Goal: Information Seeking & Learning: Check status

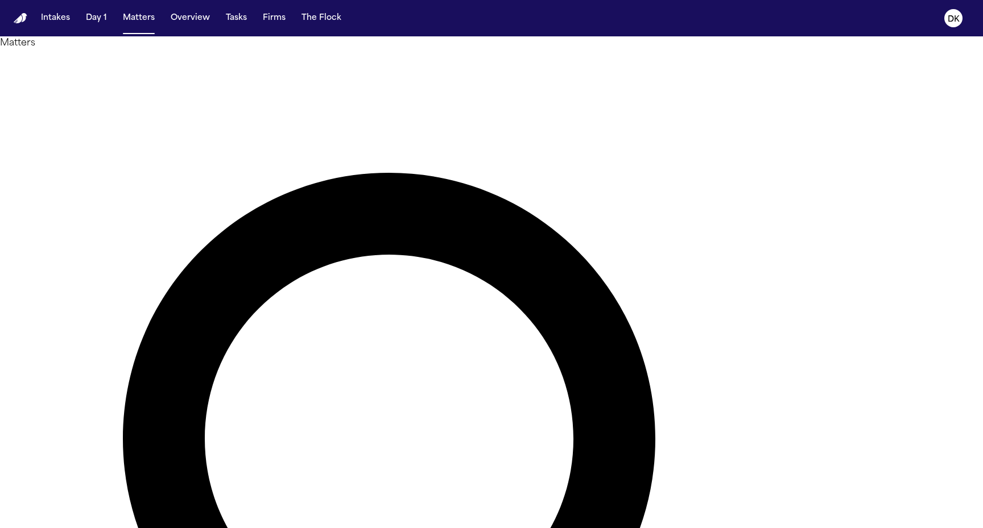
type input "*****"
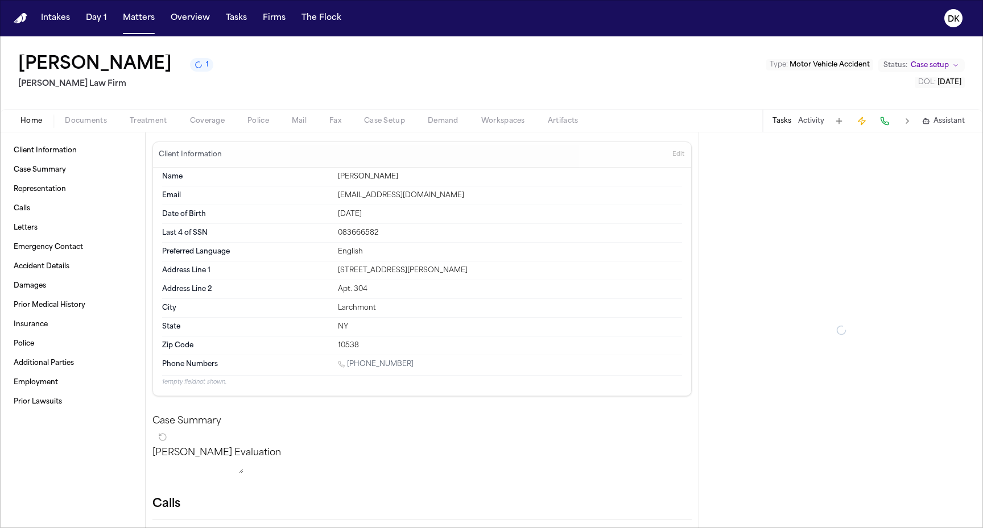
click at [265, 121] on span "Police" at bounding box center [258, 121] width 22 height 9
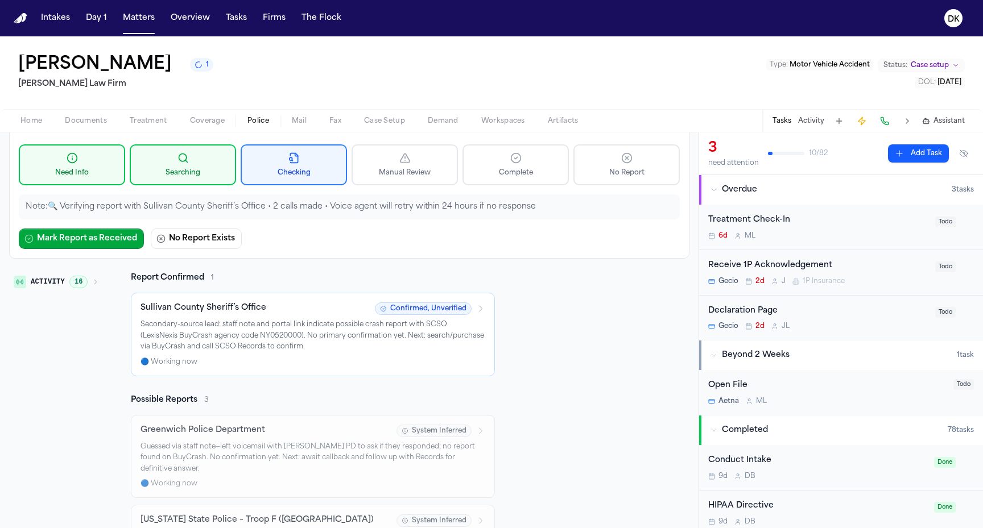
scroll to position [76, 0]
click at [77, 279] on span "16" at bounding box center [78, 281] width 18 height 13
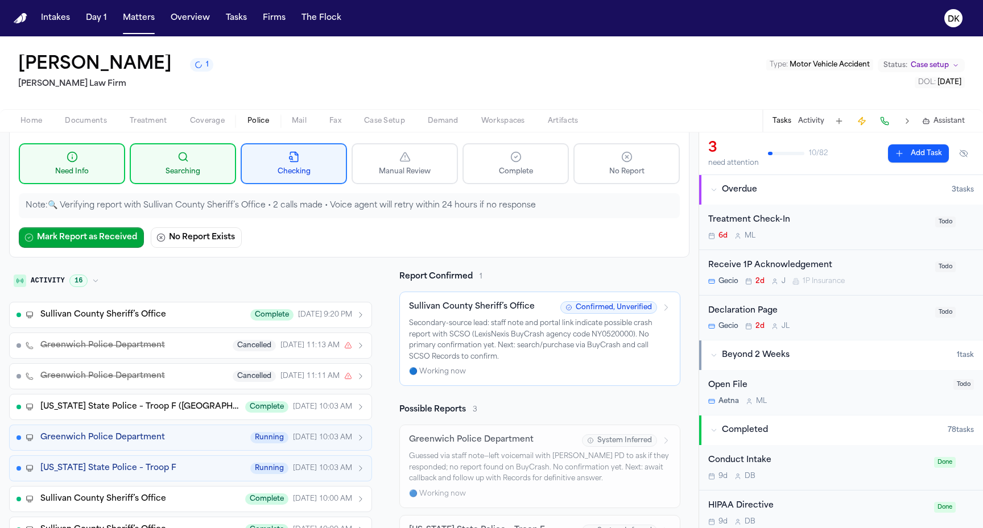
click at [190, 63] on button "1" at bounding box center [201, 65] width 23 height 14
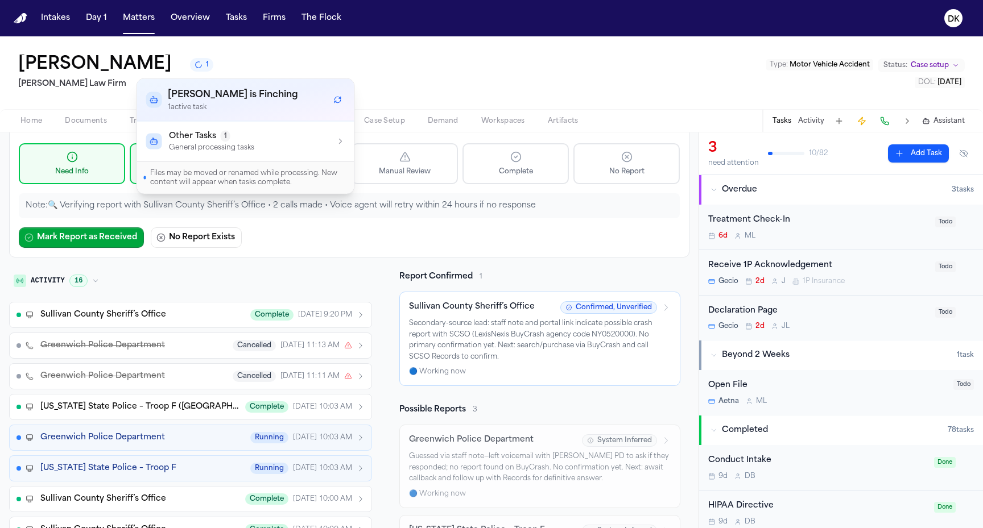
click at [196, 146] on p "General processing tasks" at bounding box center [211, 147] width 85 height 9
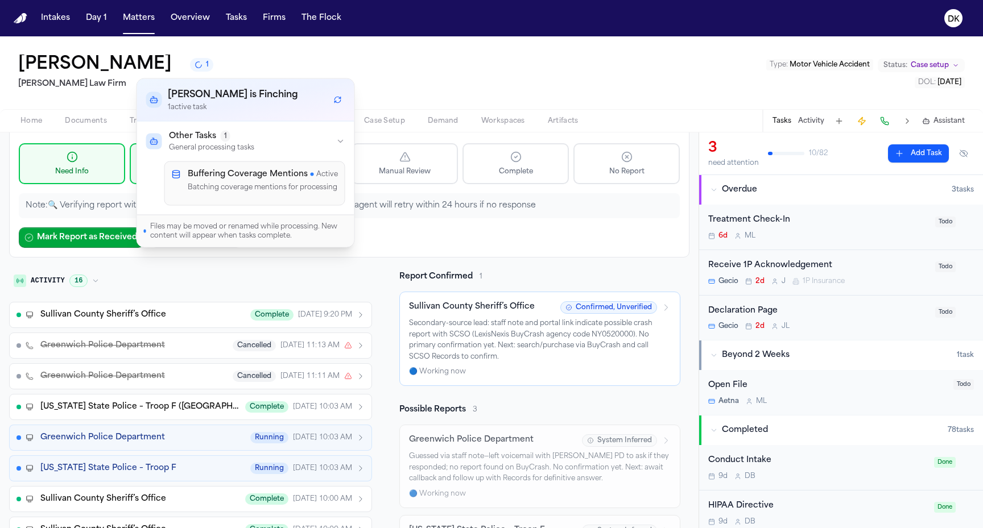
click at [196, 146] on p "General processing tasks" at bounding box center [211, 147] width 85 height 9
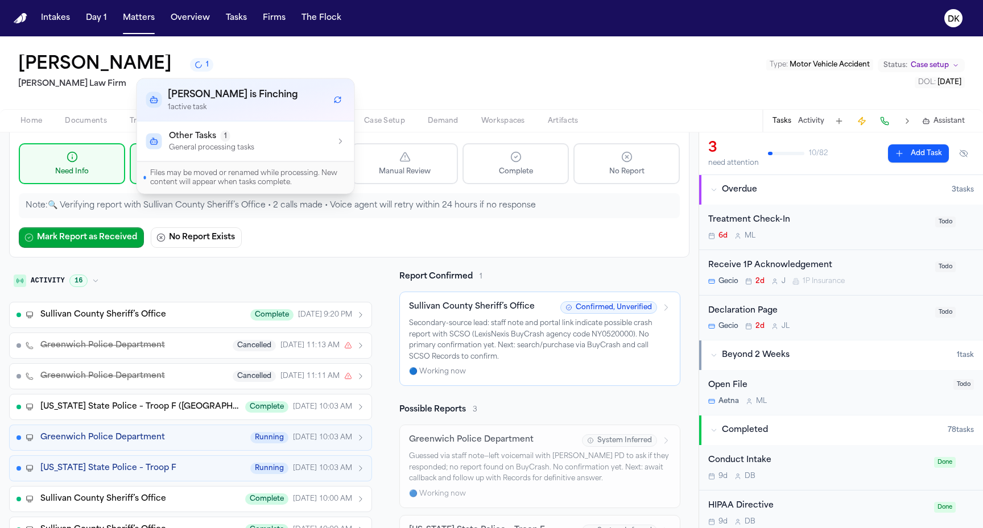
click at [180, 322] on button "Sullivan County Sheriff’s Office Complete yesterday 9:20 PM" at bounding box center [190, 315] width 363 height 26
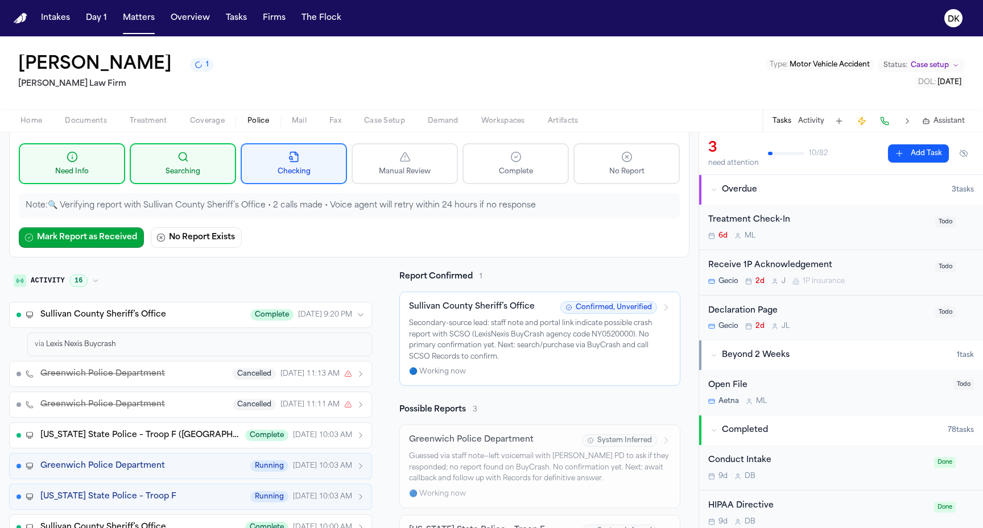
click at [150, 341] on div "via Lexis Nexis Buycrash" at bounding box center [200, 344] width 330 height 9
click at [154, 325] on button "Sullivan County Sheriff’s Office Complete yesterday 9:20 PM" at bounding box center [190, 315] width 363 height 26
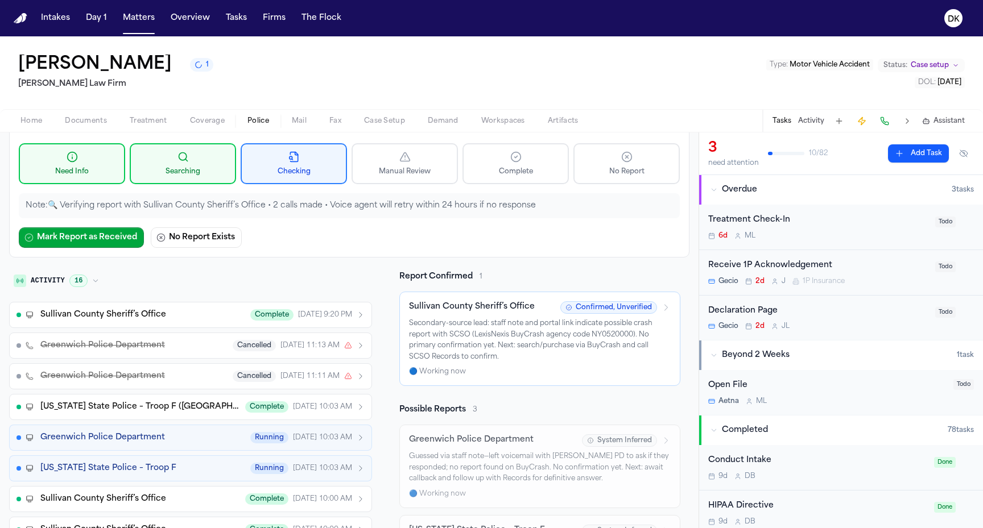
click at [154, 325] on button "Sullivan County Sheriff’s Office Complete yesterday 9:20 PM" at bounding box center [190, 315] width 363 height 26
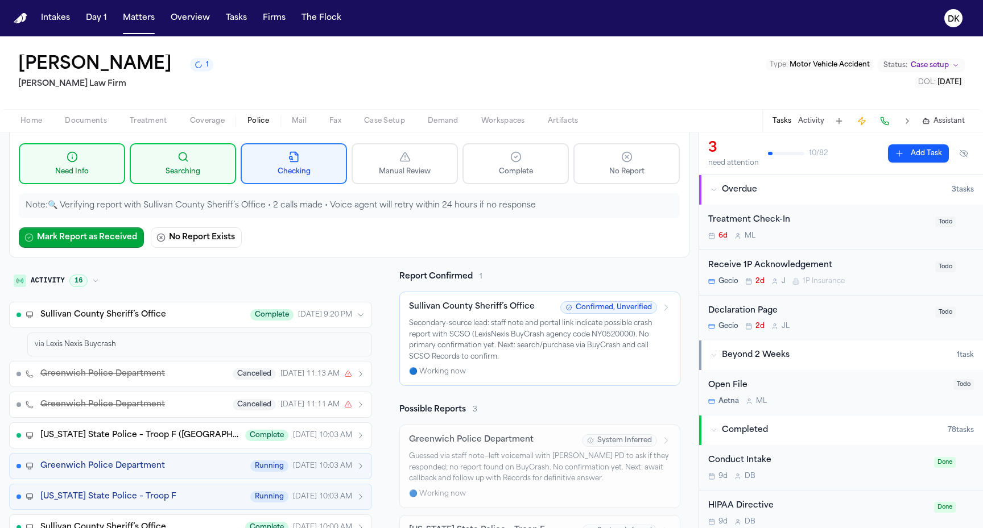
click at [154, 325] on button "Sullivan County Sheriff’s Office Complete yesterday 9:20 PM" at bounding box center [190, 315] width 363 height 26
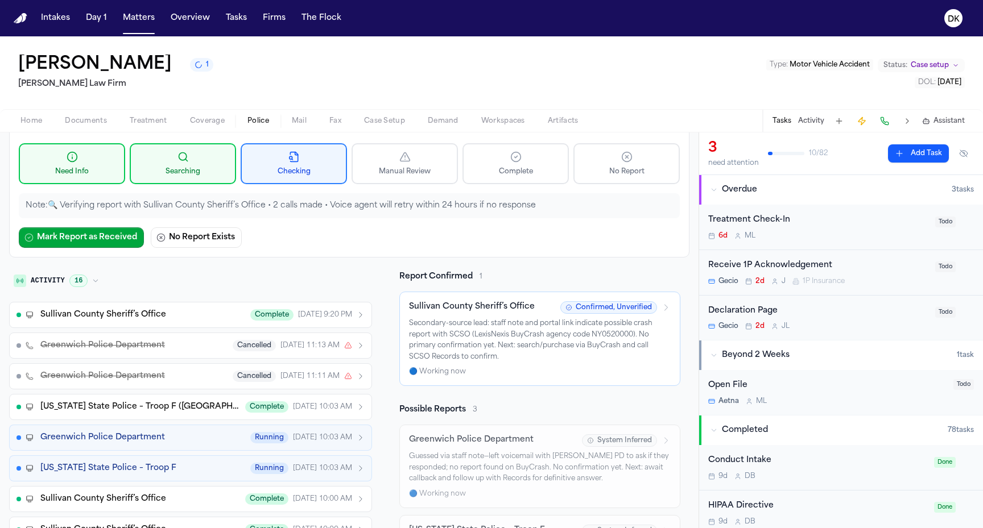
click at [441, 367] on div "🔵 Working now" at bounding box center [540, 371] width 262 height 9
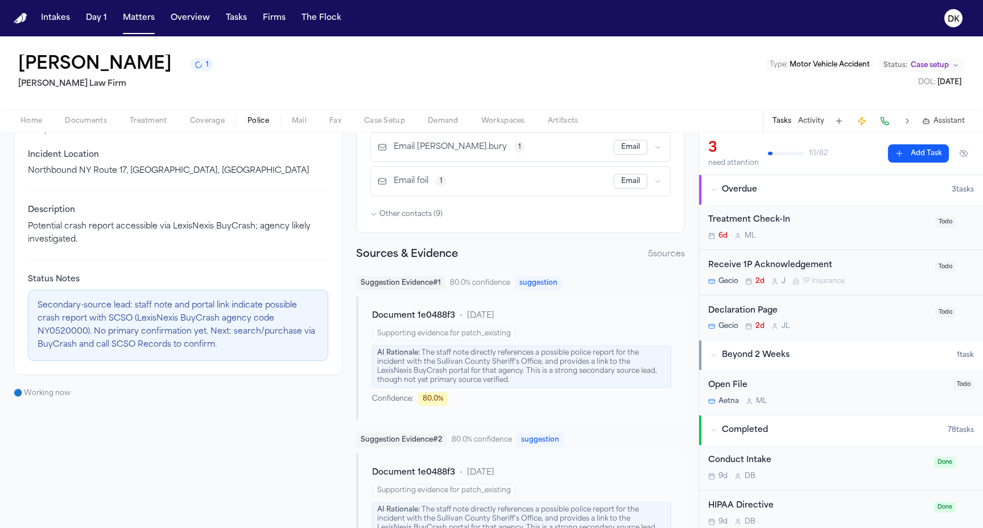
scroll to position [342, 0]
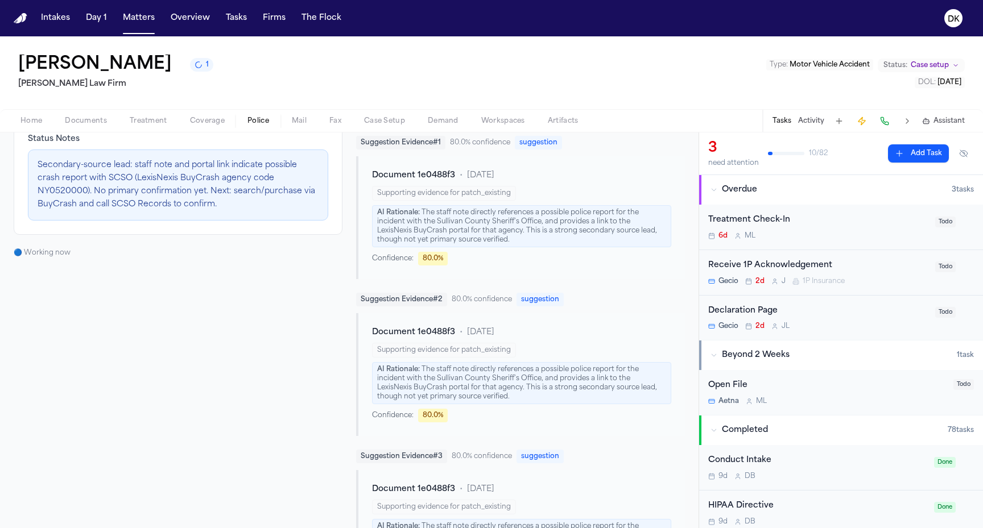
click at [59, 250] on div "🔵 Working now" at bounding box center [178, 253] width 329 height 9
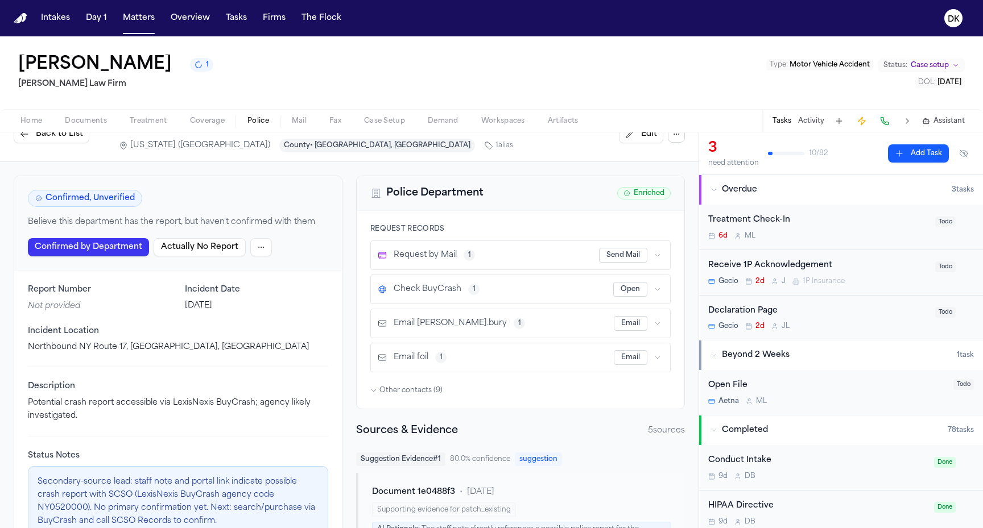
scroll to position [0, 0]
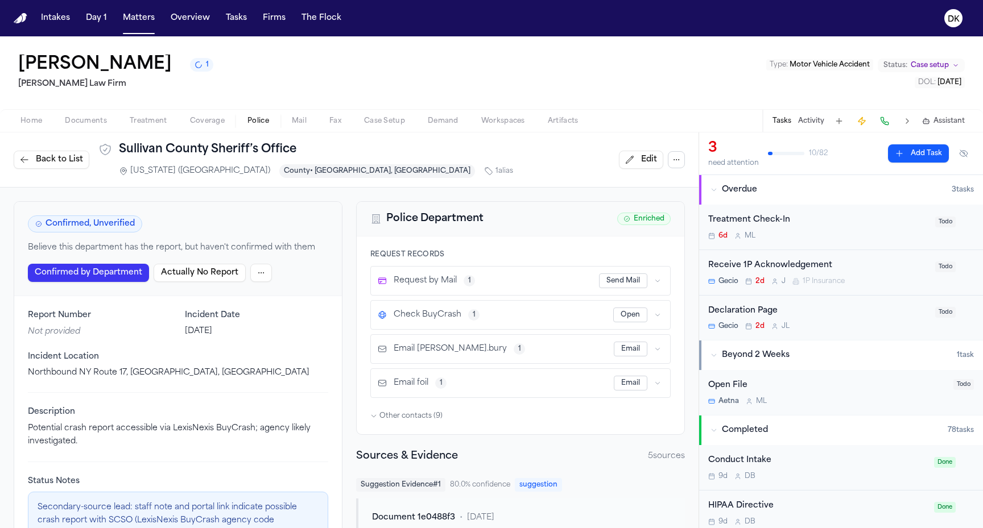
click at [67, 166] on span "Back to List" at bounding box center [59, 159] width 47 height 11
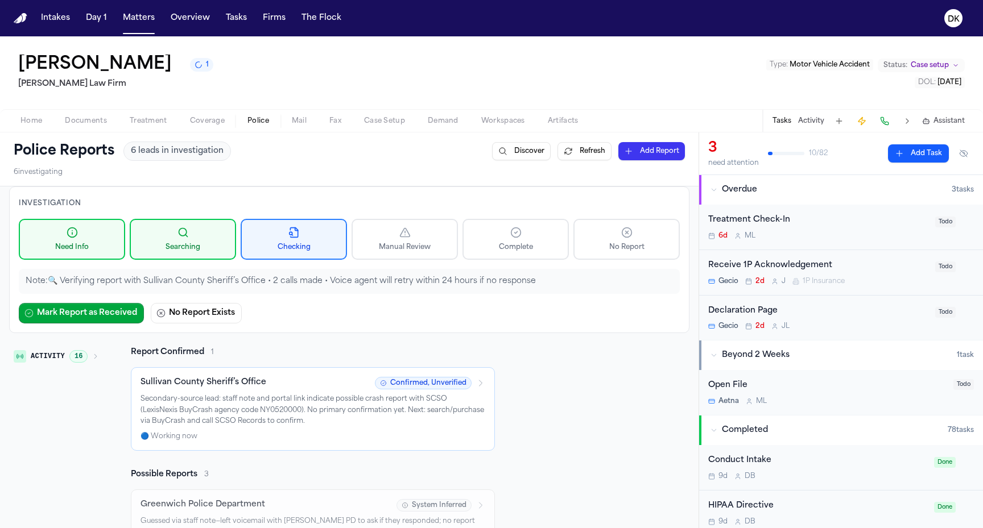
click at [81, 358] on span "16" at bounding box center [78, 356] width 18 height 13
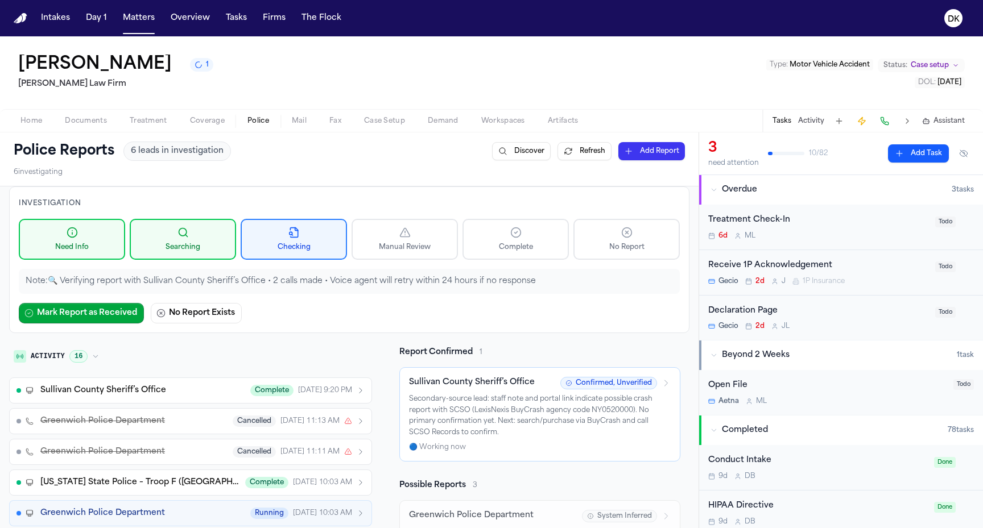
click at [146, 394] on span "Sullivan County Sheriff’s Office" at bounding box center [103, 390] width 126 height 11
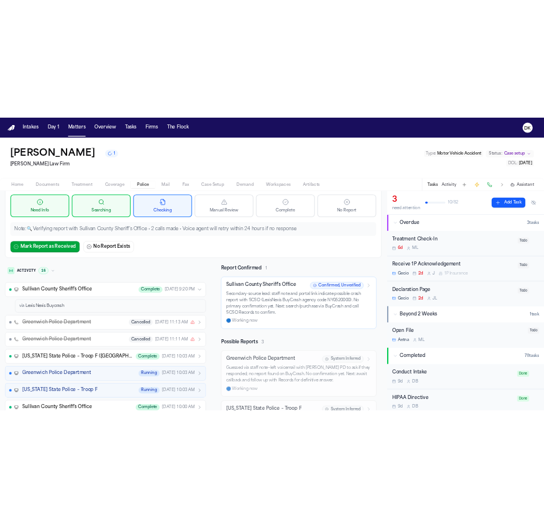
scroll to position [89, 0]
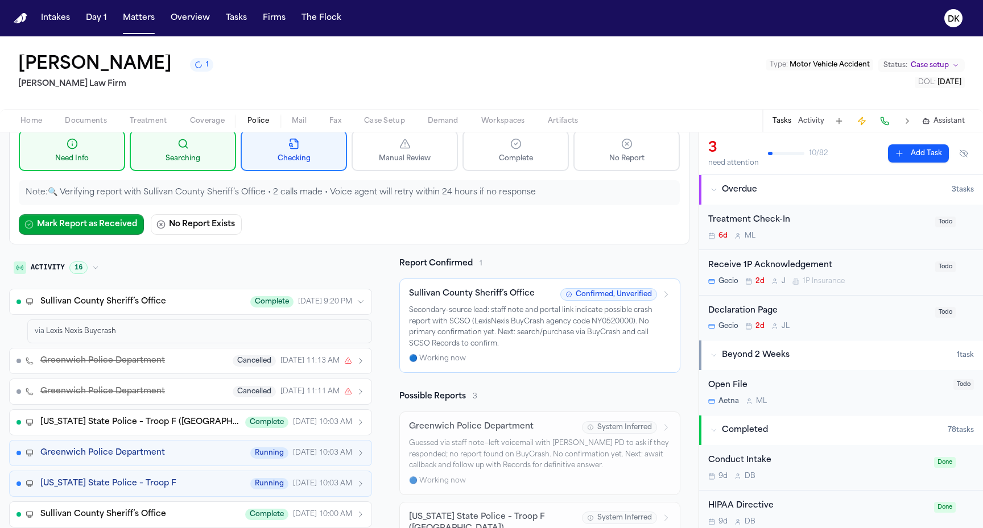
click at [124, 334] on div "via Lexis Nexis Buycrash" at bounding box center [200, 331] width 330 height 9
click at [97, 321] on div "via Lexis Nexis Buycrash" at bounding box center [199, 332] width 345 height 24
click at [143, 300] on span "Sullivan County Sheriff’s Office" at bounding box center [103, 301] width 126 height 11
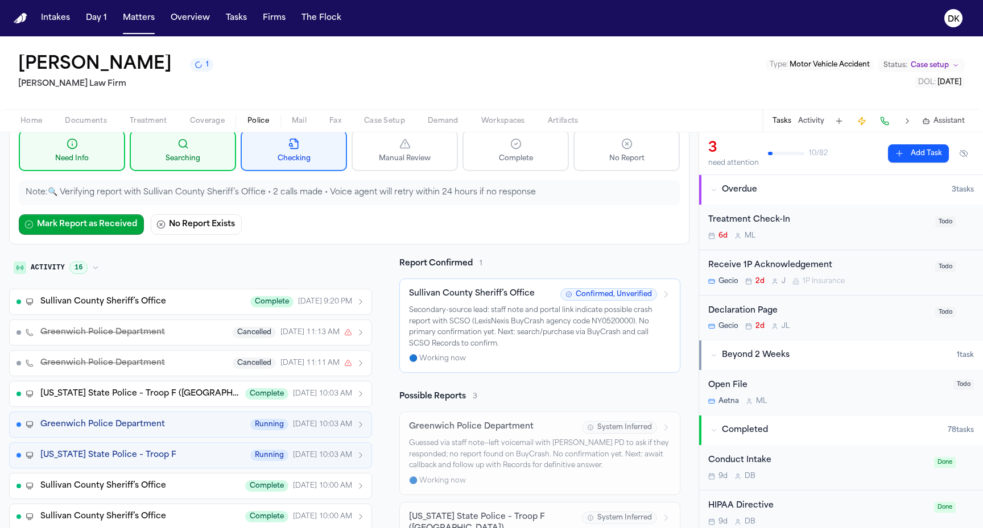
click at [143, 300] on span "Sullivan County Sheriff’s Office" at bounding box center [103, 301] width 126 height 11
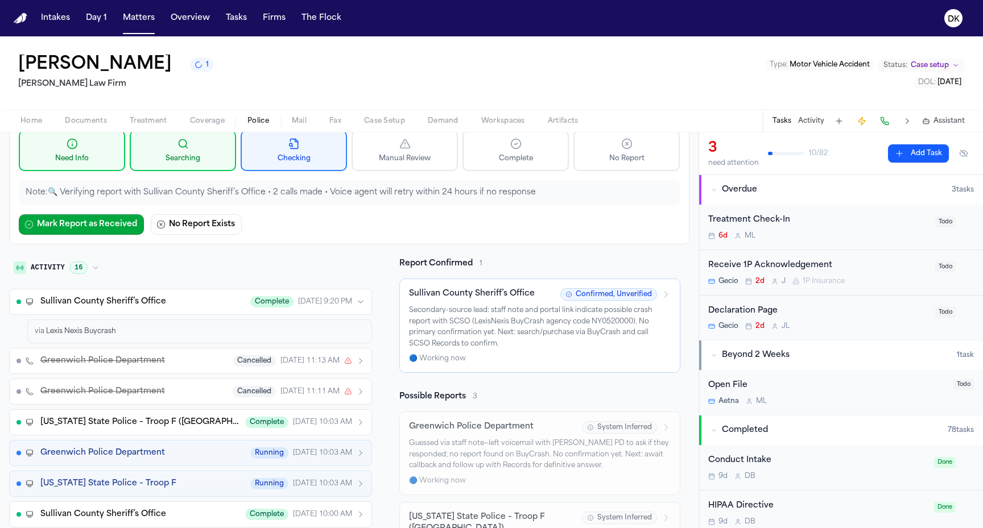
click at [191, 289] on button "Sullivan County Sheriff’s Office Complete yesterday 9:20 PM" at bounding box center [190, 302] width 363 height 26
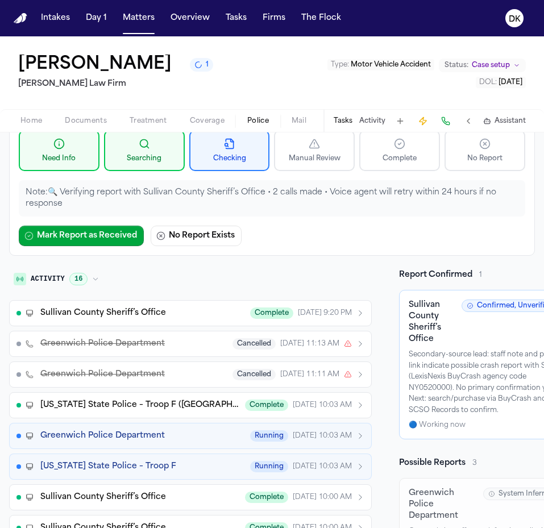
click at [464, 254] on div "Investigation Need Info Searching Checking Manual Review Complete No Report Not…" at bounding box center [272, 177] width 526 height 158
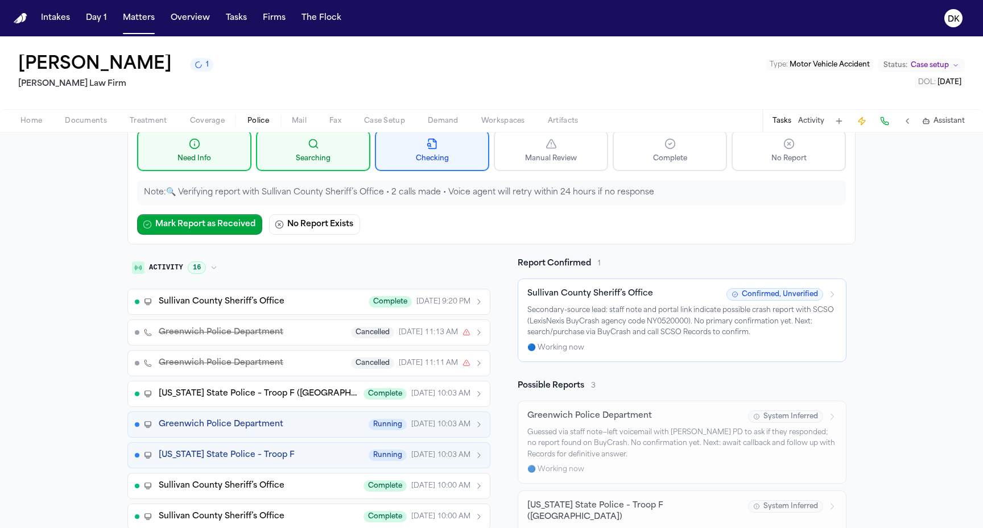
scroll to position [0, 0]
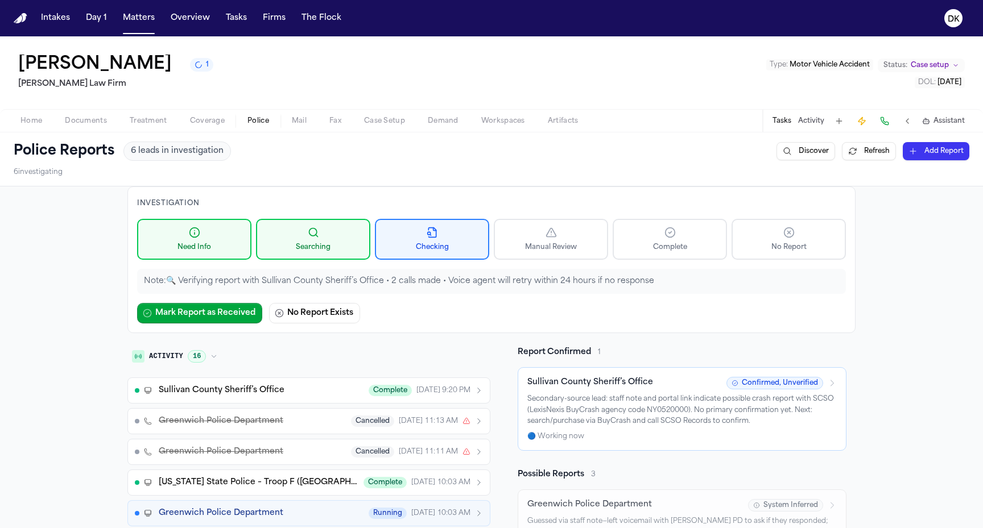
click at [861, 147] on button "Refresh" at bounding box center [869, 151] width 54 height 18
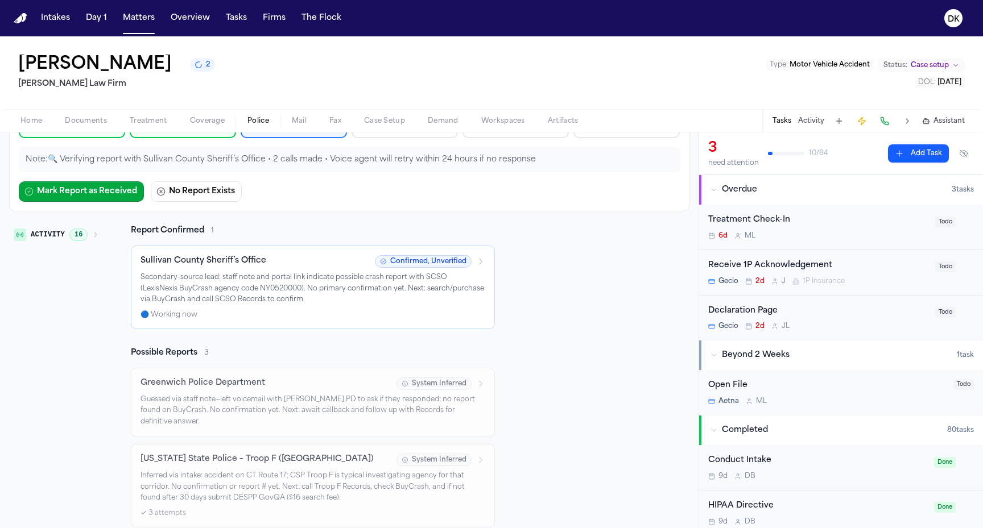
scroll to position [124, 0]
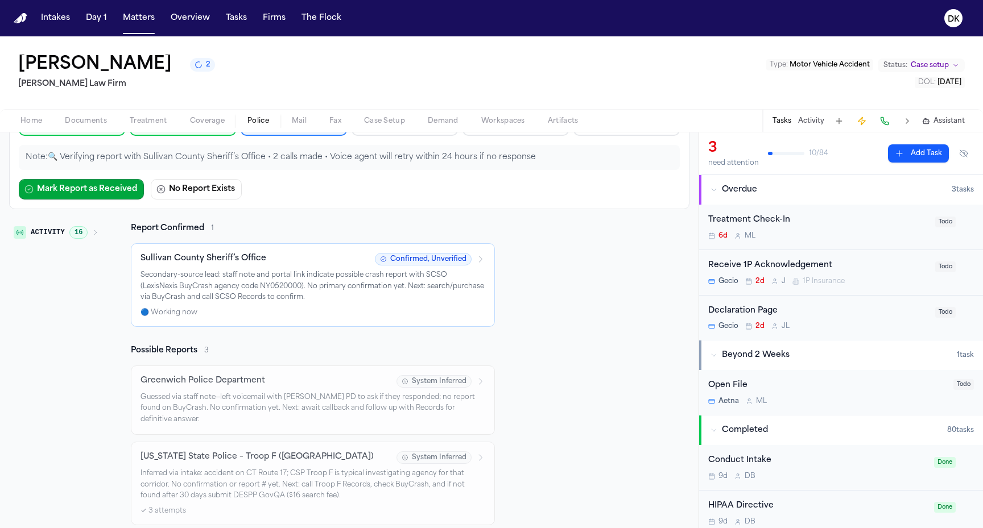
click at [94, 236] on icon "button" at bounding box center [95, 232] width 7 height 7
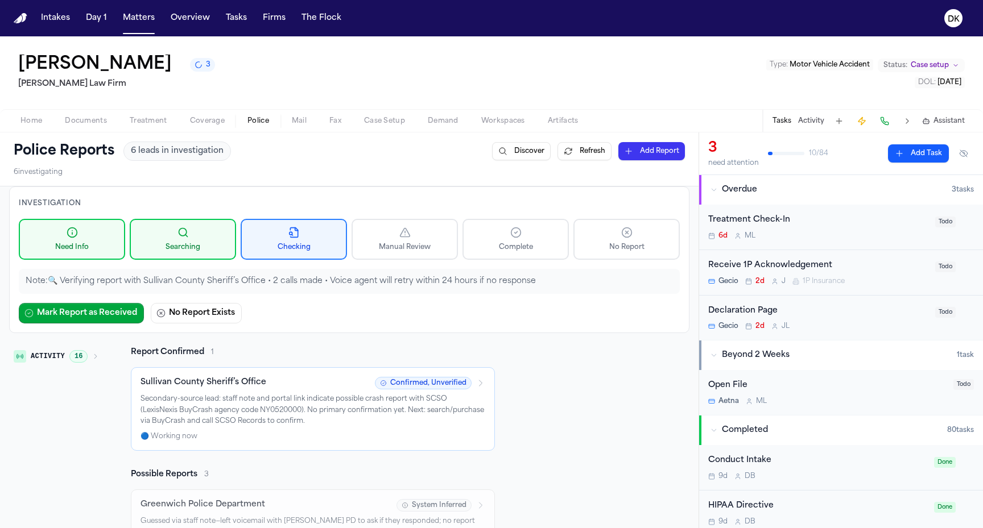
click at [206, 66] on span "3" at bounding box center [208, 64] width 5 height 9
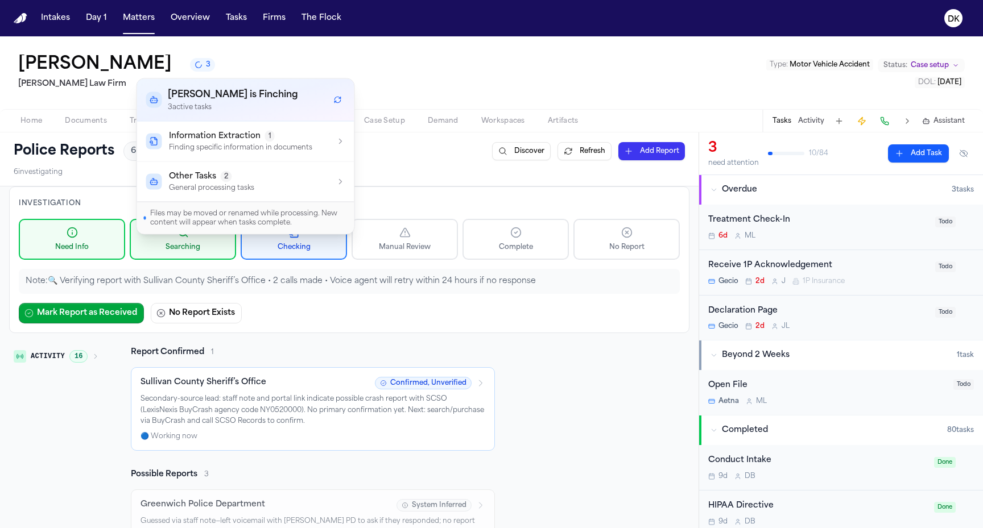
click at [195, 143] on p "Finding specific information in documents" at bounding box center [240, 147] width 143 height 9
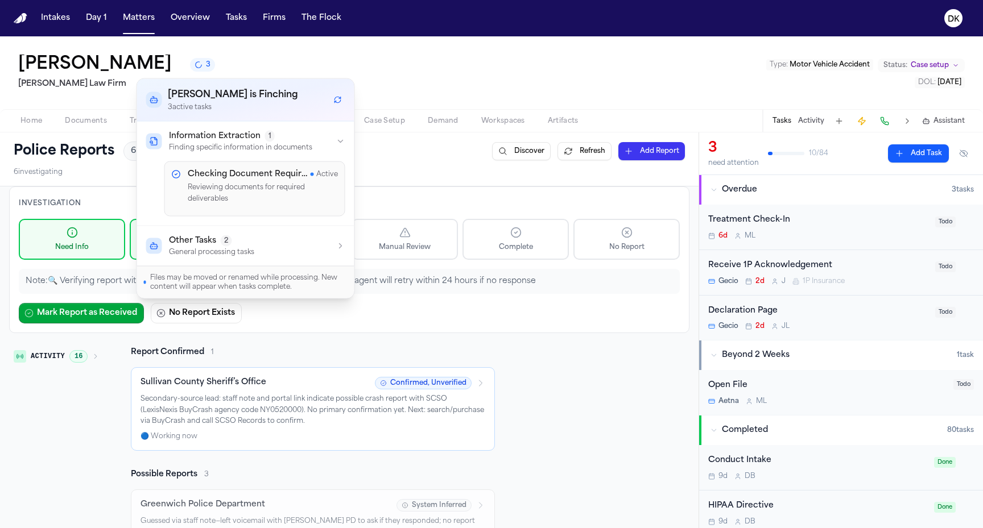
click at [194, 241] on span "Other Tasks" at bounding box center [192, 240] width 47 height 11
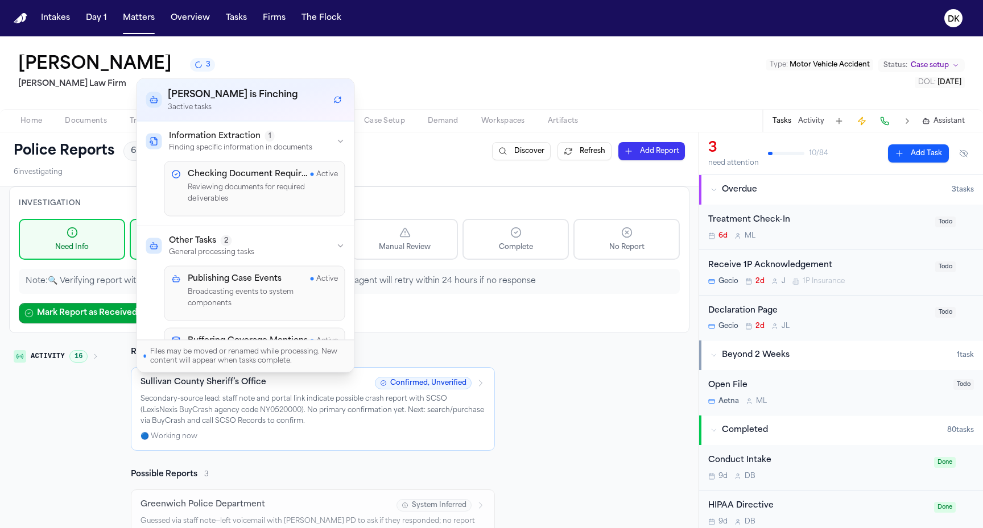
scroll to position [30, 0]
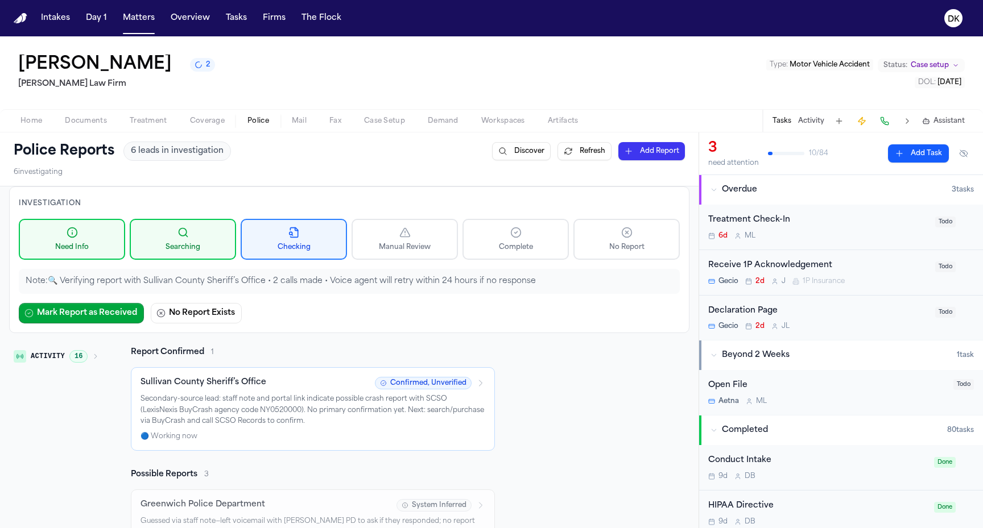
click at [81, 268] on div "Investigation Need Info Searching Checking Manual Review Complete No Report Not…" at bounding box center [349, 260] width 680 height 147
click at [76, 354] on span "16" at bounding box center [78, 356] width 18 height 13
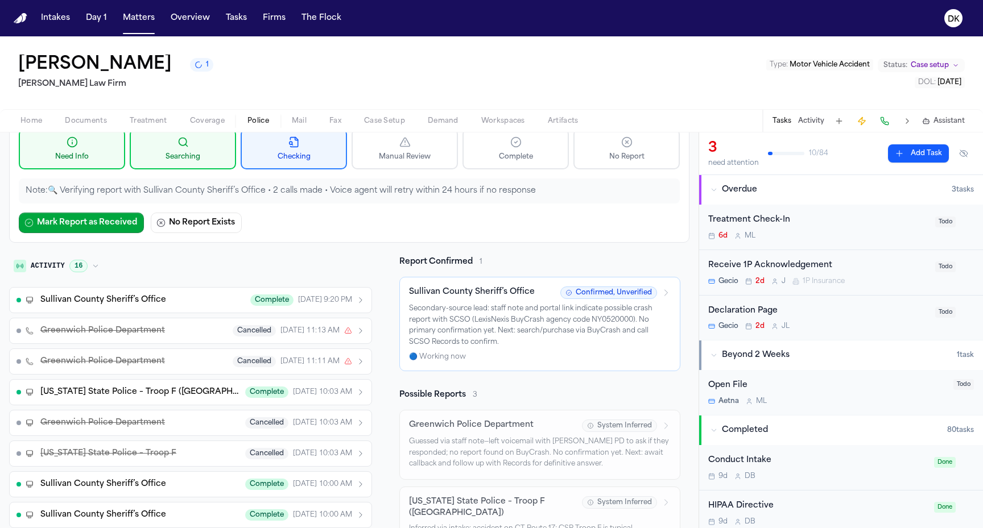
scroll to position [92, 0]
click at [502, 312] on p "Secondary-source lead: staff note and portal link indicate possible crash repor…" at bounding box center [540, 324] width 262 height 44
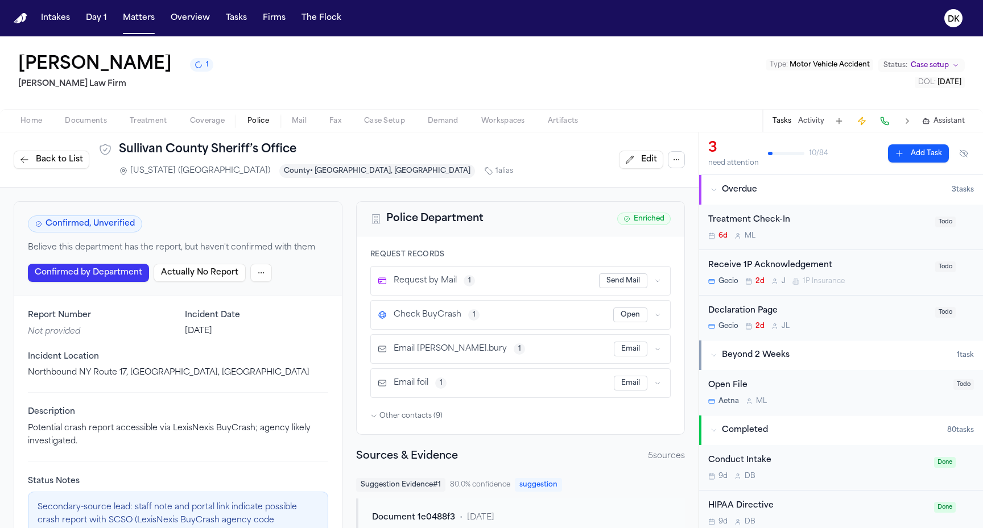
click at [259, 278] on html "Intakes Day 1 Matters Overview Tasks Firms The Flock DK Jenni Perez 1 Martello …" at bounding box center [491, 264] width 983 height 528
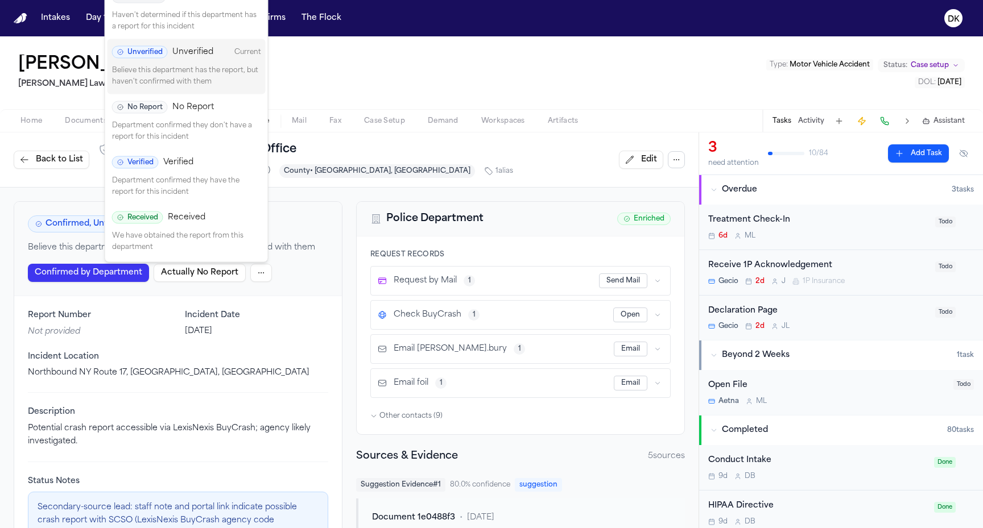
click at [208, 123] on p "Department confirmed they don't have a report for this incident" at bounding box center [186, 132] width 149 height 22
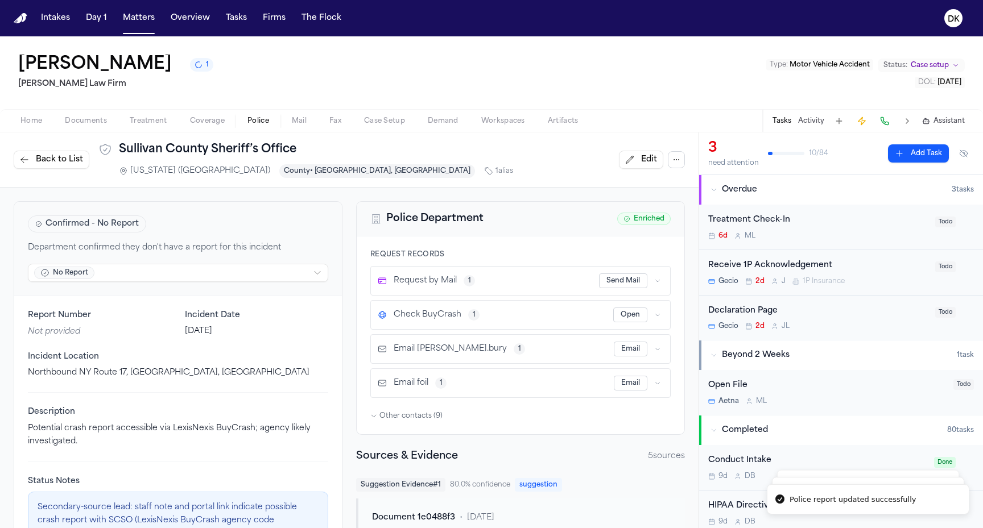
click at [261, 275] on html "Police report updated successfully Police reports refreshed and orchestration t…" at bounding box center [491, 264] width 983 height 528
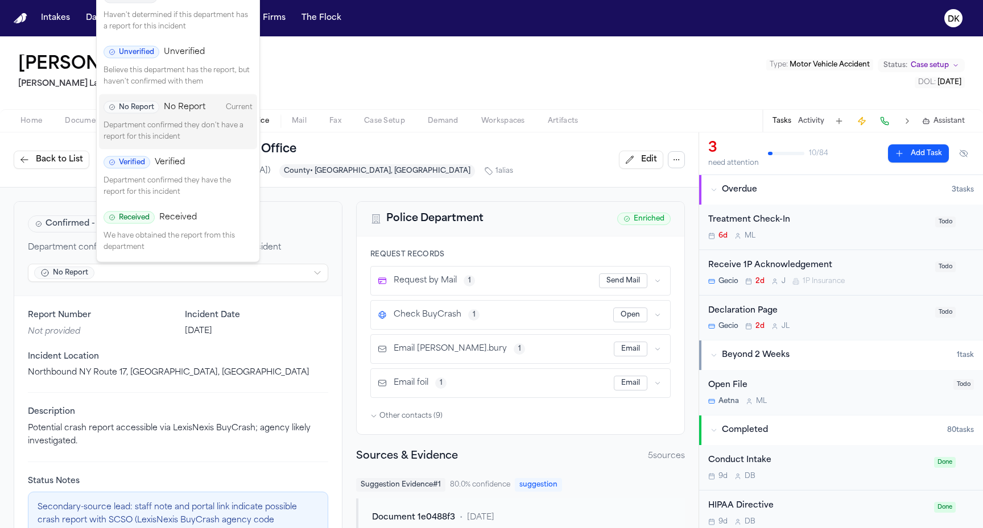
drag, startPoint x: 200, startPoint y: 185, endPoint x: 204, endPoint y: 172, distance: 13.0
click at [204, 172] on div "Verified Verified Department confirmed they have the report for this incident" at bounding box center [178, 177] width 158 height 55
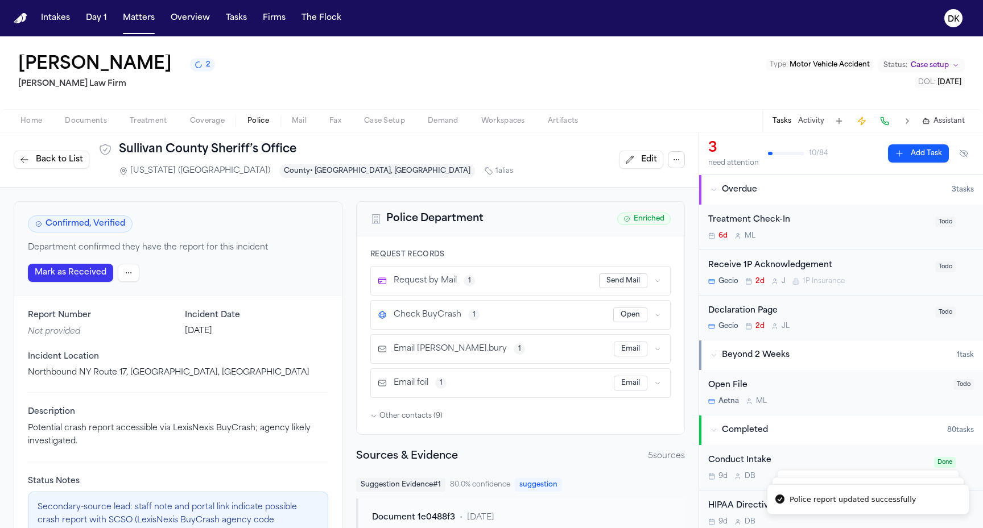
click at [64, 158] on span "Back to List" at bounding box center [59, 159] width 47 height 11
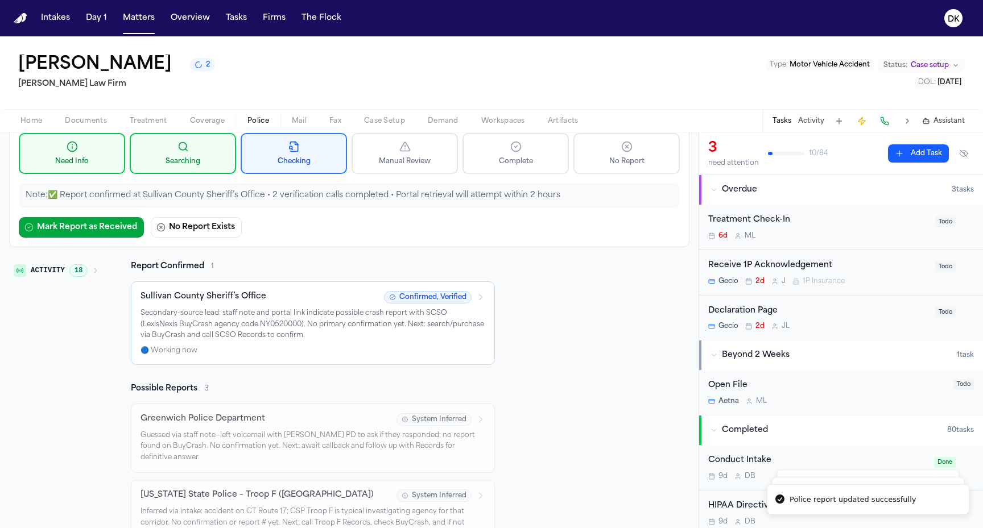
scroll to position [96, 0]
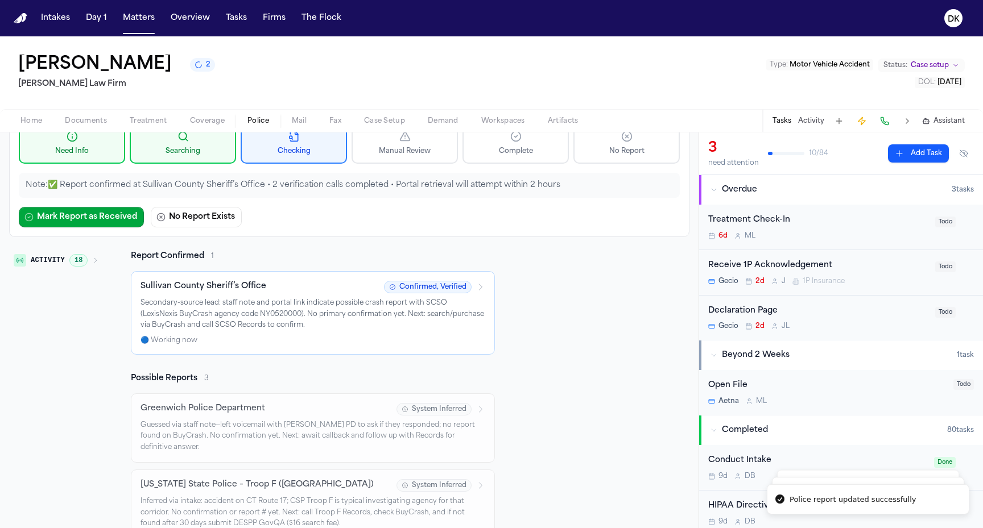
click at [56, 260] on span "Activity" at bounding box center [48, 260] width 34 height 9
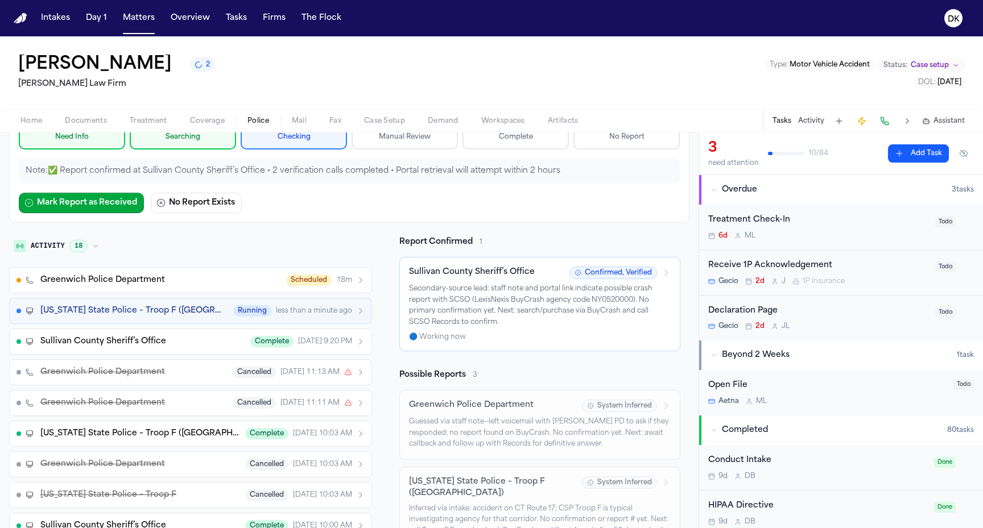
scroll to position [109, 0]
click at [296, 317] on span "less than a minute ago" at bounding box center [314, 312] width 76 height 9
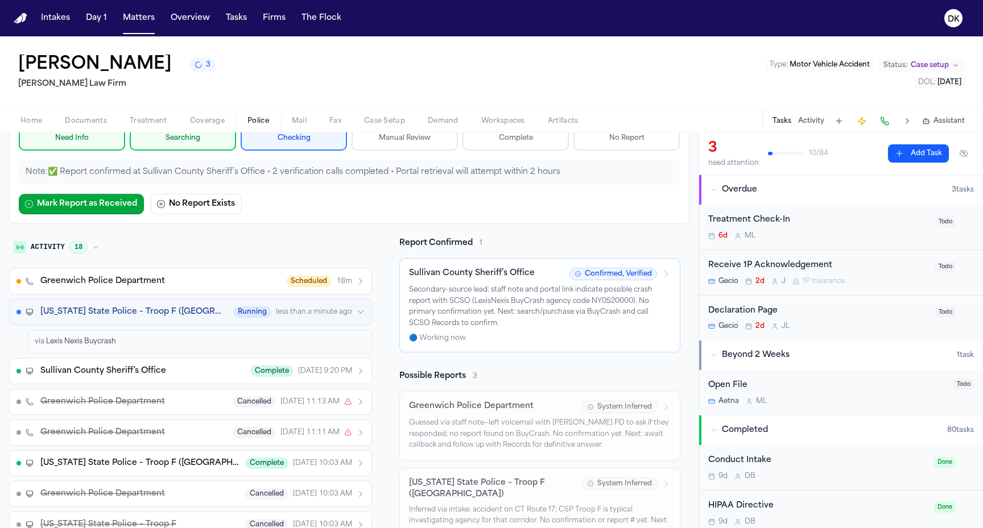
click at [296, 317] on span "less than a minute ago" at bounding box center [314, 312] width 76 height 9
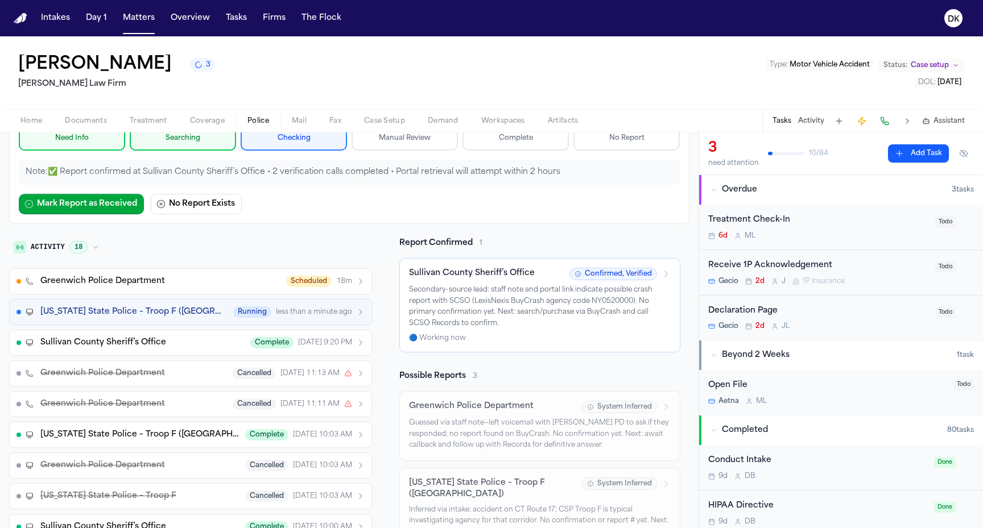
click at [298, 338] on span "yesterday 9:20 PM" at bounding box center [325, 342] width 54 height 9
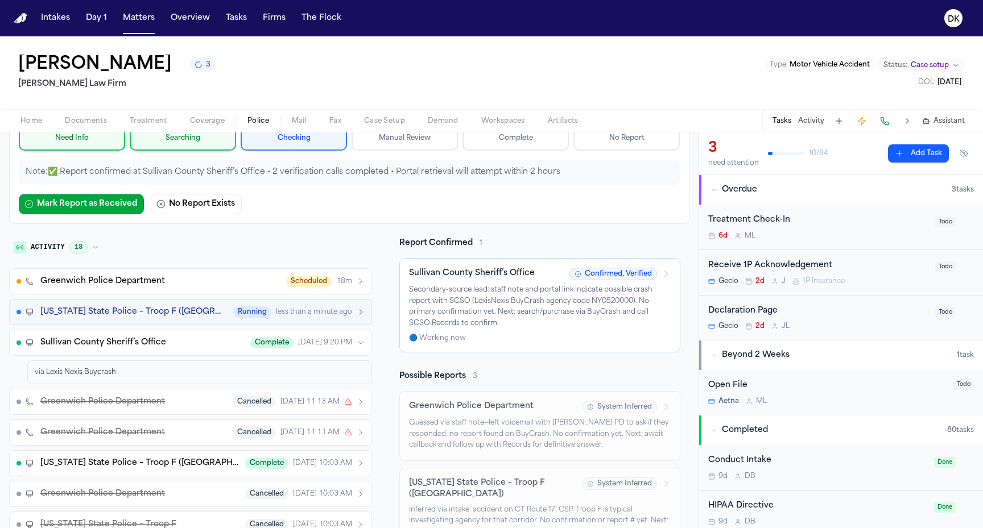
click at [298, 338] on span "yesterday 9:20 PM" at bounding box center [325, 342] width 54 height 9
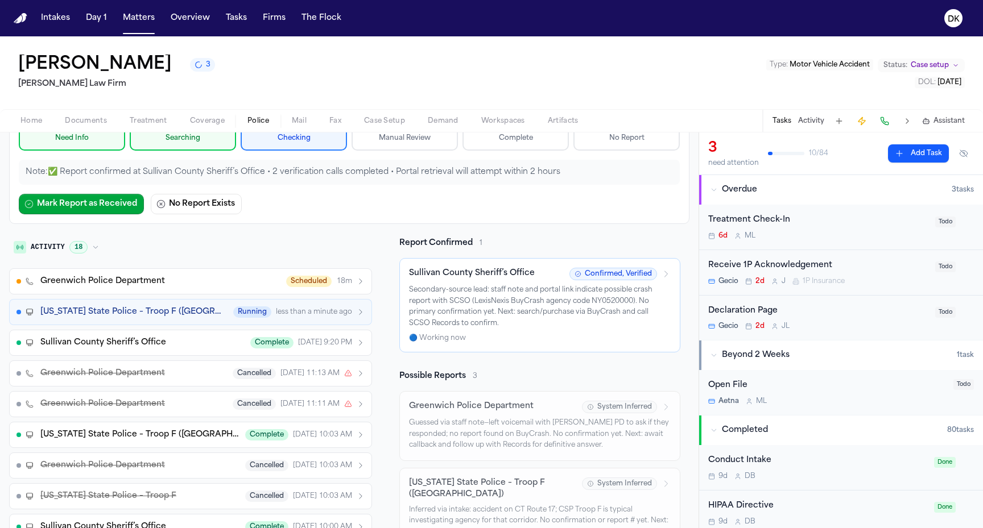
click at [298, 338] on span "yesterday 9:20 PM" at bounding box center [325, 342] width 54 height 9
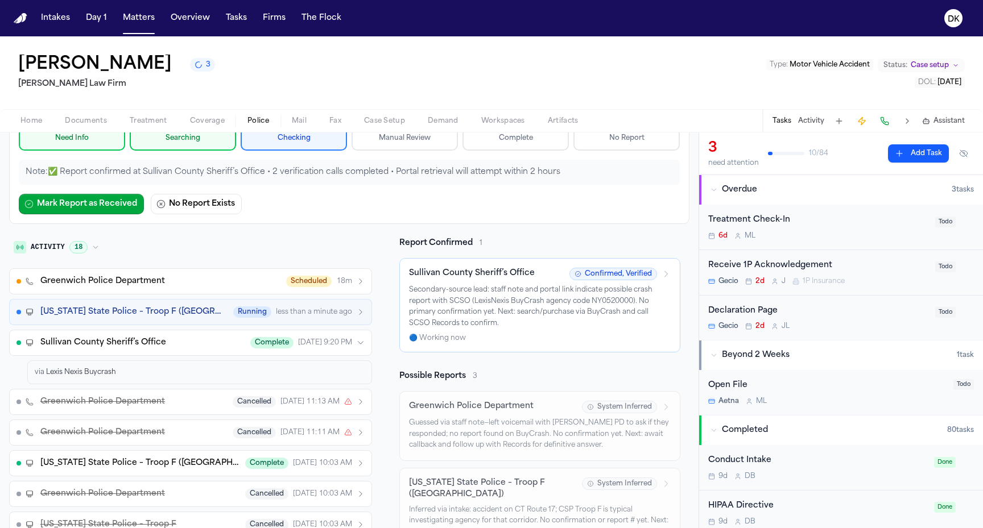
click at [298, 338] on span "yesterday 9:20 PM" at bounding box center [325, 342] width 54 height 9
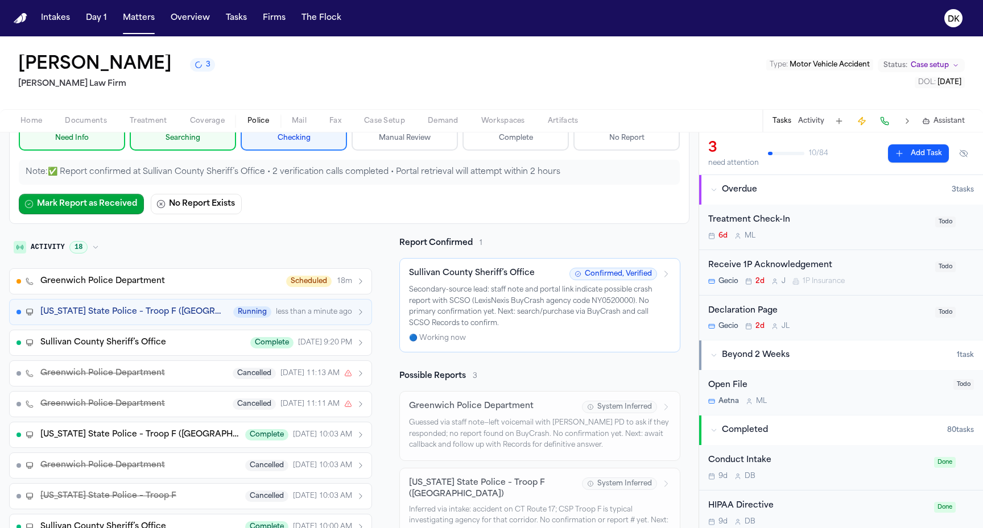
scroll to position [0, 0]
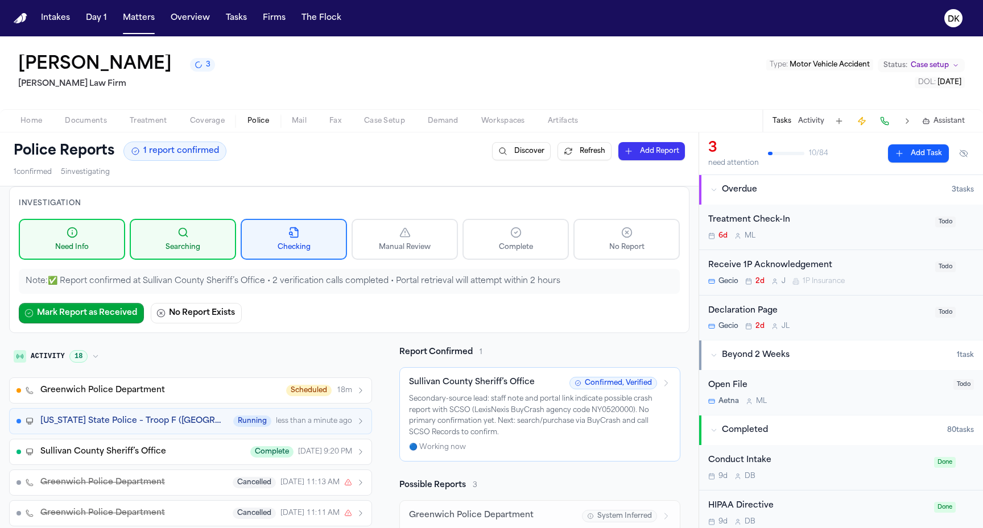
click at [588, 158] on button "Refresh" at bounding box center [584, 151] width 54 height 18
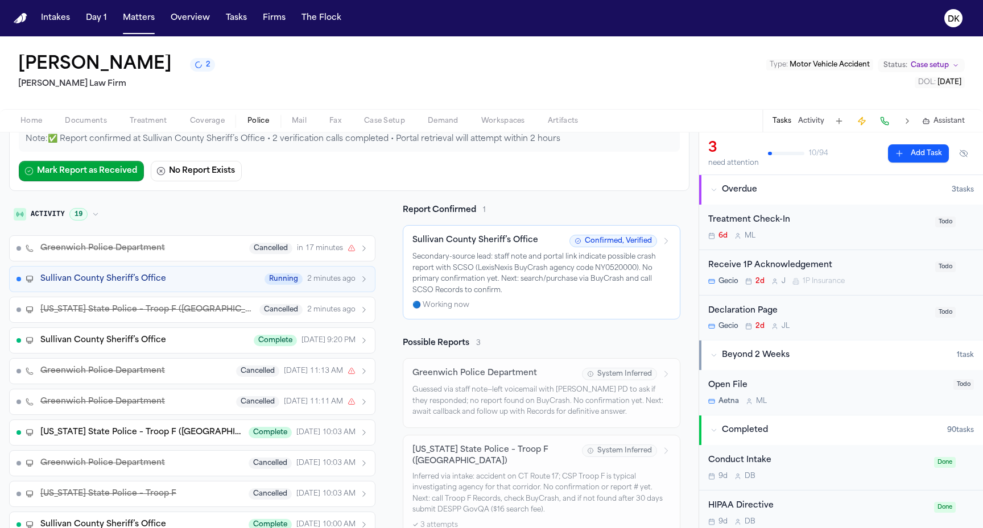
scroll to position [55, 0]
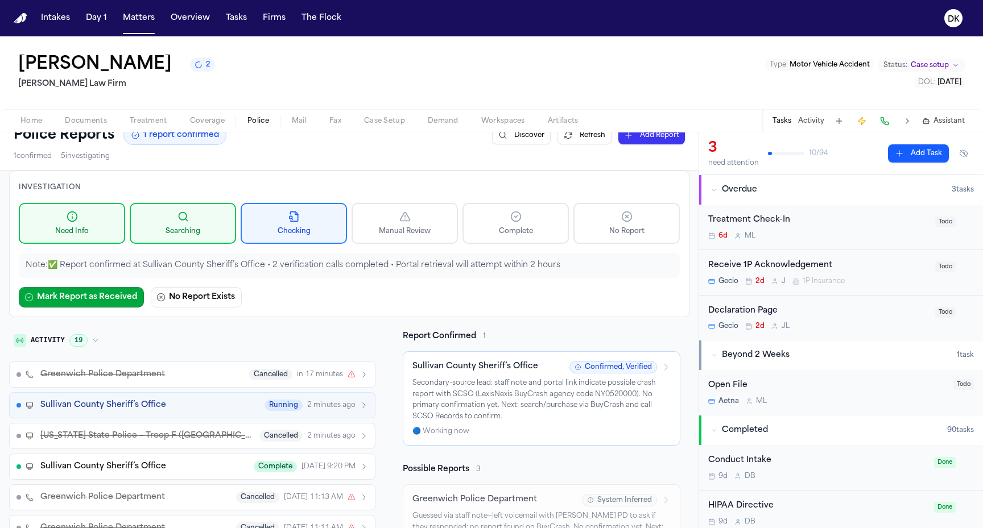
scroll to position [0, 0]
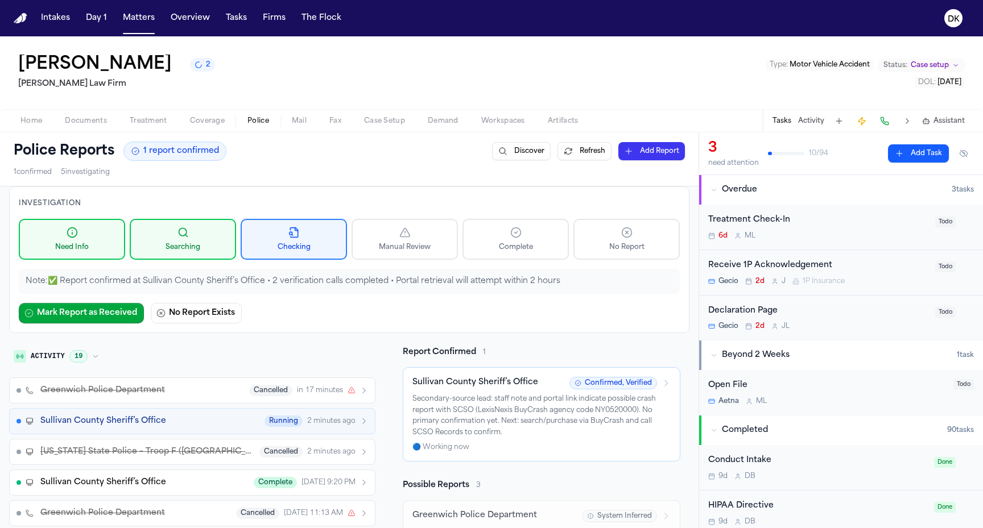
click at [328, 321] on div "Mark Report as Received No Report Exists" at bounding box center [349, 313] width 661 height 20
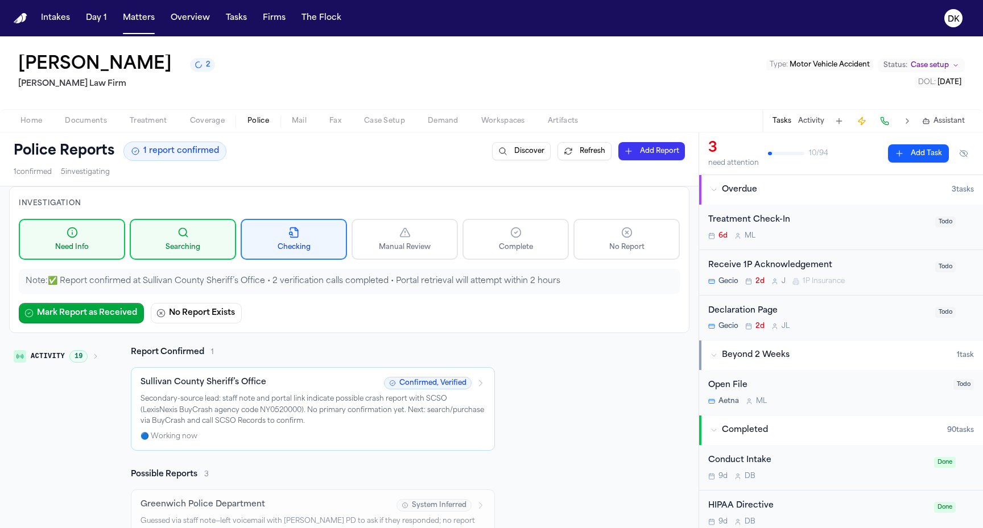
click at [77, 354] on span "19" at bounding box center [78, 356] width 18 height 13
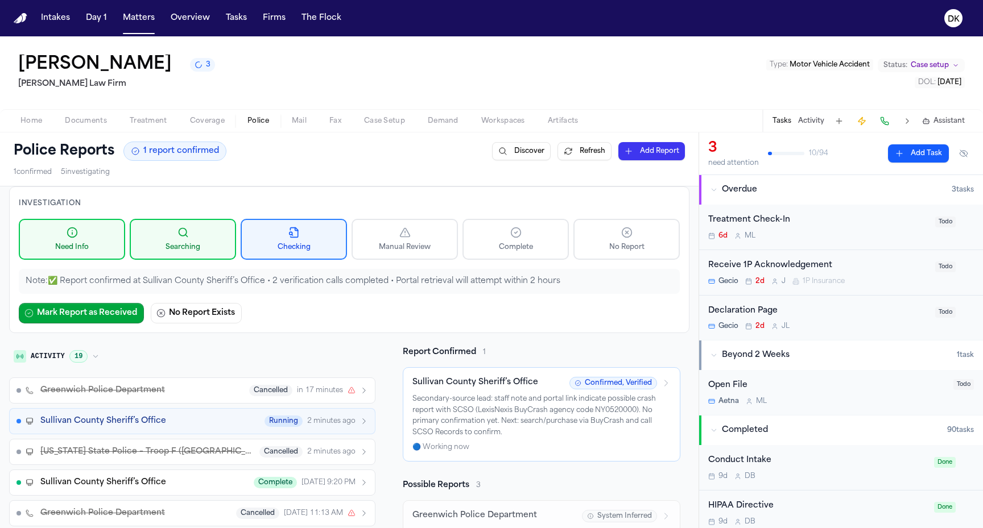
click at [49, 123] on button "Home" at bounding box center [31, 121] width 44 height 14
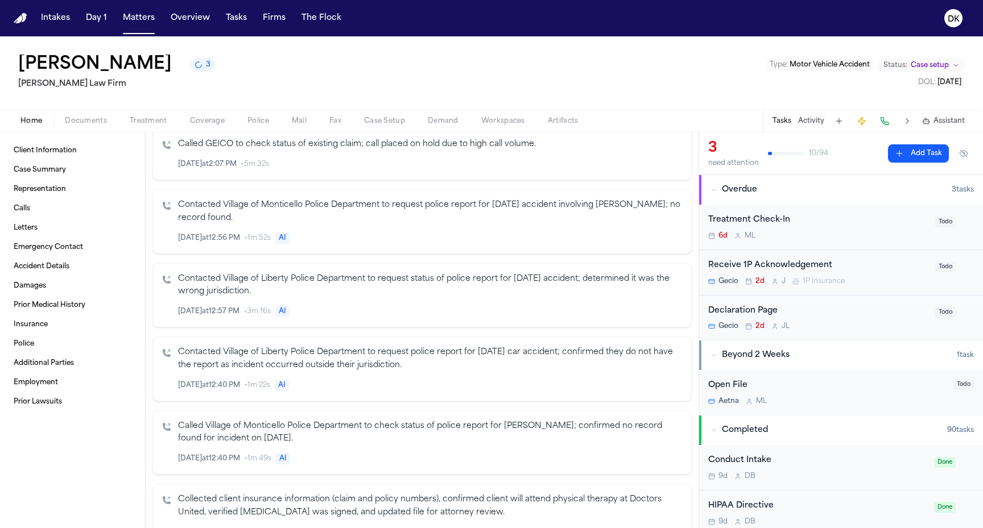
scroll to position [324, 0]
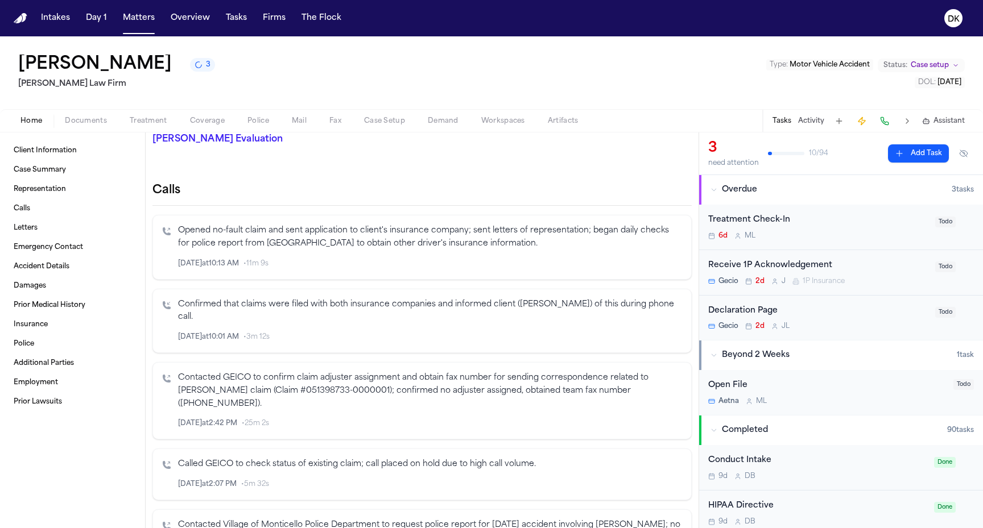
click at [242, 123] on button "Police" at bounding box center [258, 121] width 44 height 14
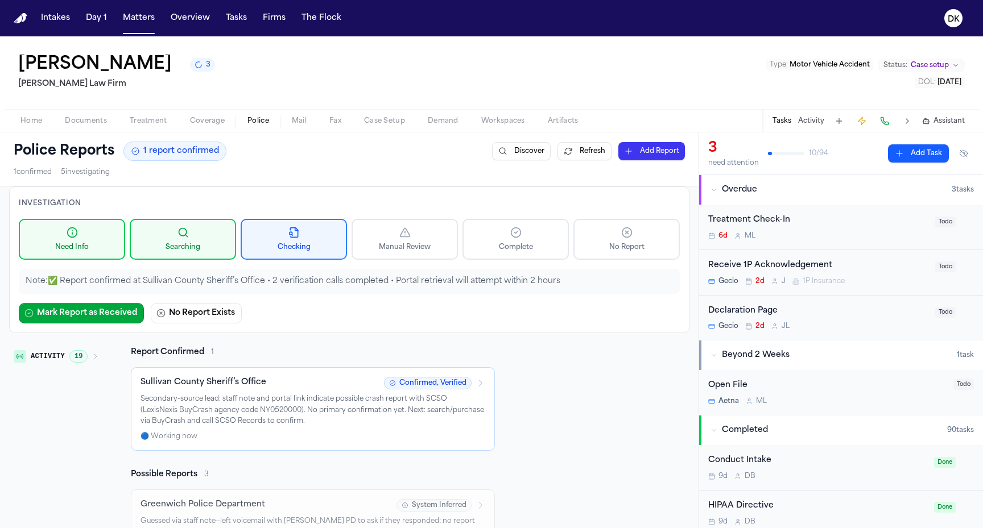
click at [822, 119] on button "Activity" at bounding box center [811, 121] width 26 height 9
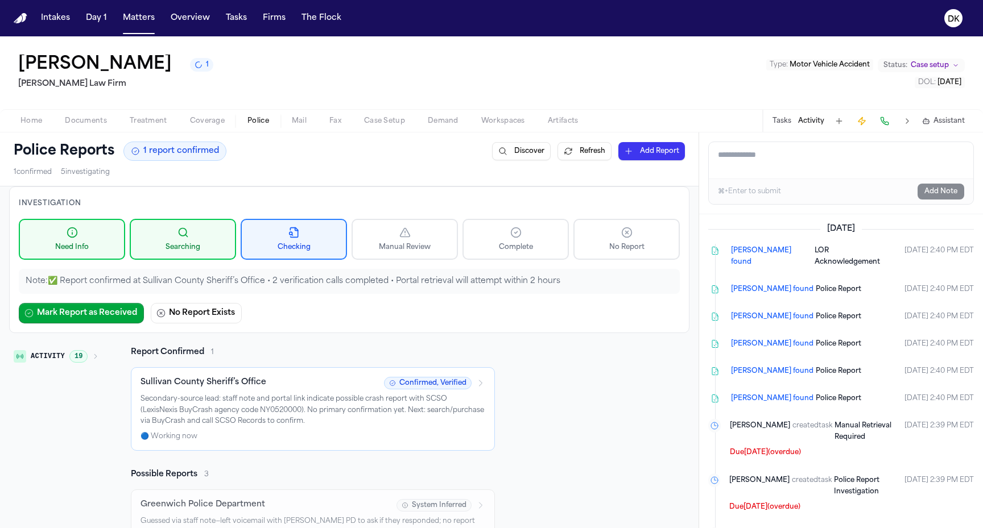
click at [277, 391] on div "Sullivan County Sheriff’s Office Confirmed, Verified Secondary-source lead: sta…" at bounding box center [312, 409] width 345 height 64
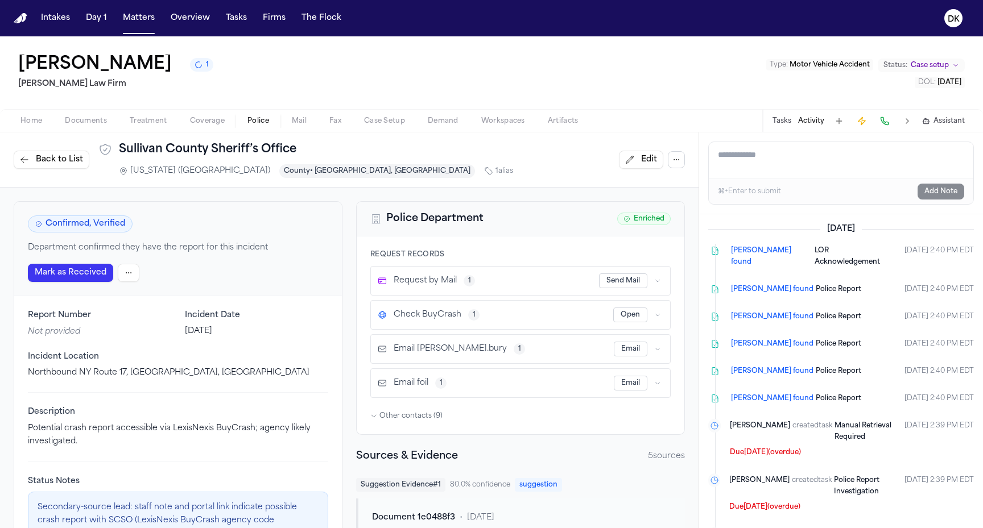
click at [127, 271] on html "Intakes Day 1 Matters Overview Tasks Firms The Flock DK [PERSON_NAME] 1 [PERSON…" at bounding box center [491, 264] width 983 height 528
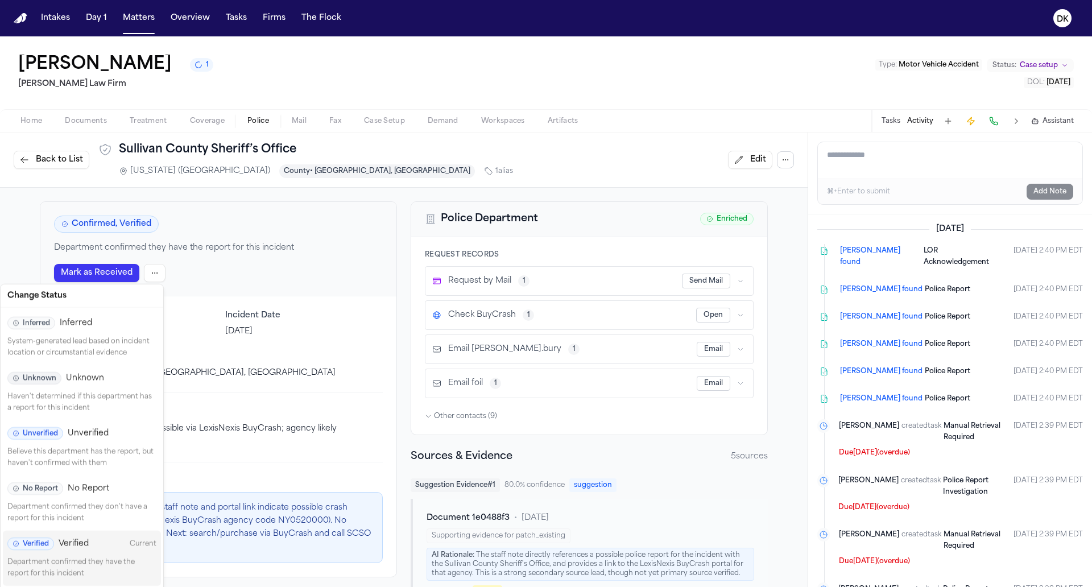
click at [92, 344] on p "System-generated lead based on incident location or circumstantial evidence" at bounding box center [81, 347] width 149 height 22
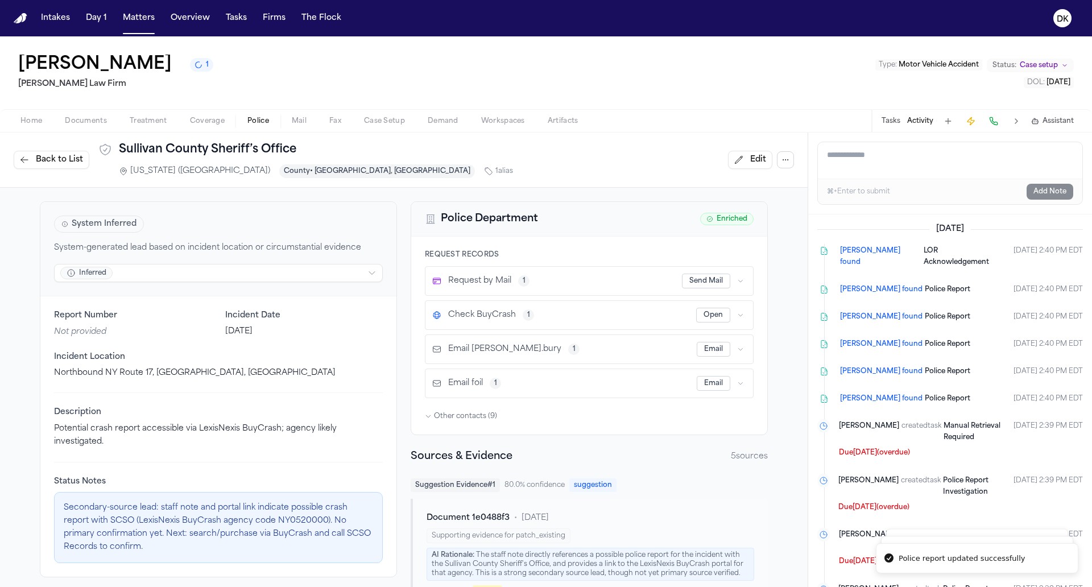
click at [60, 157] on span "Back to List" at bounding box center [59, 159] width 47 height 11
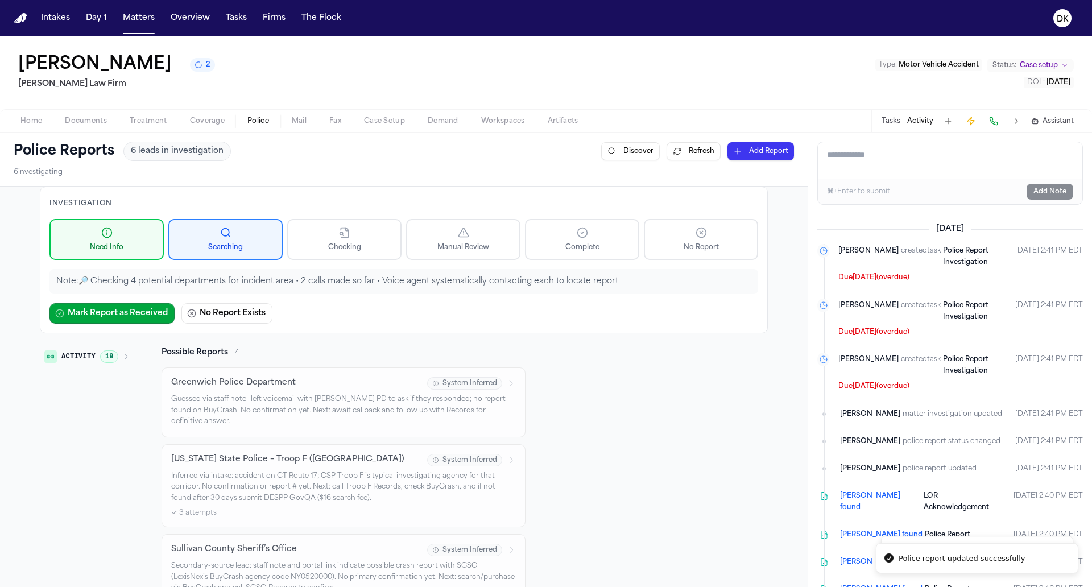
click at [701, 145] on button "Refresh" at bounding box center [694, 151] width 54 height 18
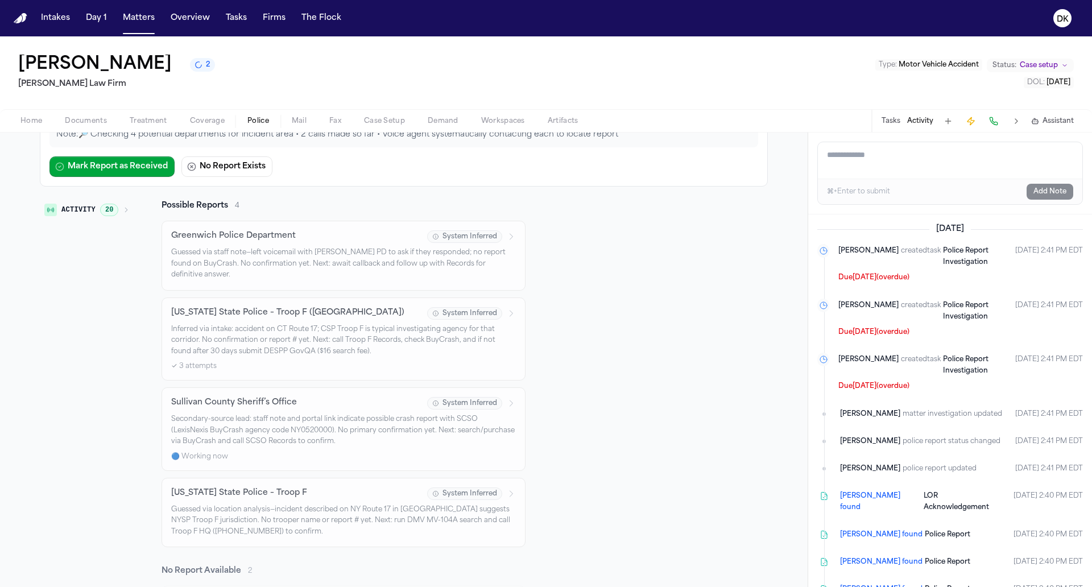
scroll to position [172, 0]
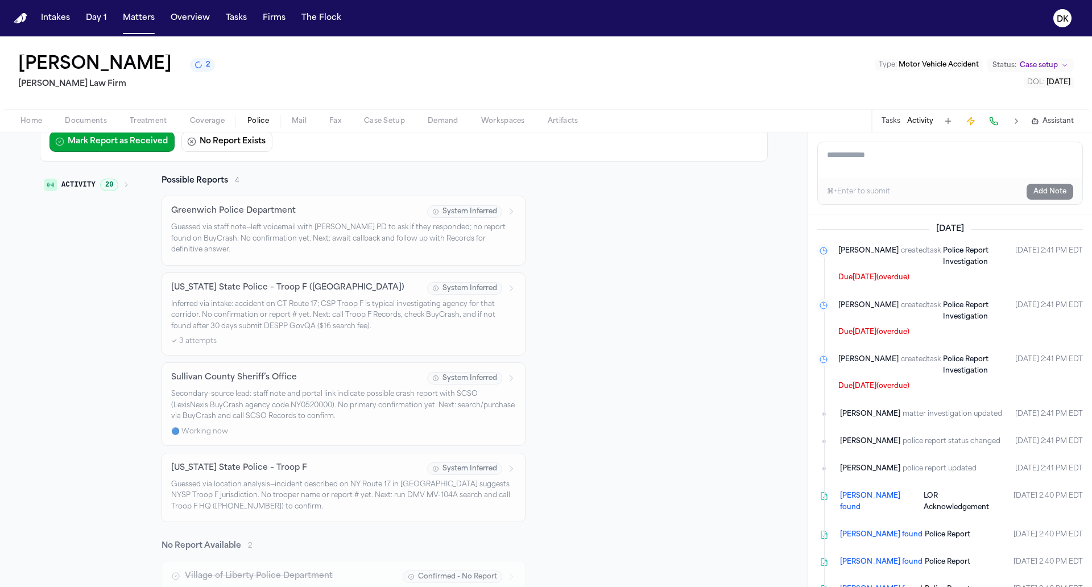
click at [114, 185] on span "20" at bounding box center [109, 185] width 18 height 13
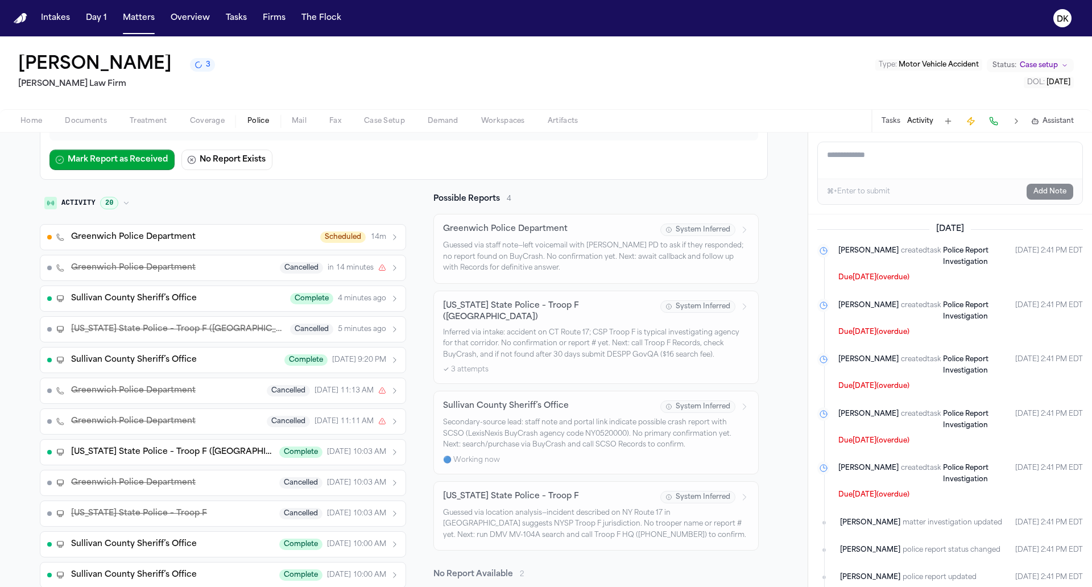
scroll to position [0, 0]
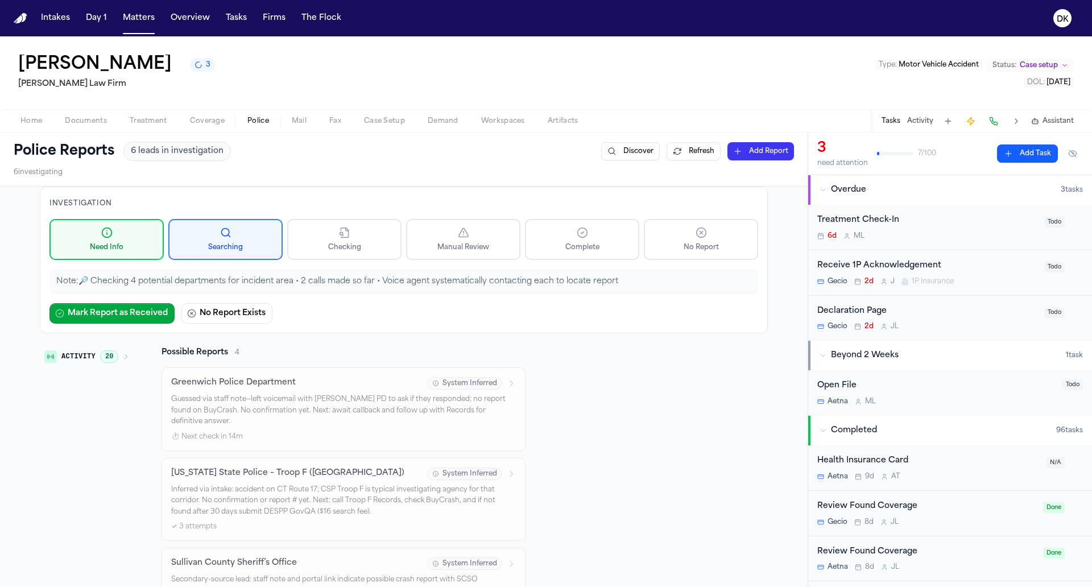
click at [97, 361] on button "Activity 20" at bounding box center [87, 356] width 94 height 19
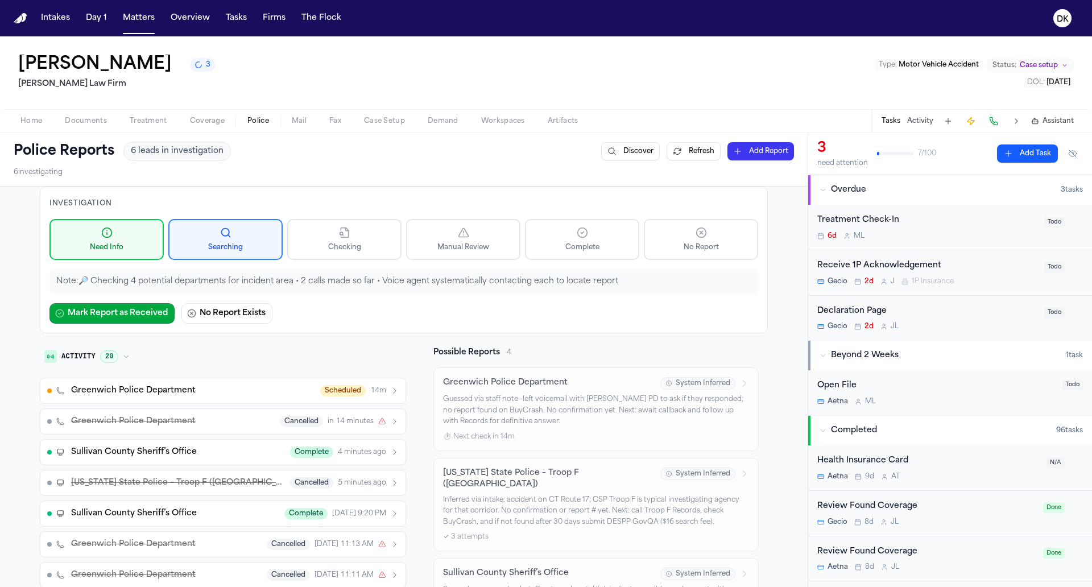
scroll to position [68, 0]
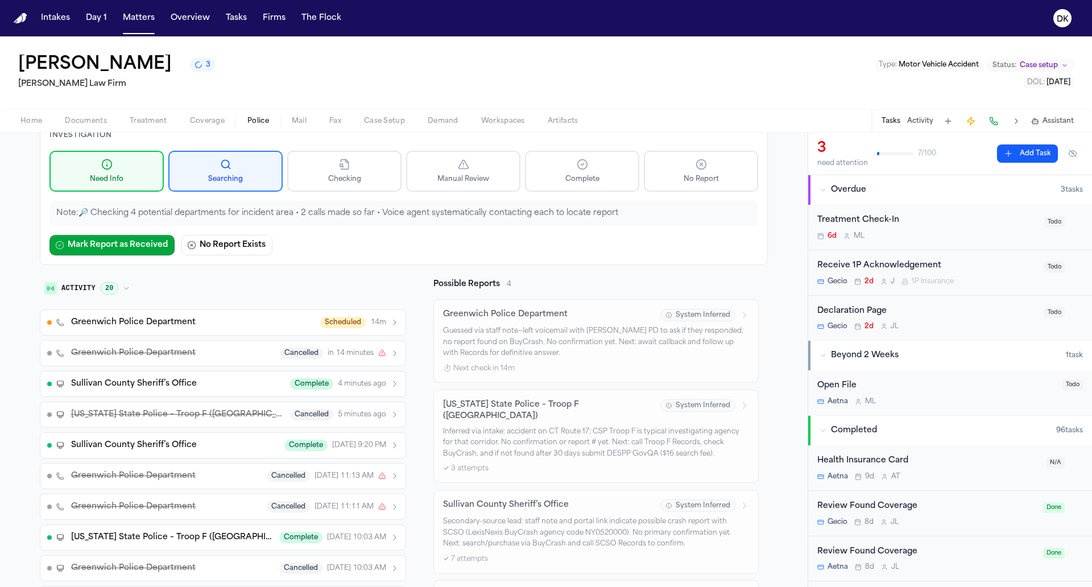
click at [222, 413] on span "[US_STATE] State Police – Troop F ([GEOGRAPHIC_DATA])" at bounding box center [177, 414] width 212 height 11
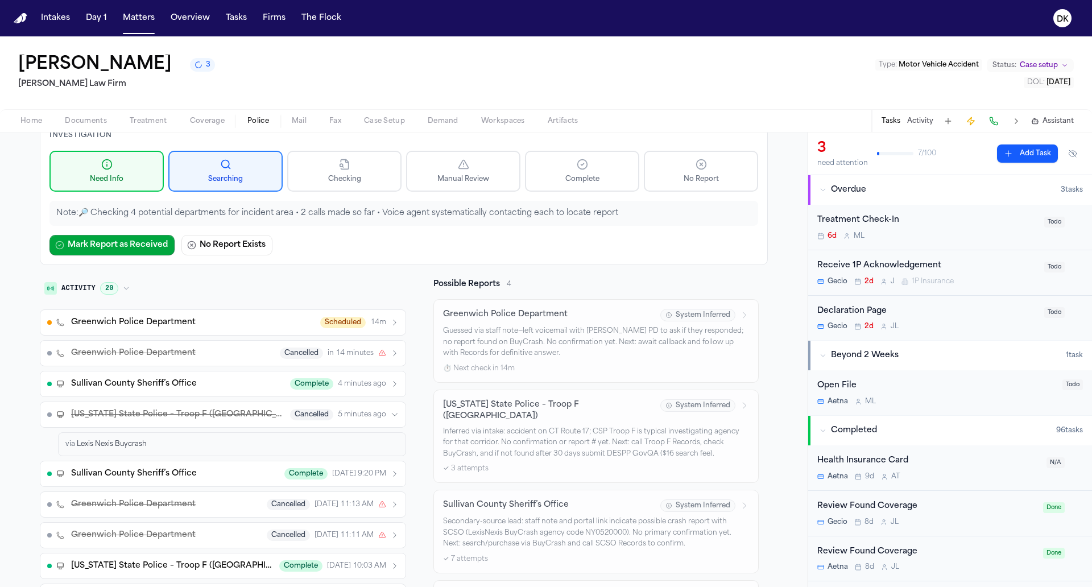
click at [222, 413] on span "[US_STATE] State Police – Troop F ([GEOGRAPHIC_DATA])" at bounding box center [177, 414] width 212 height 11
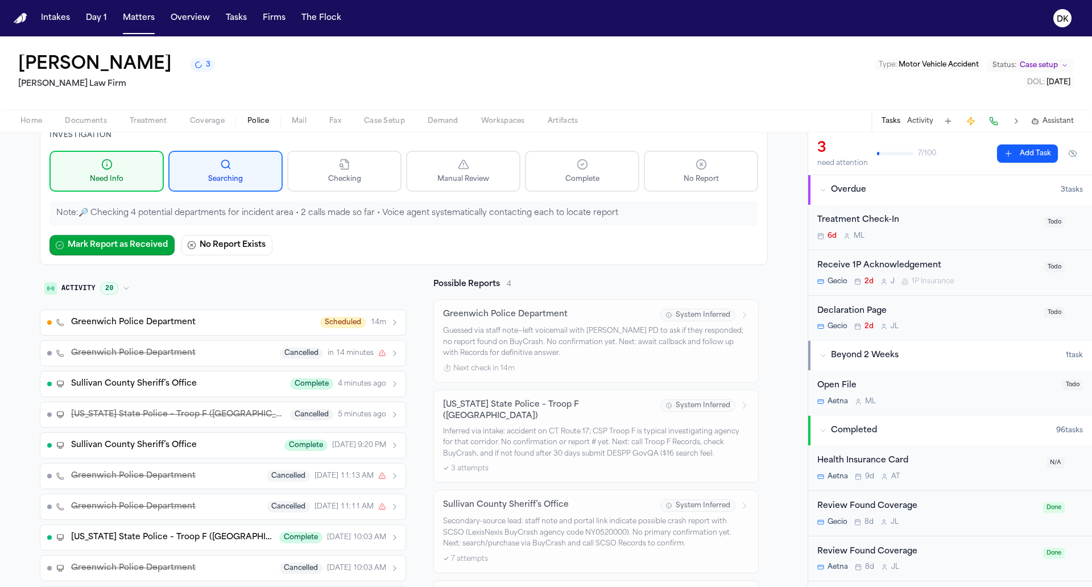
click at [222, 413] on span "[US_STATE] State Police – Troop F ([GEOGRAPHIC_DATA])" at bounding box center [177, 414] width 212 height 11
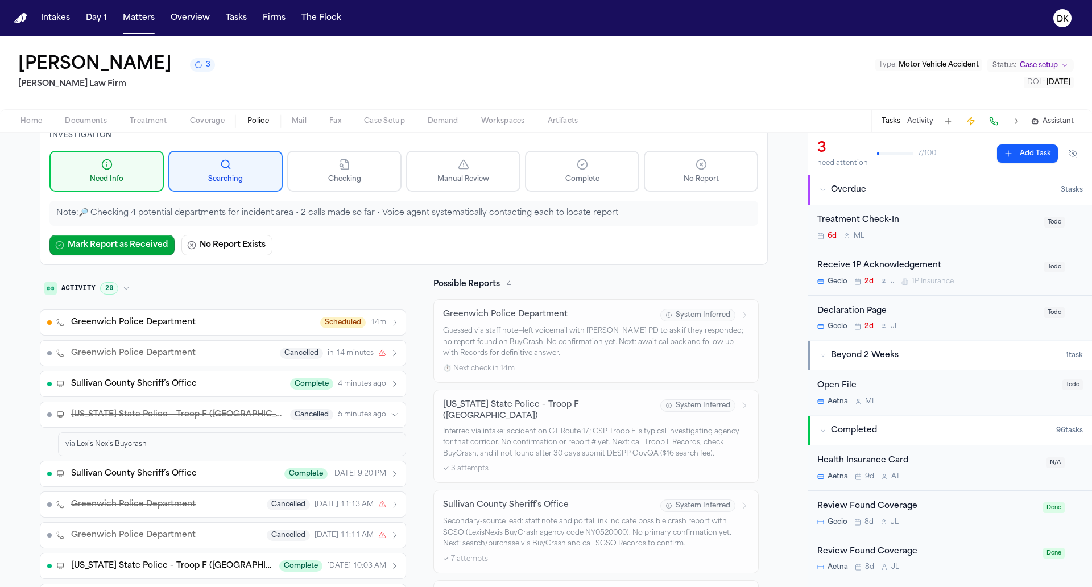
click at [181, 432] on div "via Lexis Nexis Buycrash" at bounding box center [232, 444] width 348 height 24
click at [188, 412] on span "[US_STATE] State Police – Troop F ([GEOGRAPHIC_DATA])" at bounding box center [177, 414] width 212 height 11
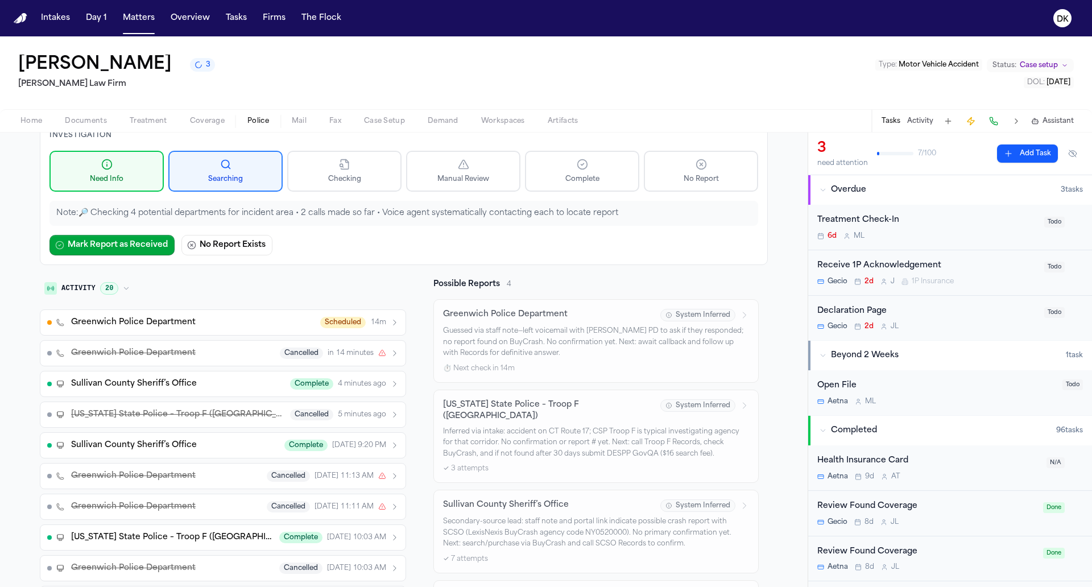
click at [188, 412] on span "[US_STATE] State Police – Troop F ([GEOGRAPHIC_DATA])" at bounding box center [177, 414] width 212 height 11
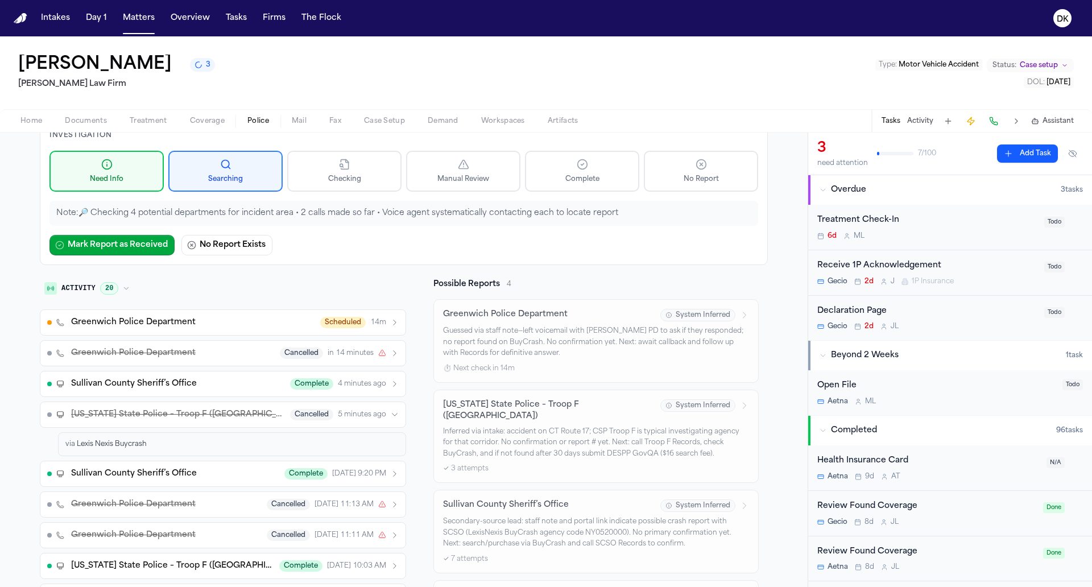
click at [167, 432] on div "via Lexis Nexis Buycrash" at bounding box center [232, 444] width 348 height 24
click at [173, 416] on span "[US_STATE] State Police – Troop F ([GEOGRAPHIC_DATA])" at bounding box center [177, 414] width 212 height 11
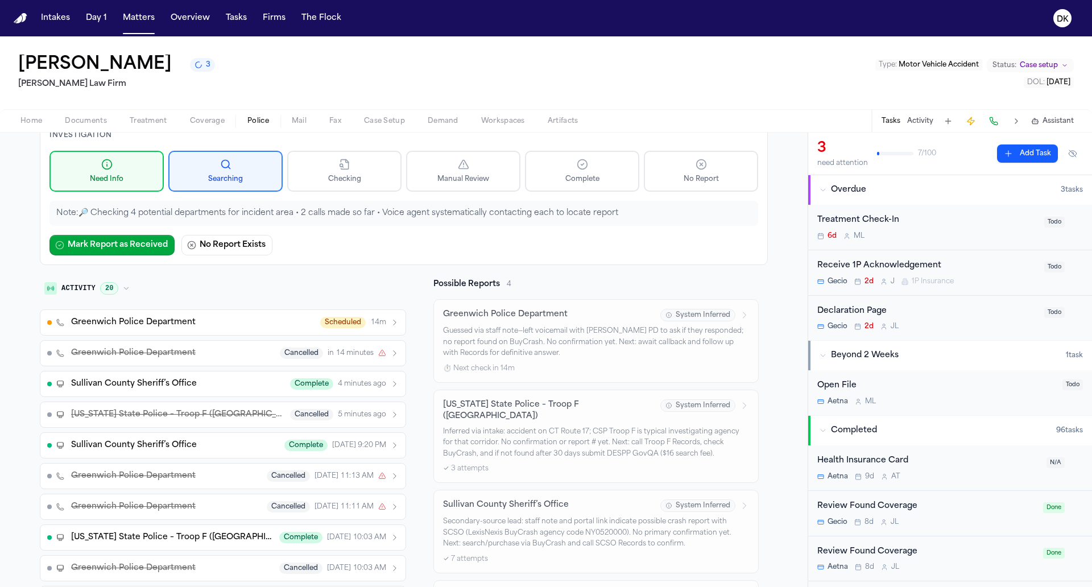
click at [173, 416] on span "[US_STATE] State Police – Troop F ([GEOGRAPHIC_DATA])" at bounding box center [177, 414] width 212 height 11
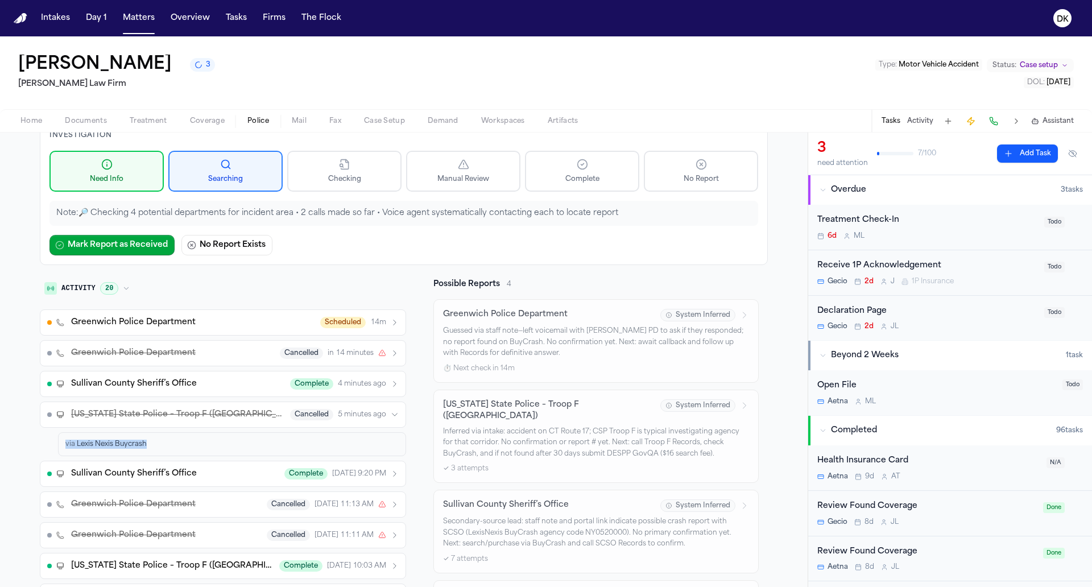
click at [158, 432] on div "via Lexis Nexis Buycrash" at bounding box center [232, 444] width 348 height 24
click at [166, 413] on span "[US_STATE] State Police – Troop F ([GEOGRAPHIC_DATA])" at bounding box center [177, 414] width 212 height 11
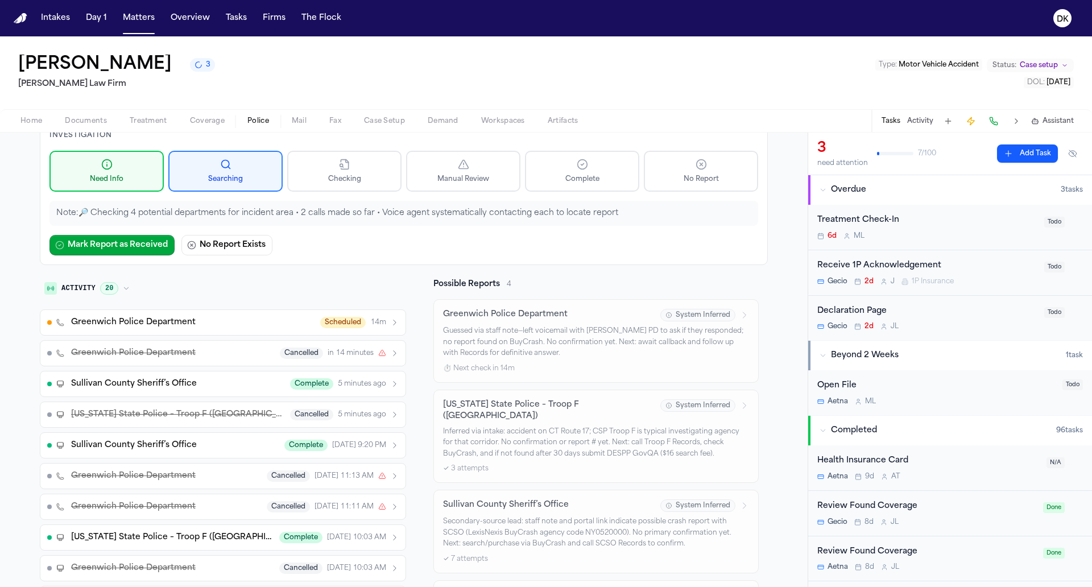
click at [166, 413] on span "[US_STATE] State Police – Troop F ([GEOGRAPHIC_DATA])" at bounding box center [177, 414] width 212 height 11
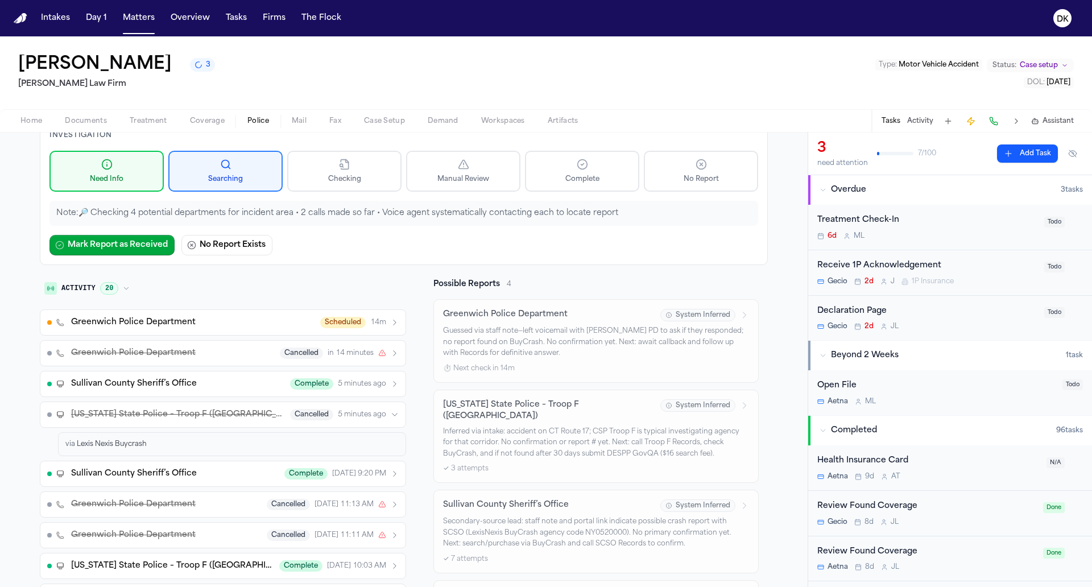
click at [151, 440] on div "via Lexis Nexis Buycrash" at bounding box center [231, 444] width 333 height 9
click at [345, 421] on button "Connecticut State Police – Troop F (Westbrook) Cancelled 5 minutes ago" at bounding box center [223, 415] width 366 height 26
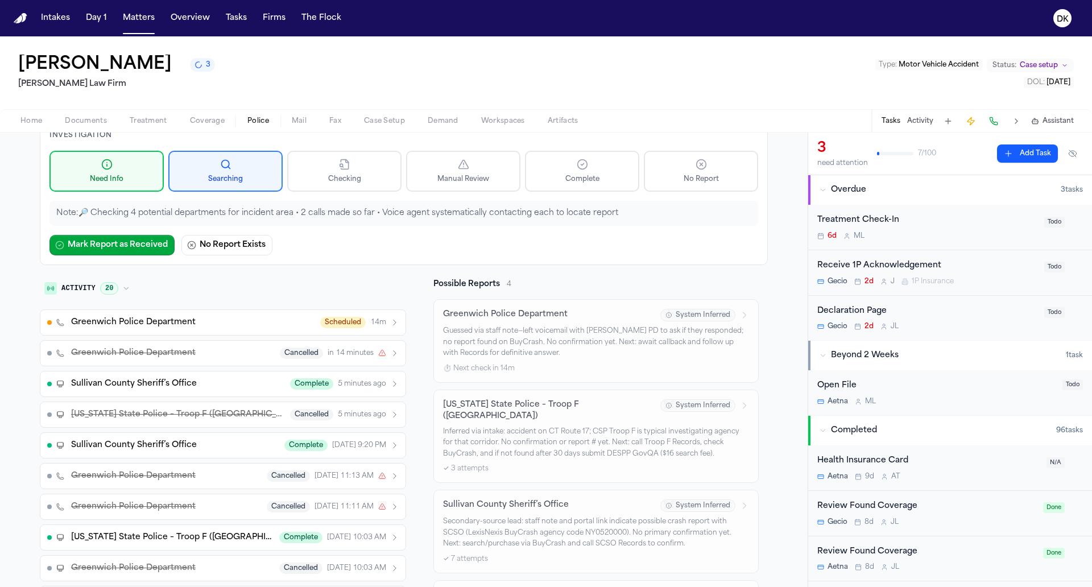
click at [345, 421] on button "Connecticut State Police – Troop F (Westbrook) Cancelled 5 minutes ago" at bounding box center [223, 415] width 366 height 26
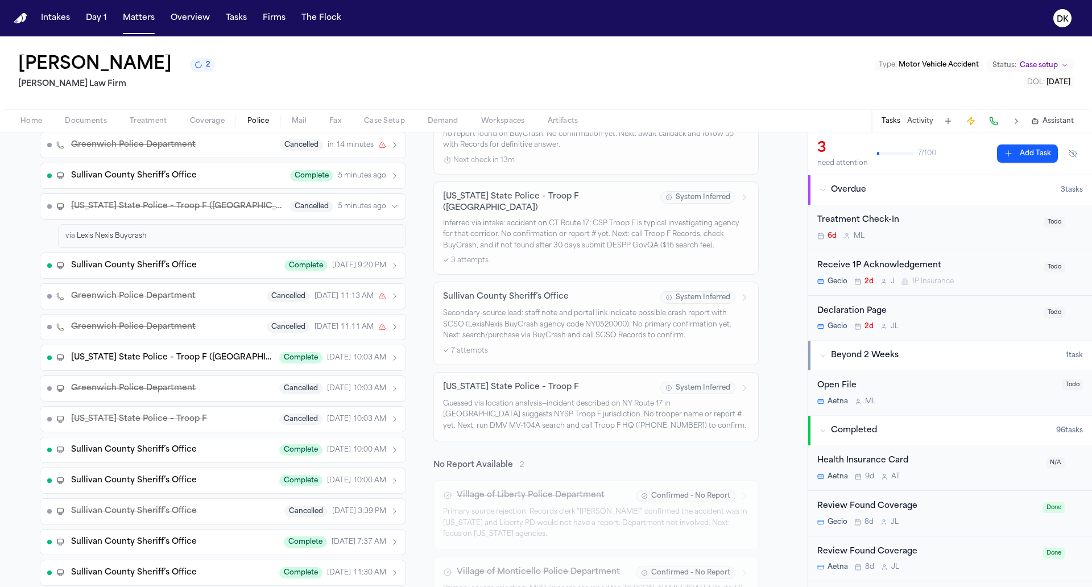
scroll to position [277, 0]
click at [533, 407] on p "Guessed via location analysis—incident described on NY Route 17 in [GEOGRAPHIC_…" at bounding box center [596, 415] width 306 height 34
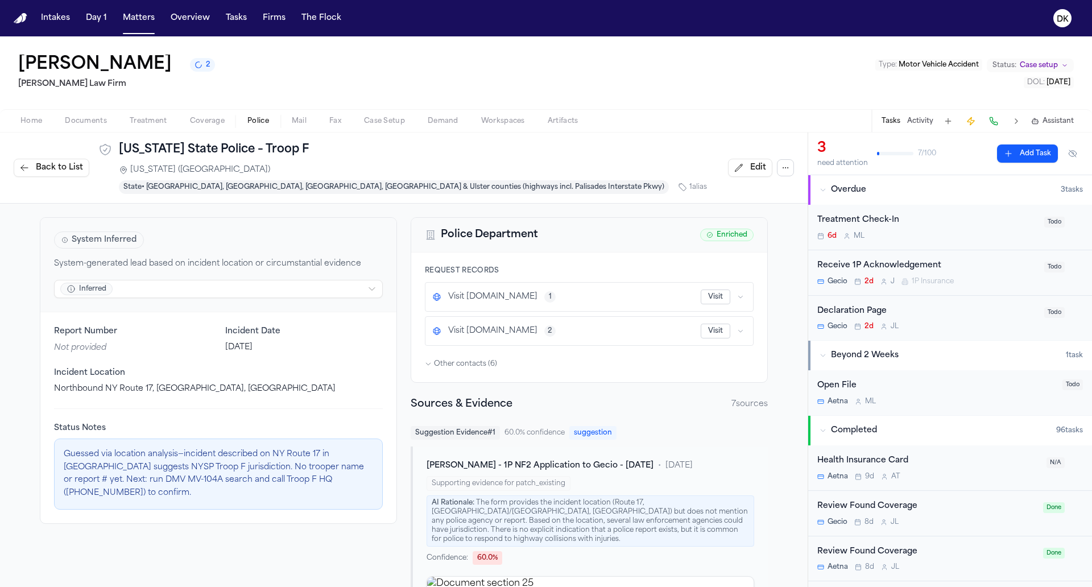
click at [498, 359] on div "Other contacts ( 6 )" at bounding box center [589, 363] width 329 height 9
click at [486, 359] on span "Other contacts ( 6 )" at bounding box center [465, 363] width 63 height 9
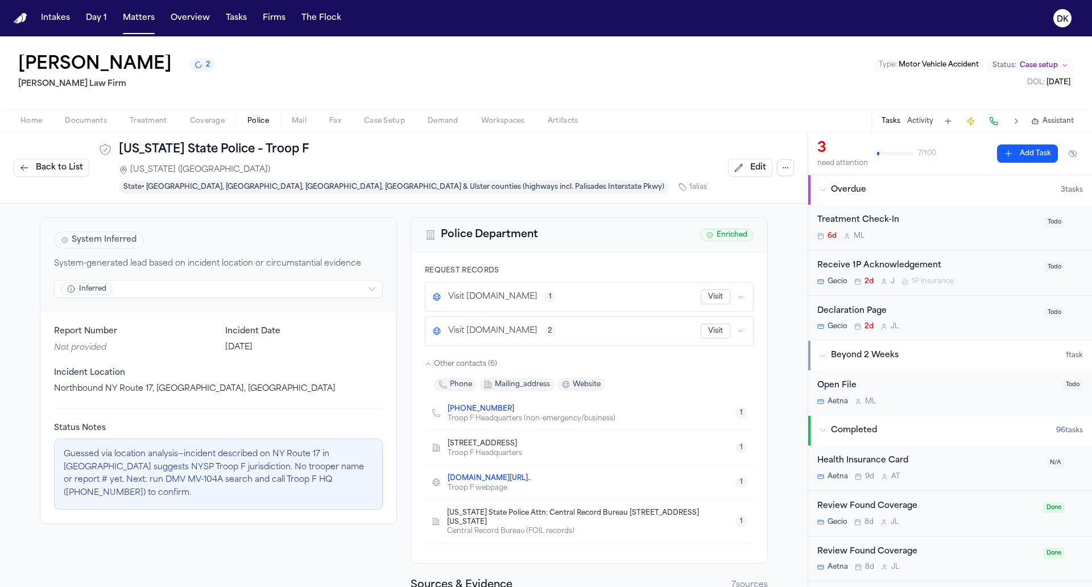
click at [486, 359] on span "Other contacts ( 6 )" at bounding box center [465, 363] width 63 height 9
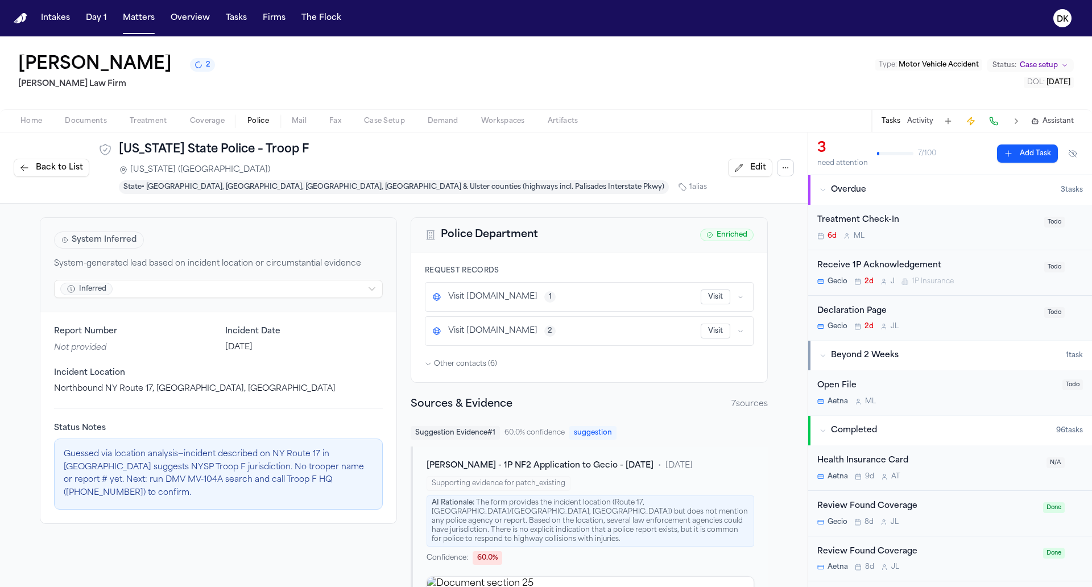
click at [743, 328] on icon "button" at bounding box center [740, 331] width 7 height 7
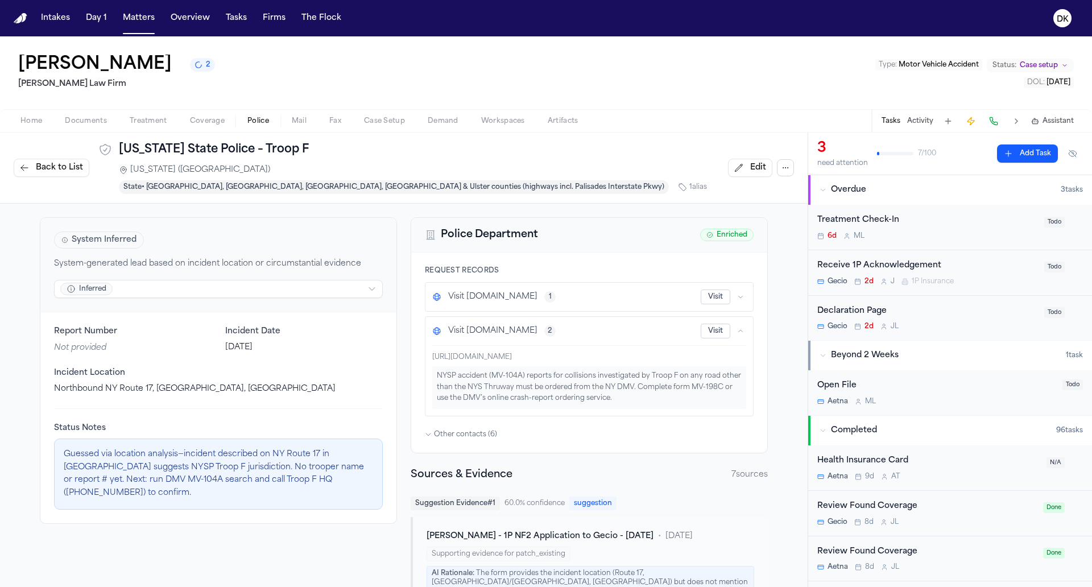
click at [743, 328] on icon "button" at bounding box center [740, 331] width 7 height 7
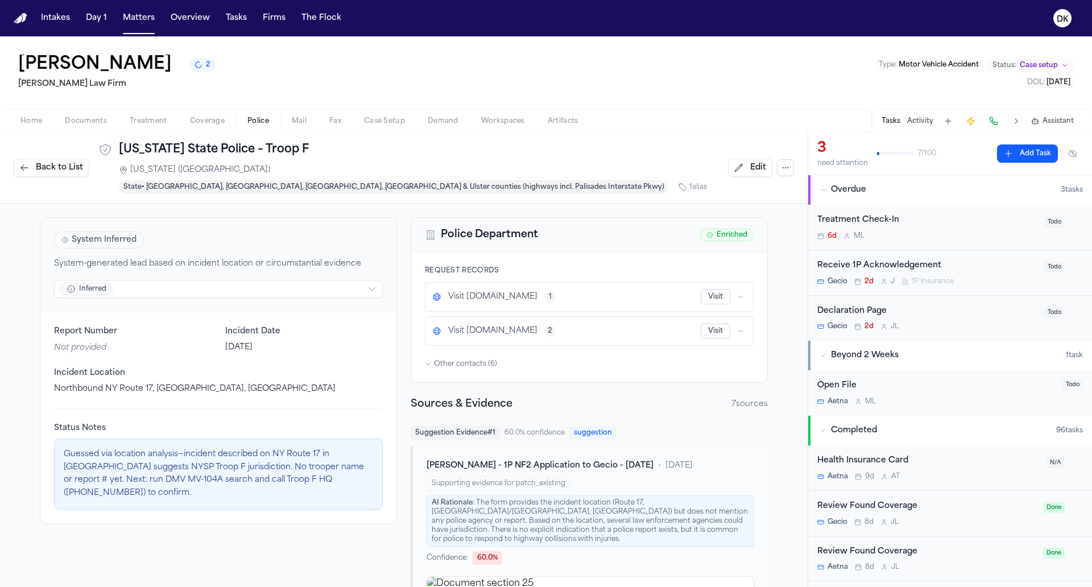
click at [742, 293] on icon "button" at bounding box center [740, 296] width 7 height 7
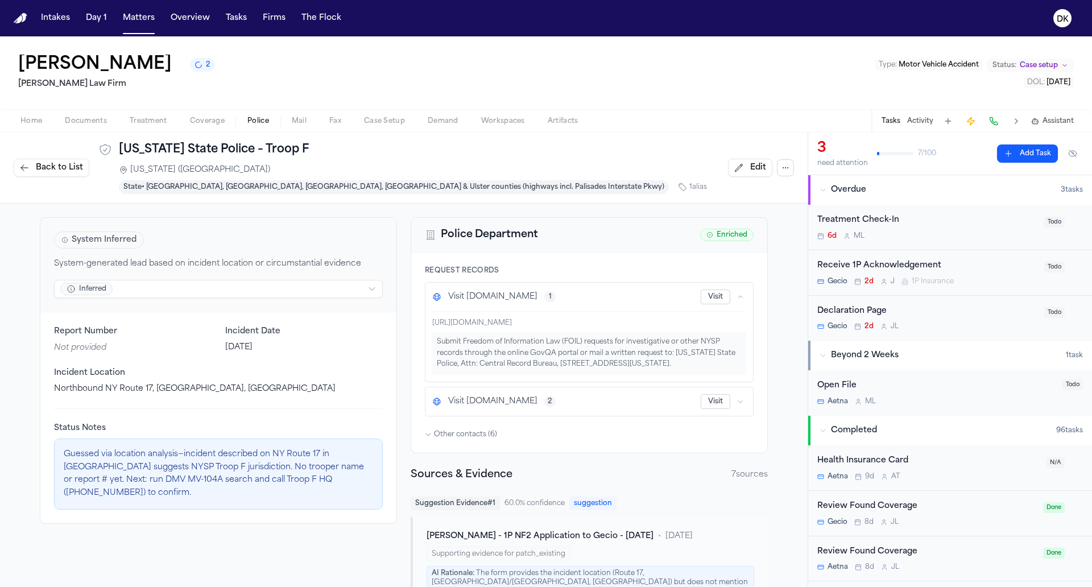
click at [742, 293] on icon "button" at bounding box center [740, 296] width 7 height 7
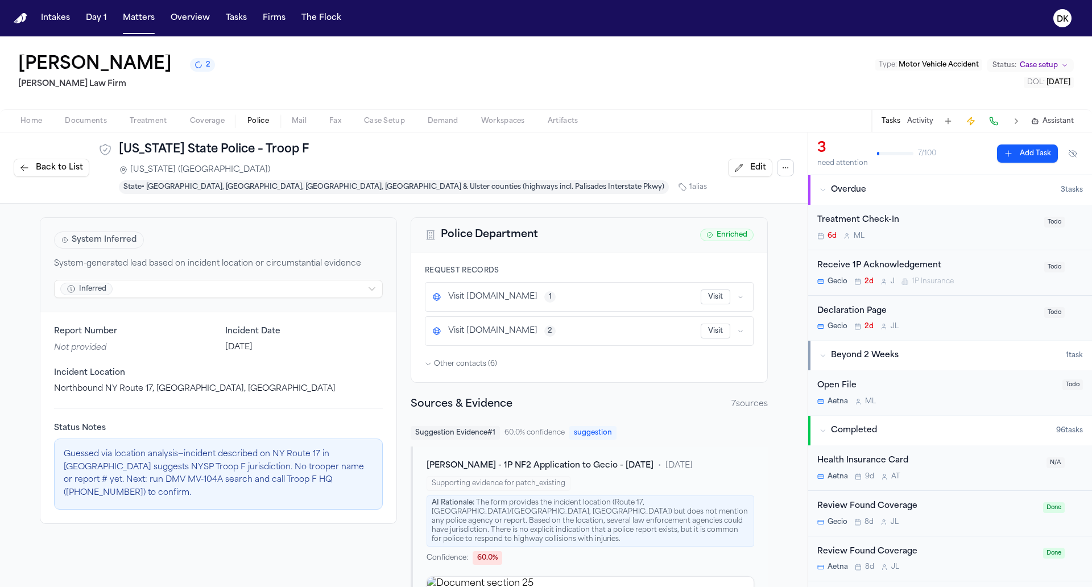
click at [742, 293] on icon "button" at bounding box center [740, 296] width 7 height 7
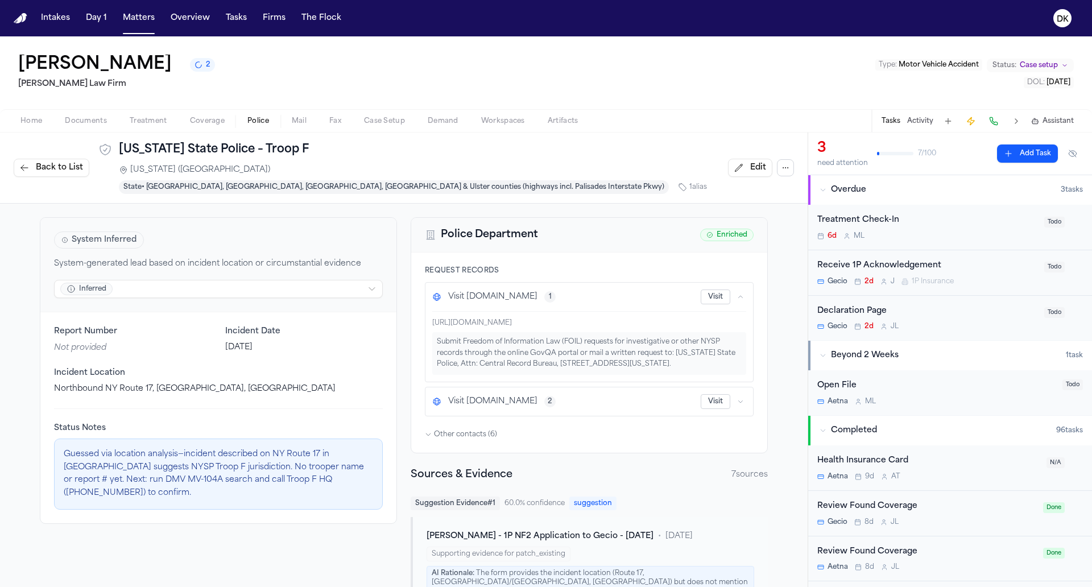
click at [737, 396] on button "button" at bounding box center [740, 401] width 11 height 11
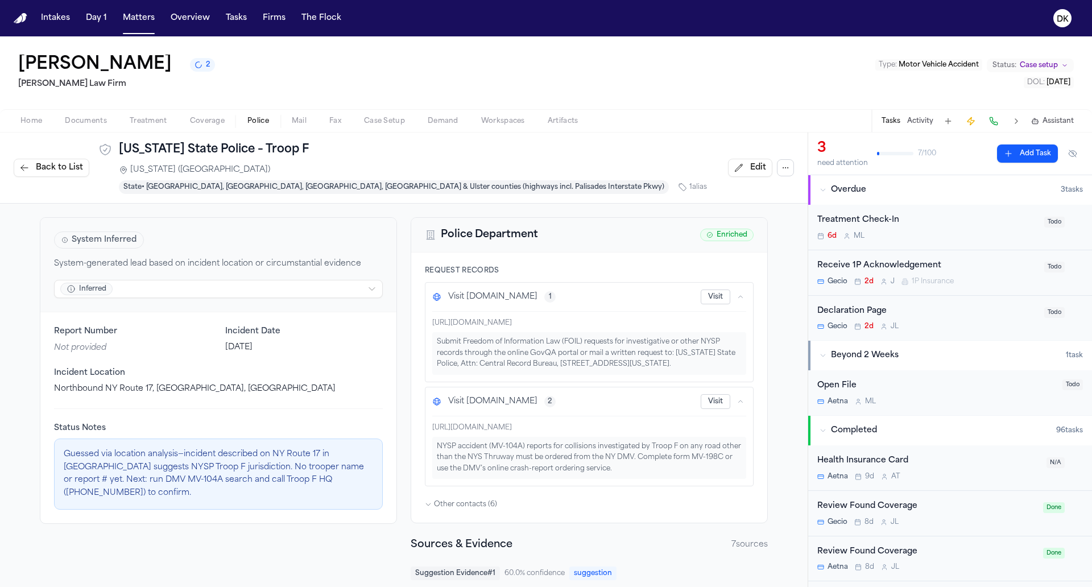
click at [651, 416] on div "https://dmv.ny.gov/records/order-and-access-motor-vehicle-crash-accident-report…" at bounding box center [589, 448] width 314 height 64
click at [617, 453] on div "NYSP accident (MV-104A) reports for collisions investigated by Troop F on any r…" at bounding box center [589, 458] width 314 height 43
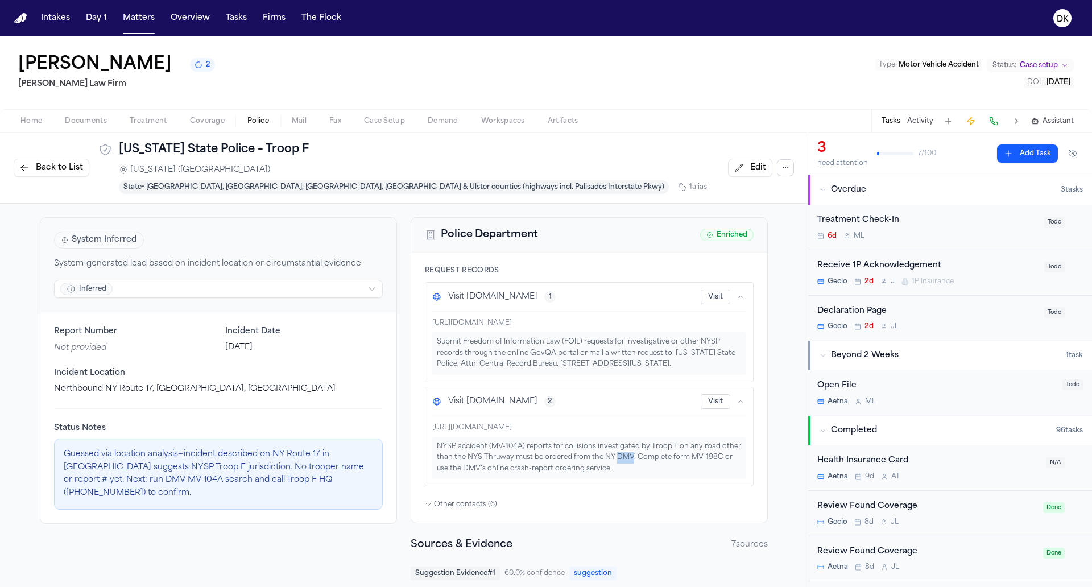
click at [617, 453] on div "NYSP accident (MV-104A) reports for collisions investigated by Troop F on any r…" at bounding box center [589, 458] width 314 height 43
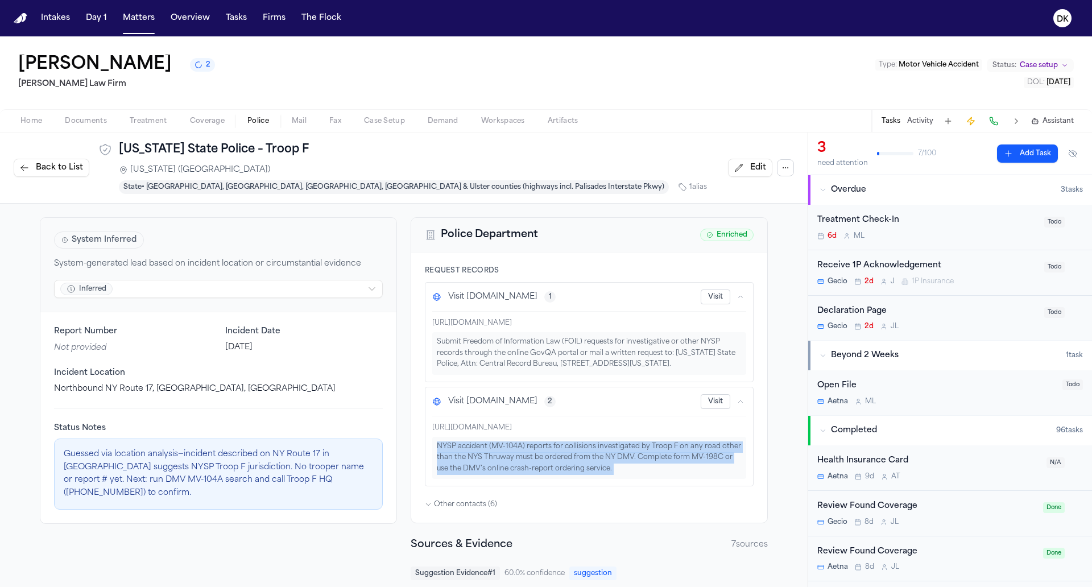
click at [592, 456] on div "NYSP accident (MV-104A) reports for collisions investigated by Troop F on any r…" at bounding box center [589, 458] width 314 height 43
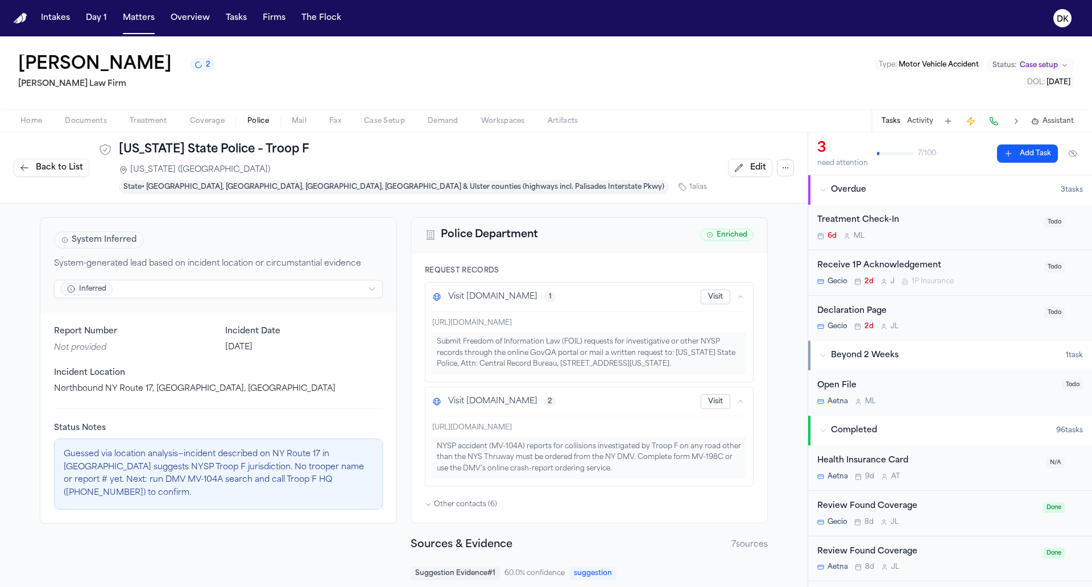
click at [592, 456] on div "NYSP accident (MV-104A) reports for collisions investigated by Troop F on any r…" at bounding box center [589, 458] width 314 height 43
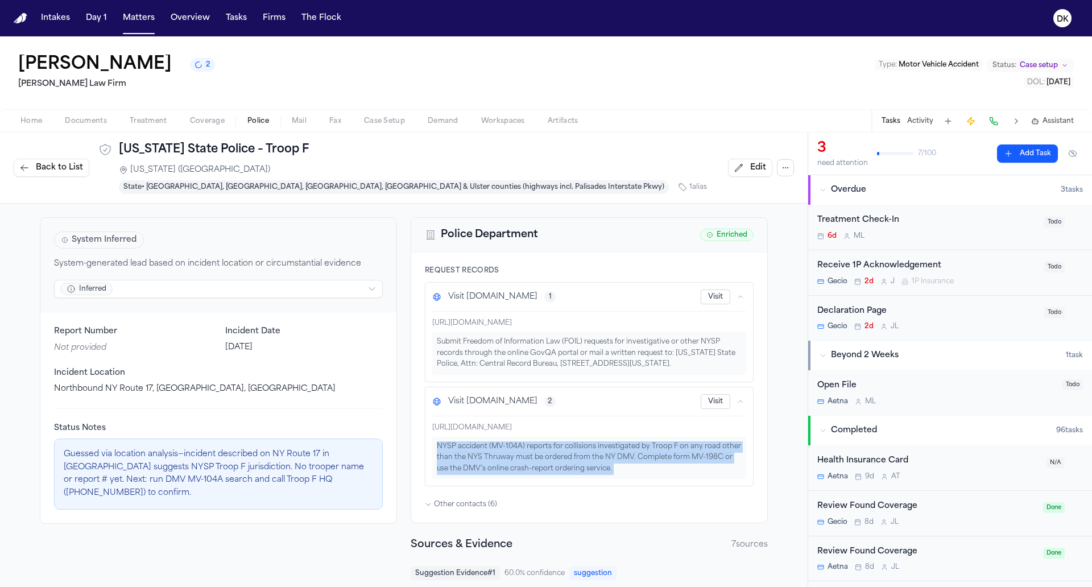
click at [545, 428] on div "https://dmv.ny.gov/records/order-and-access-motor-vehicle-crash-accident-report…" at bounding box center [589, 448] width 314 height 64
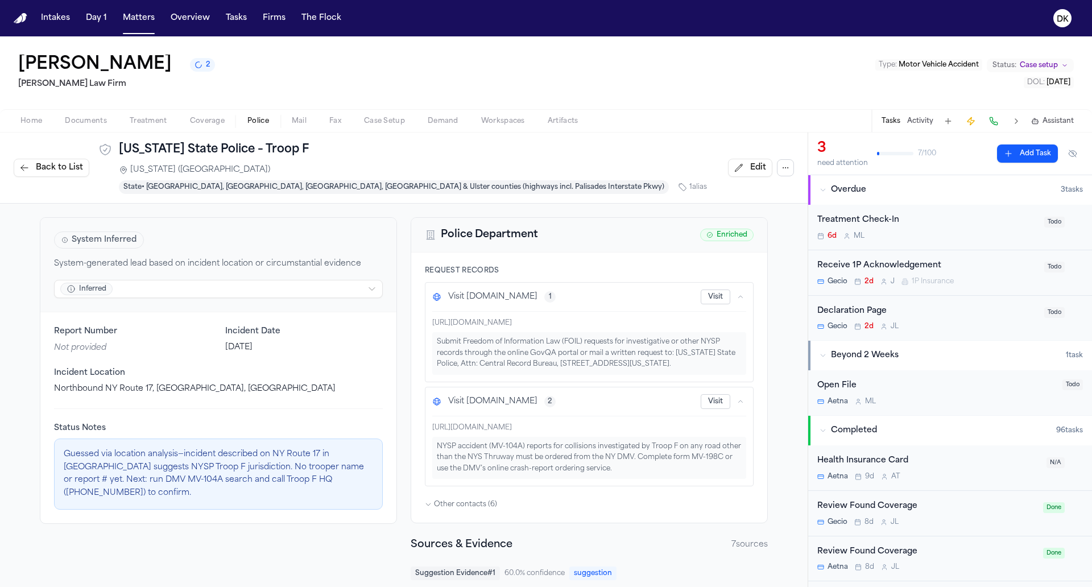
click at [545, 428] on div "https://dmv.ny.gov/records/order-and-access-motor-vehicle-crash-accident-report…" at bounding box center [589, 448] width 314 height 64
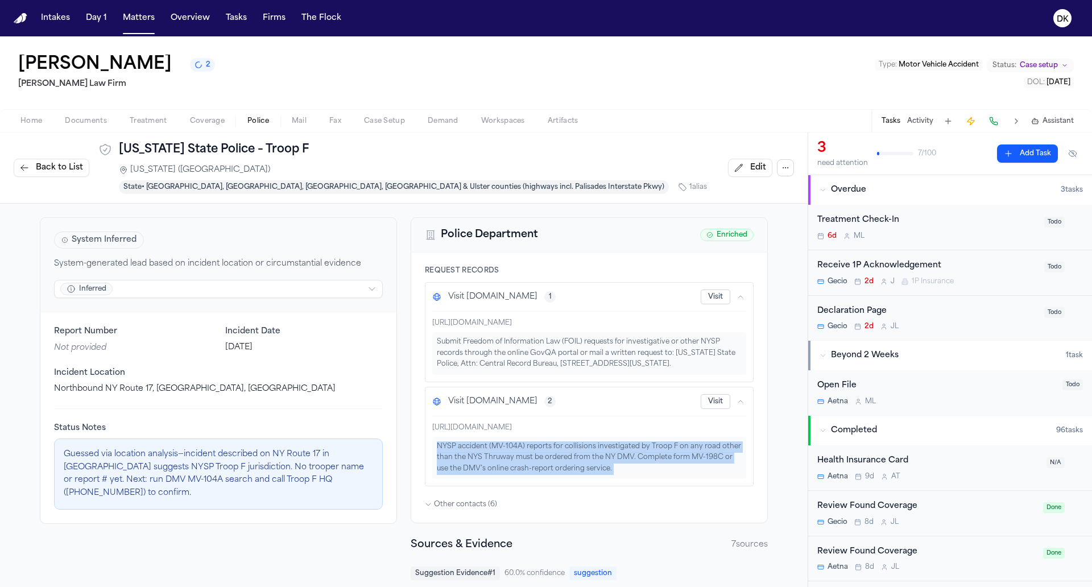
click at [533, 446] on div "NYSP accident (MV-104A) reports for collisions investigated by Troop F on any r…" at bounding box center [589, 458] width 314 height 43
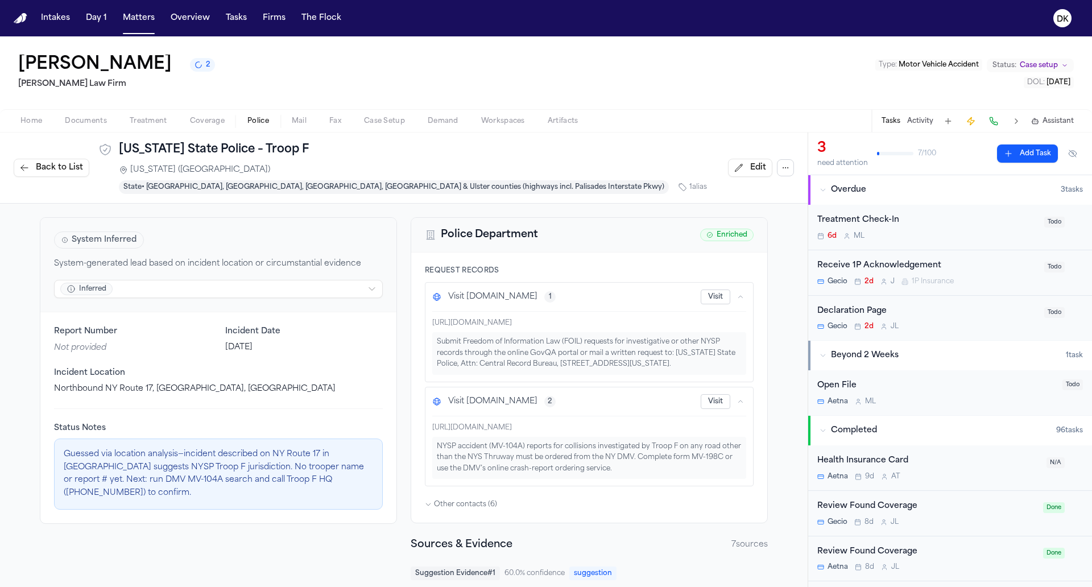
click at [533, 446] on div "NYSP accident (MV-104A) reports for collisions investigated by Troop F on any r…" at bounding box center [589, 458] width 314 height 43
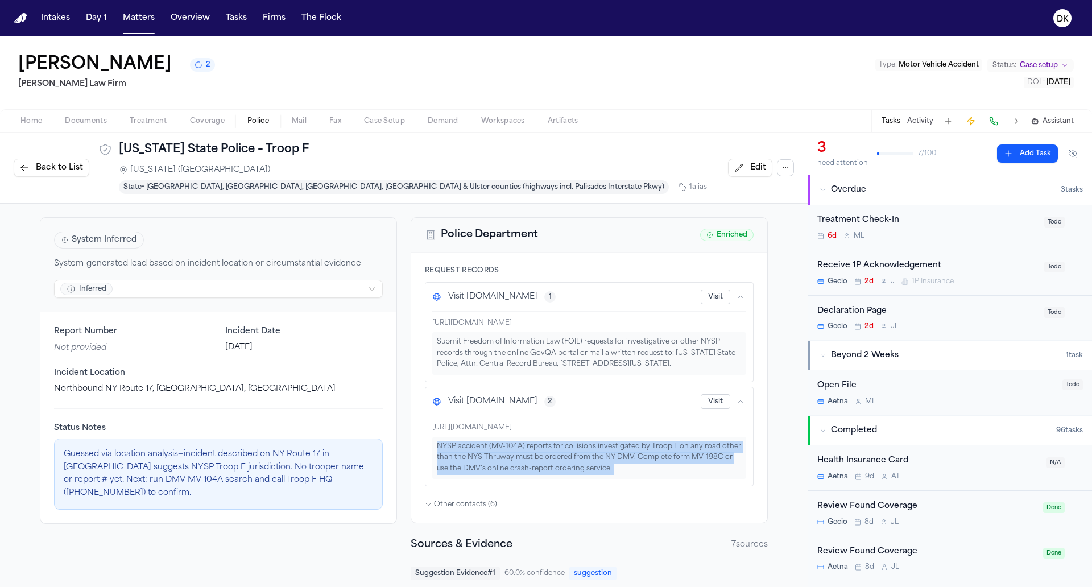
click at [560, 349] on div "Submit Freedom of Information Law (FOIL) requests for investigative or other NY…" at bounding box center [589, 353] width 314 height 43
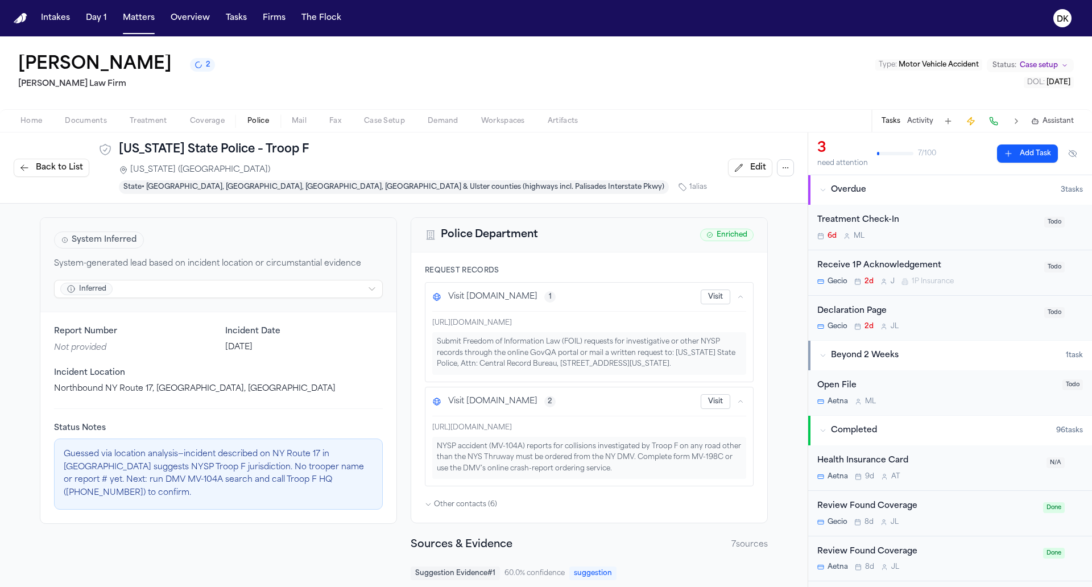
click at [560, 349] on div "Submit Freedom of Information Law (FOIL) requests for investigative or other NY…" at bounding box center [589, 353] width 314 height 43
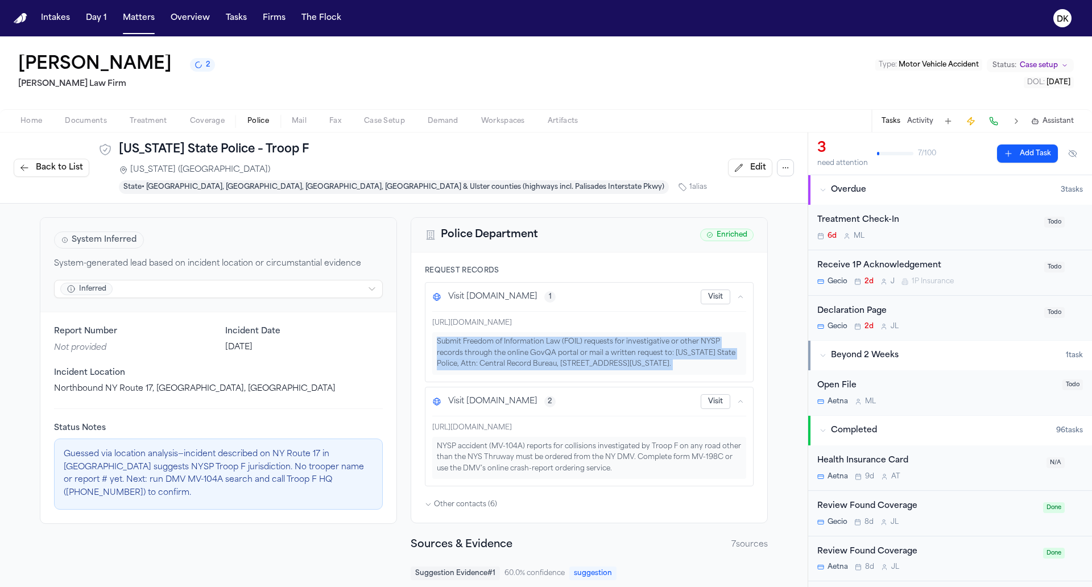
click at [550, 453] on div "NYSP accident (MV-104A) reports for collisions investigated by Troop F on any r…" at bounding box center [589, 458] width 314 height 43
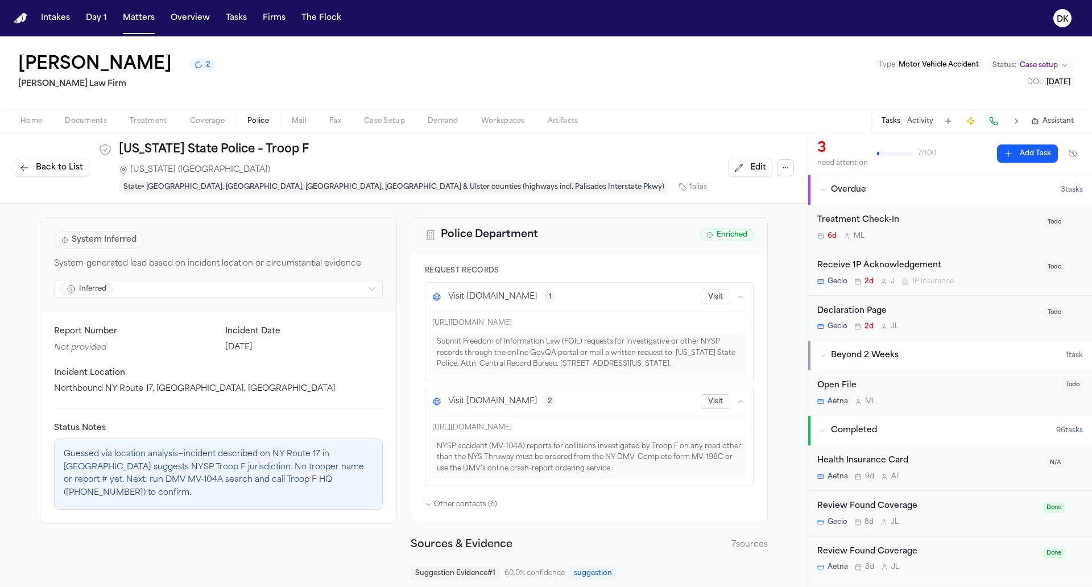
click at [581, 379] on div "Visit troopersny.govqa.us 1 Visit https://troopersny.govqa.us Submit Freedom of…" at bounding box center [589, 384] width 329 height 204
click at [582, 314] on div "https://troopersny.govqa.us Submit Freedom of Information Law (FOIL) requests f…" at bounding box center [589, 343] width 314 height 64
click at [54, 162] on span "Back to List" at bounding box center [59, 167] width 47 height 11
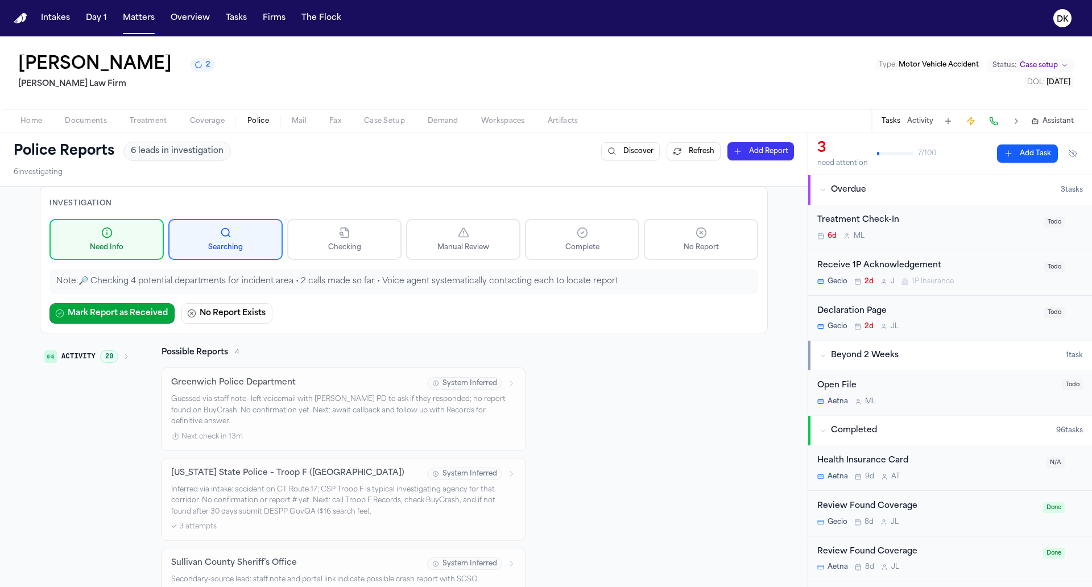
click at [125, 350] on button "Activity 20" at bounding box center [87, 356] width 94 height 19
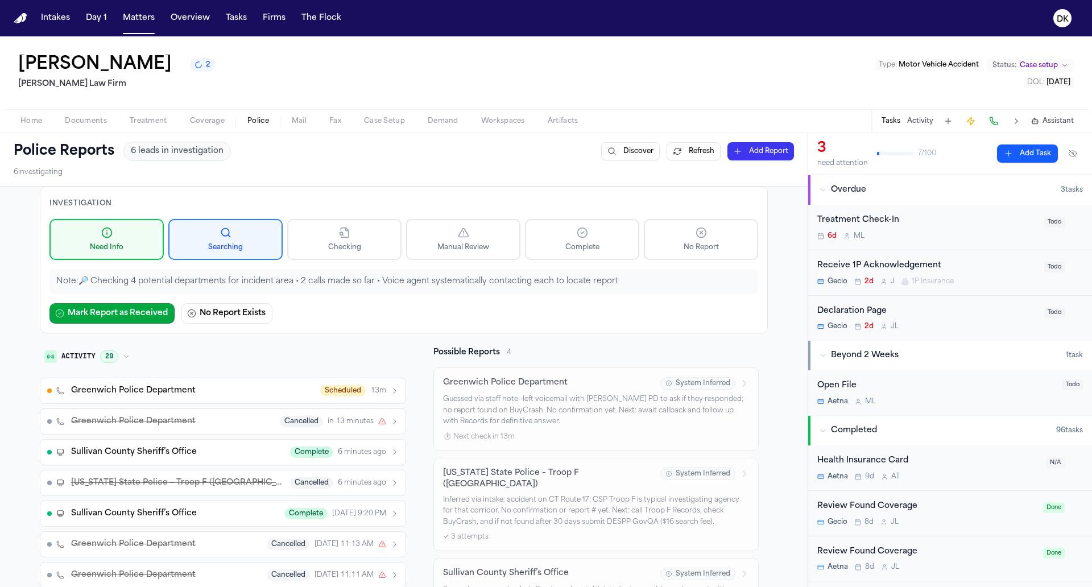
click at [125, 350] on button "Activity 20" at bounding box center [87, 356] width 94 height 19
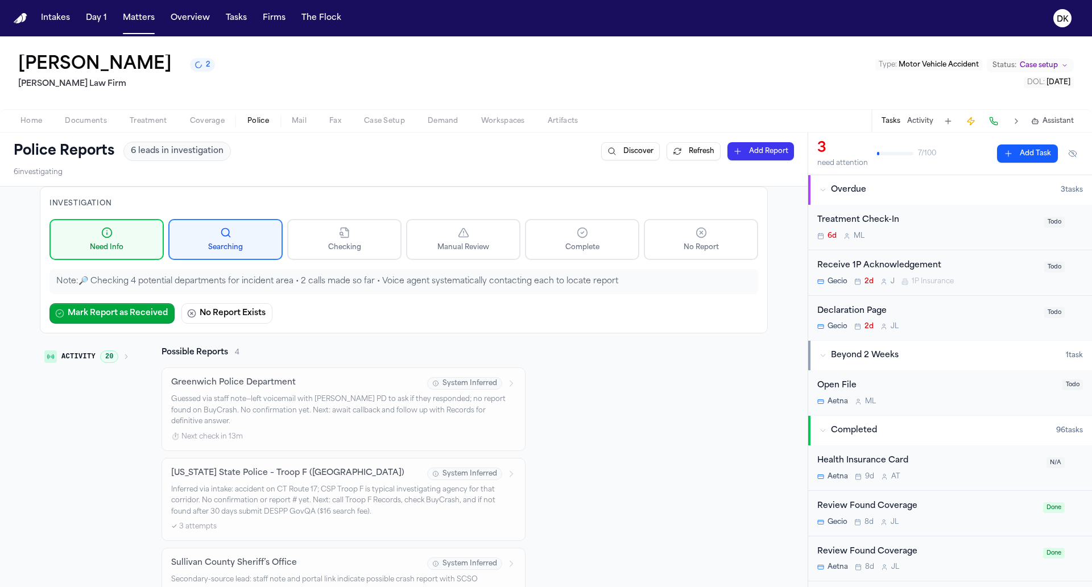
click at [125, 350] on button "Activity 20" at bounding box center [87, 356] width 94 height 19
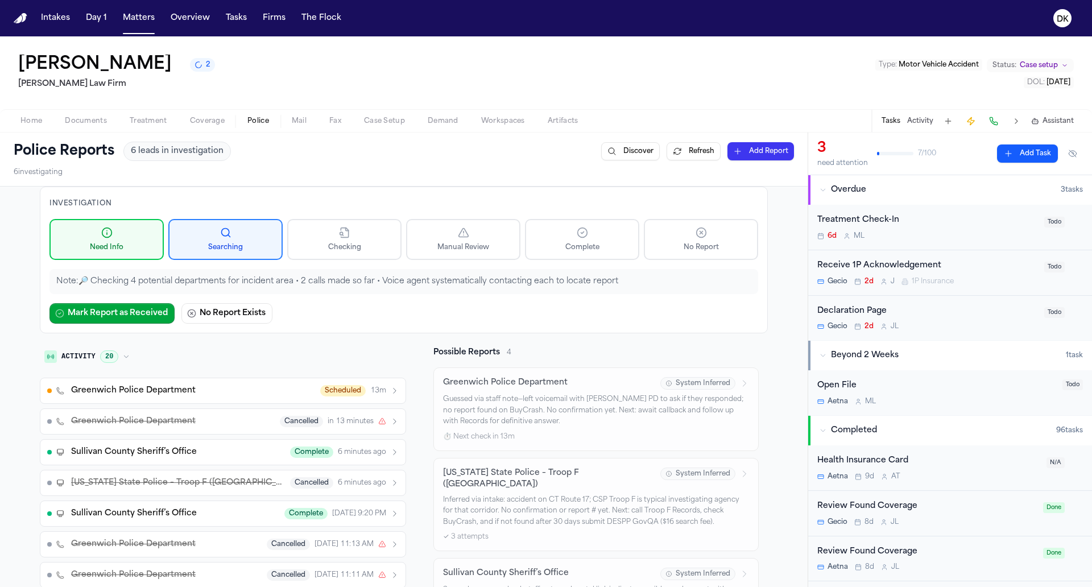
click at [104, 348] on button "Activity 20" at bounding box center [87, 356] width 94 height 19
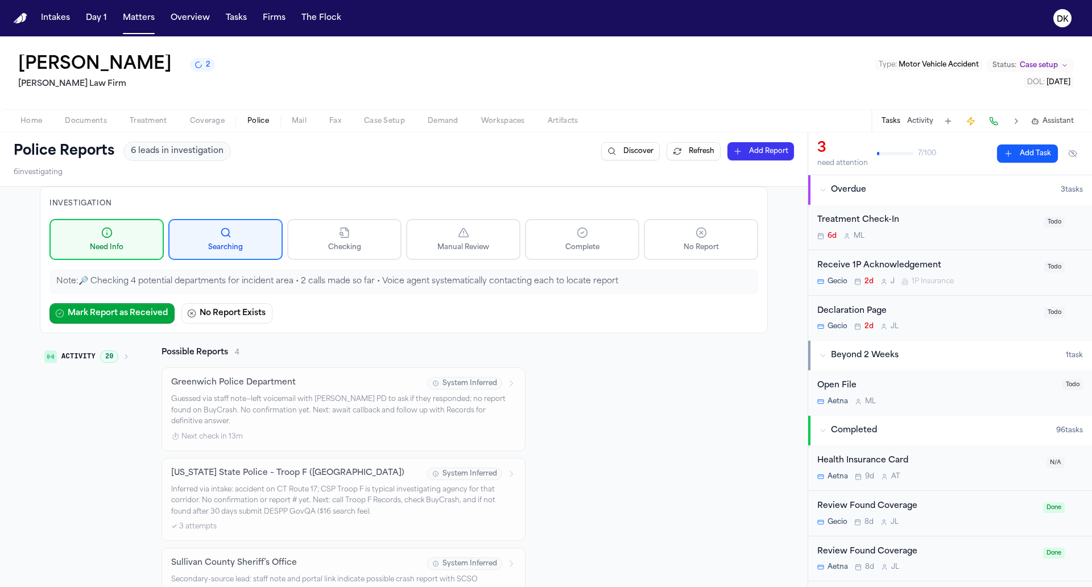
click at [104, 348] on button "Activity 20" at bounding box center [87, 356] width 94 height 19
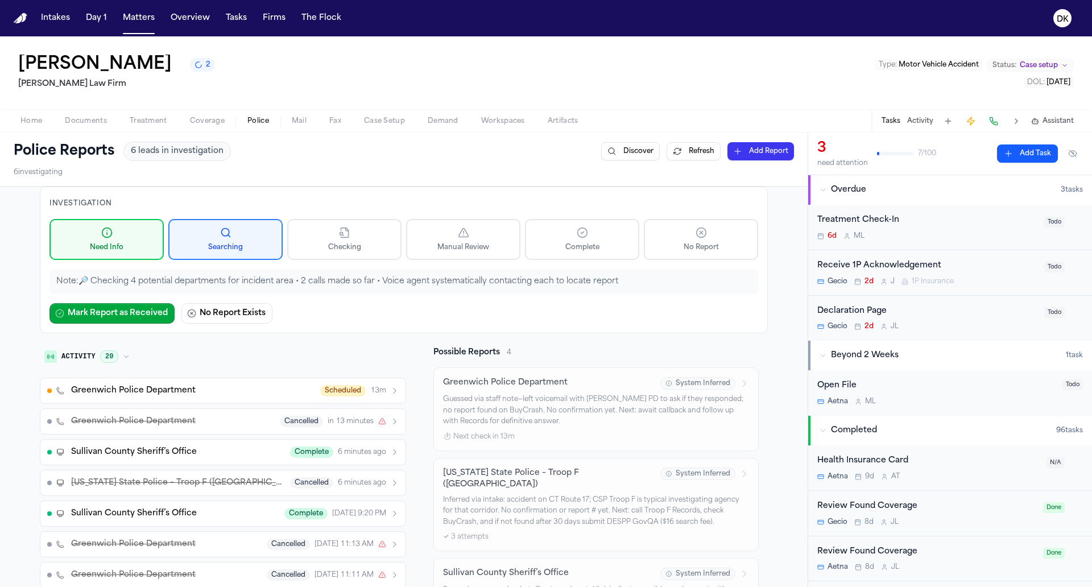
click at [104, 348] on button "Activity 20" at bounding box center [87, 356] width 94 height 19
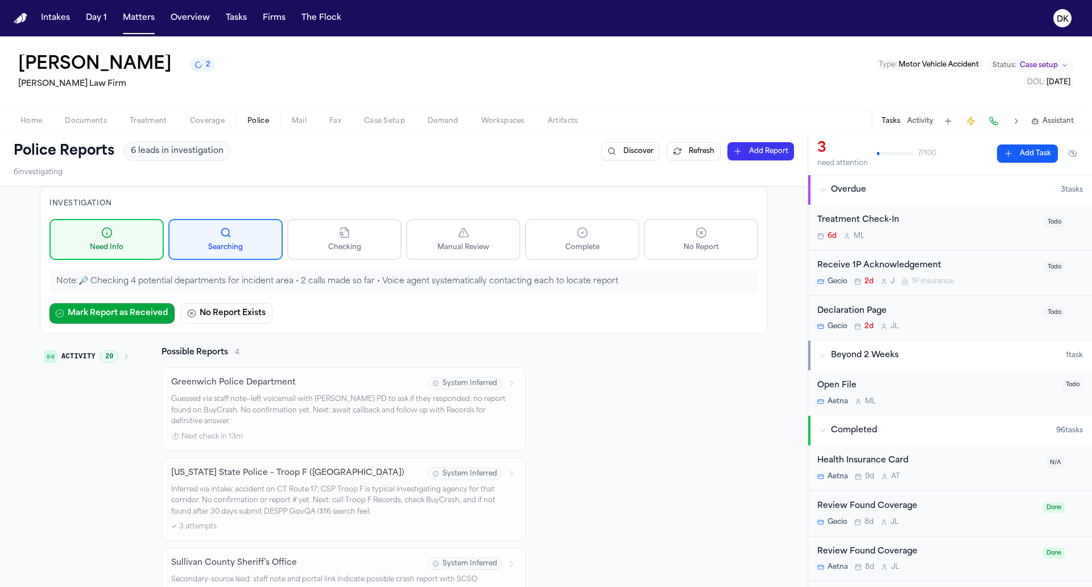
click at [104, 348] on button "Activity 20" at bounding box center [87, 356] width 94 height 19
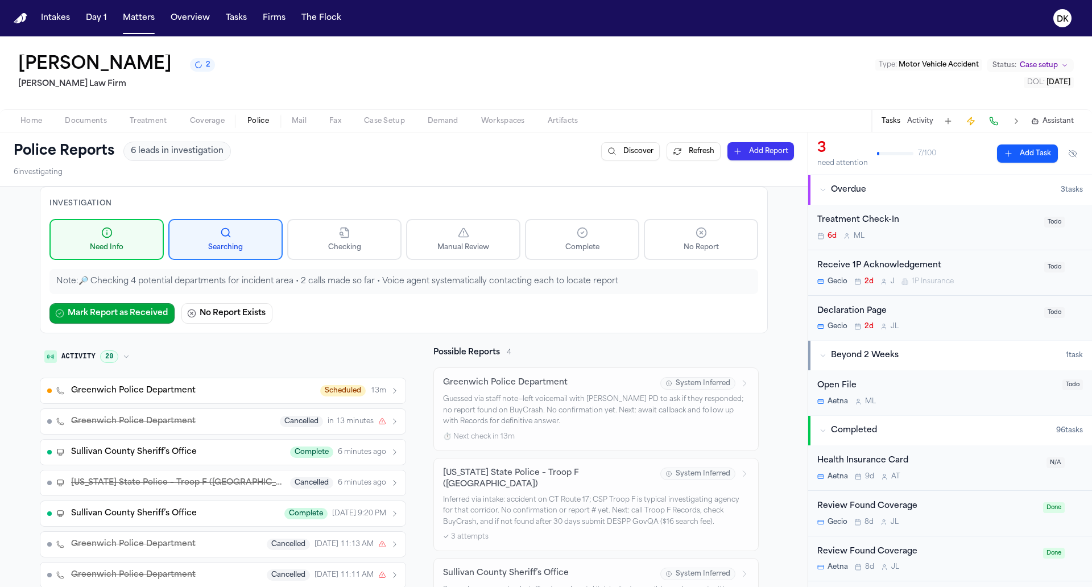
click at [688, 146] on button "Refresh" at bounding box center [694, 151] width 54 height 18
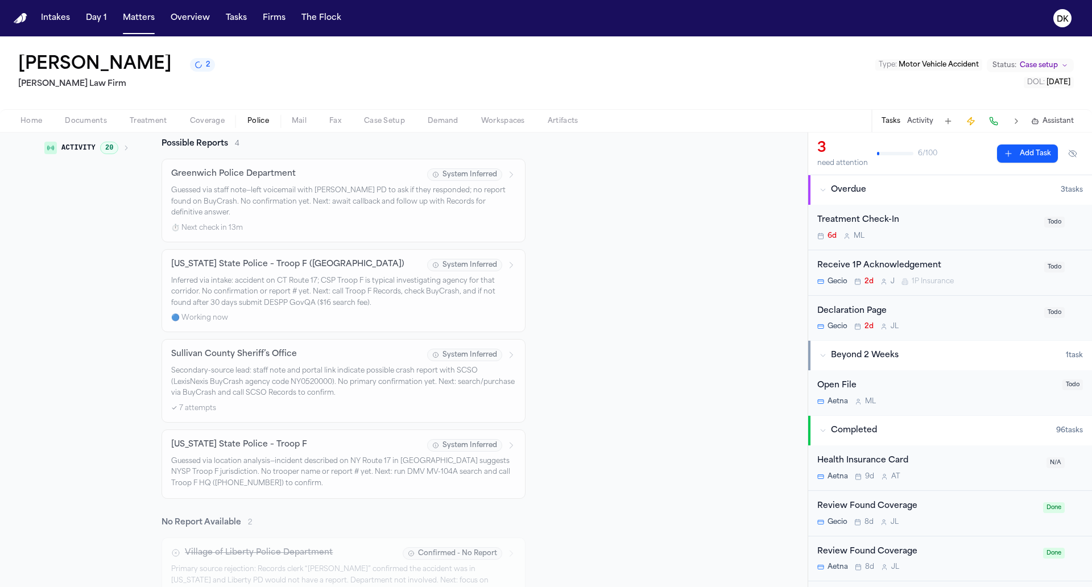
scroll to position [201, 0]
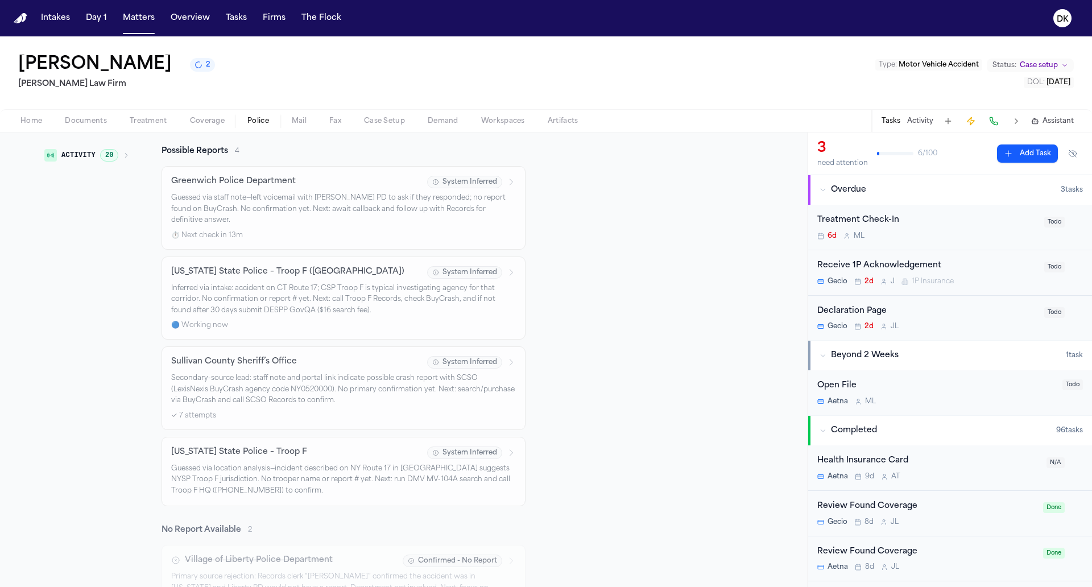
click at [341, 446] on div "[US_STATE] State Police – Troop F System Inferred Guessed via location analysis…" at bounding box center [343, 471] width 345 height 51
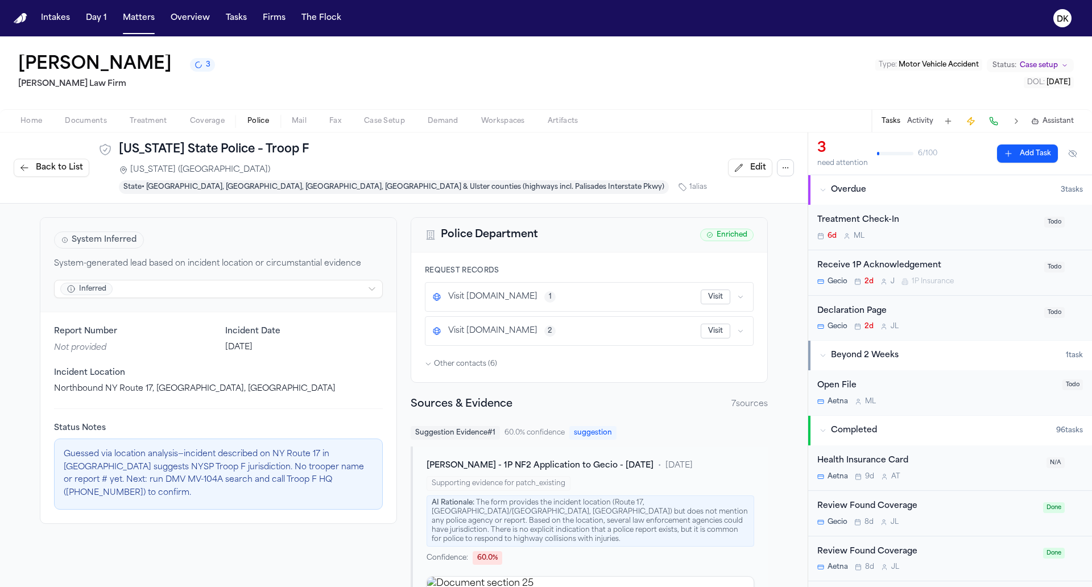
click at [302, 260] on div "System Inferred System-generated lead based on incident location or circumstant…" at bounding box center [218, 265] width 356 height 94
click at [273, 271] on html "Intakes Day 1 Matters Overview Tasks Firms The Flock DK [PERSON_NAME] 3 [PERSON…" at bounding box center [546, 293] width 1092 height 587
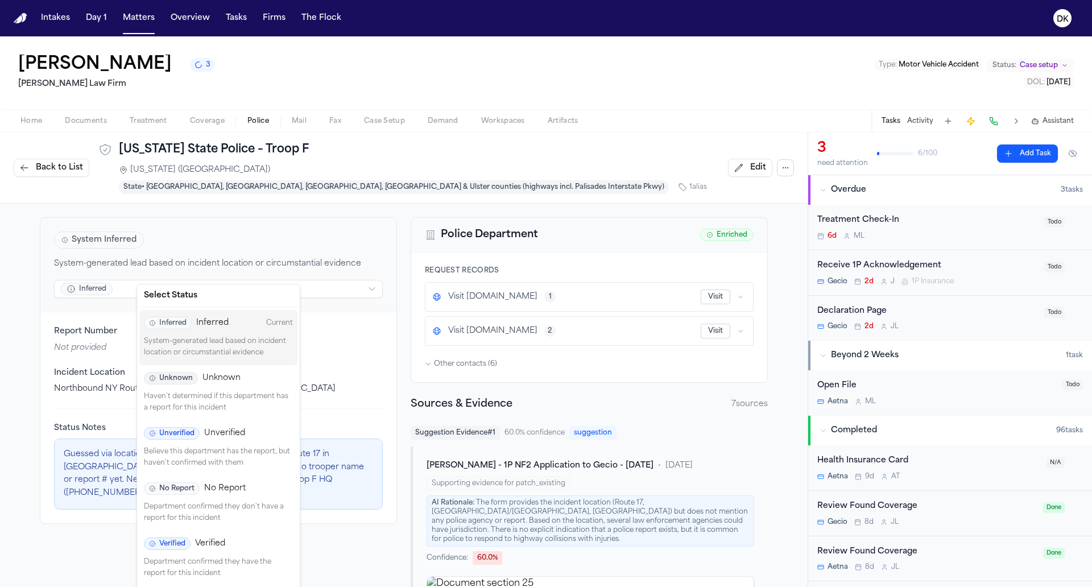
click at [234, 349] on p "System-generated lead based on incident location or circumstantial evidence" at bounding box center [218, 347] width 149 height 22
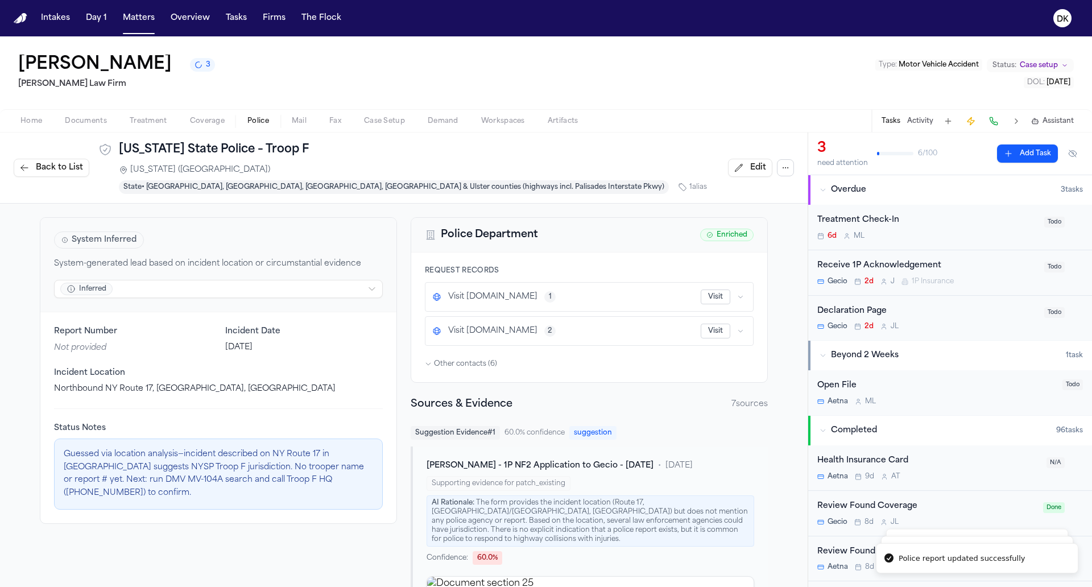
click at [65, 162] on span "Back to List" at bounding box center [59, 167] width 47 height 11
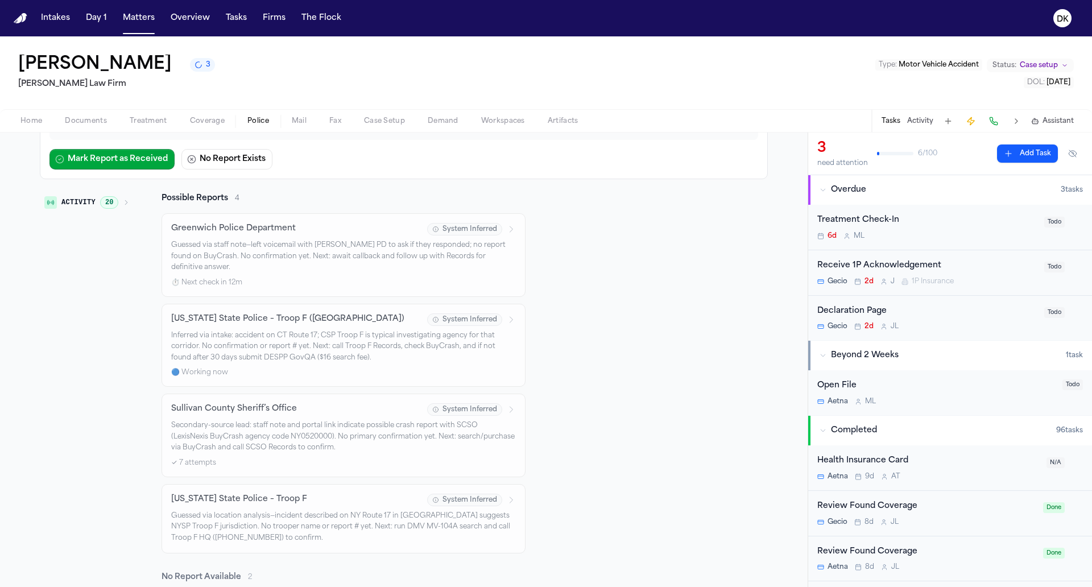
scroll to position [180, 0]
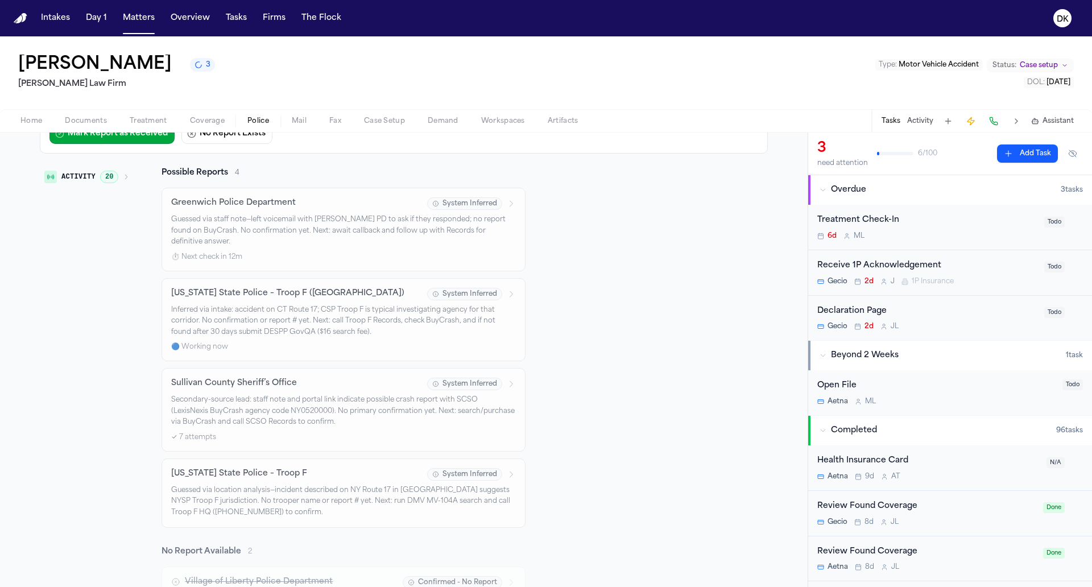
click at [196, 433] on div "✓ 7 attempts" at bounding box center [343, 437] width 345 height 9
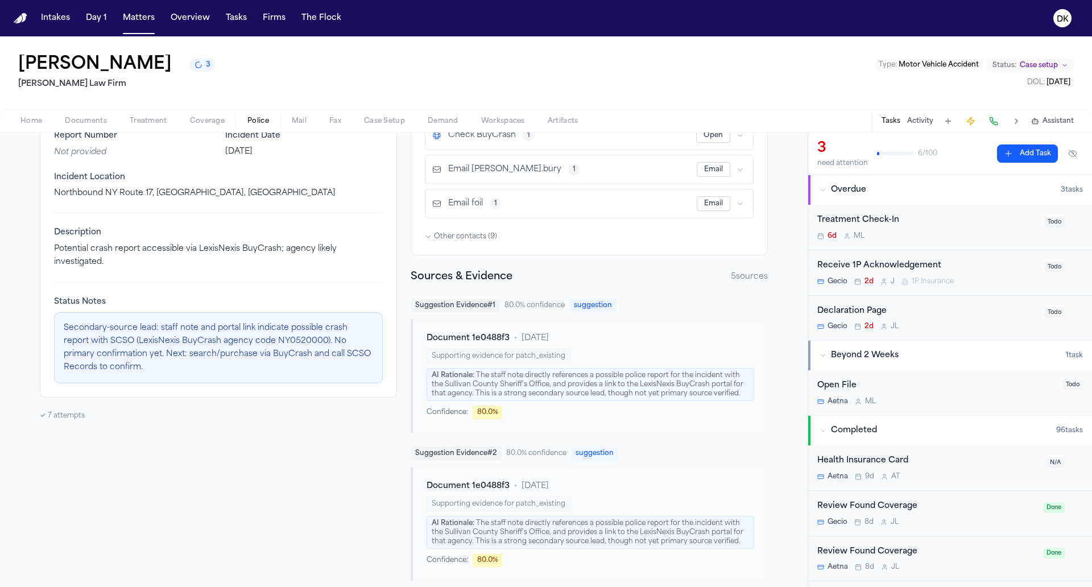
click at [76, 421] on div "System Inferred System-generated lead based on incident location or circumstant…" at bounding box center [218, 519] width 357 height 994
click at [69, 412] on div "✓ 7 attempts" at bounding box center [218, 415] width 357 height 9
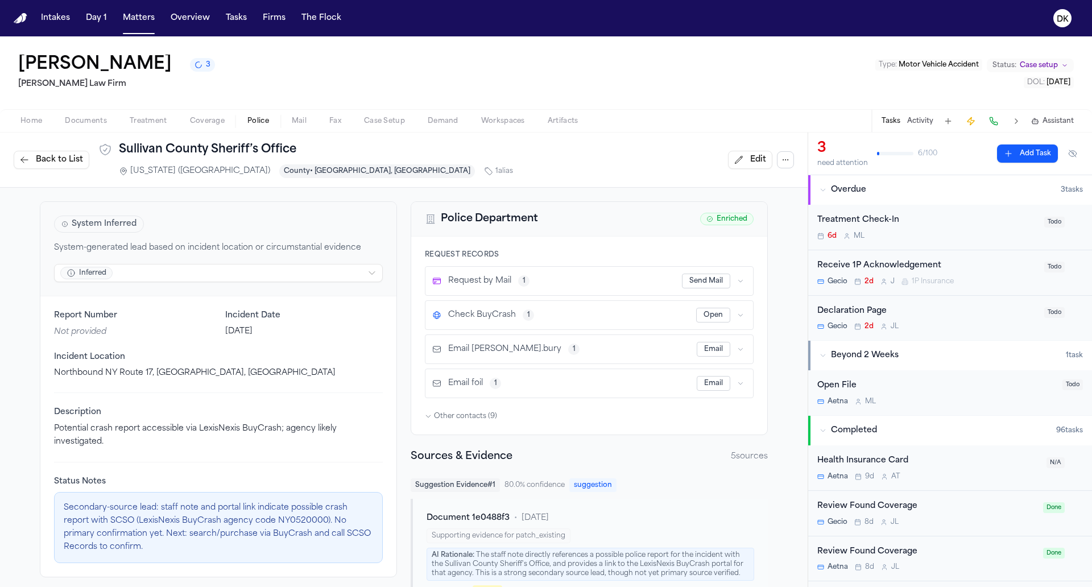
click at [475, 413] on span "Other contacts ( 9 )" at bounding box center [465, 416] width 63 height 9
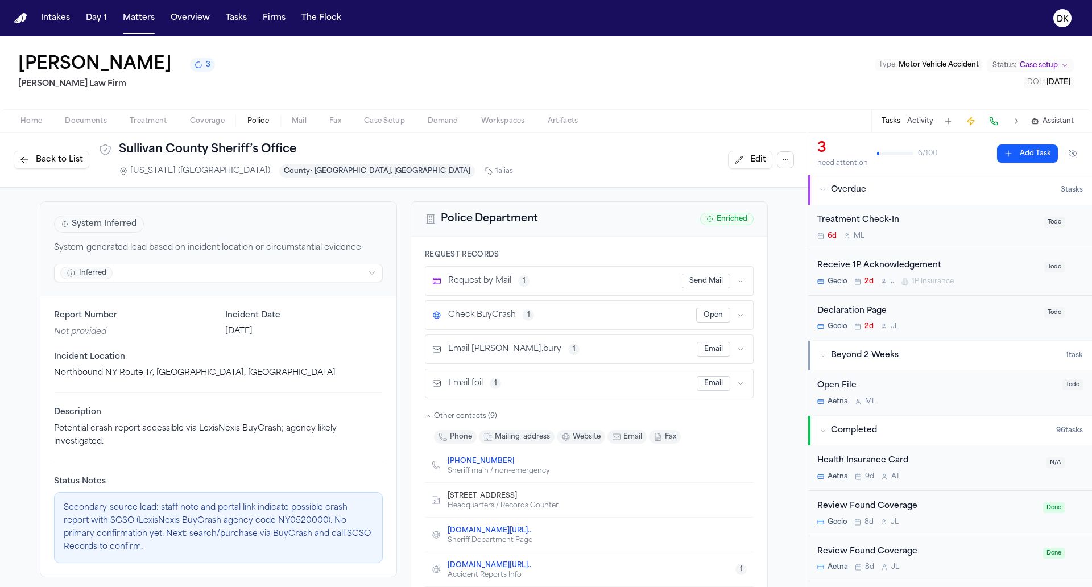
click at [475, 413] on span "Other contacts ( 9 )" at bounding box center [465, 416] width 63 height 9
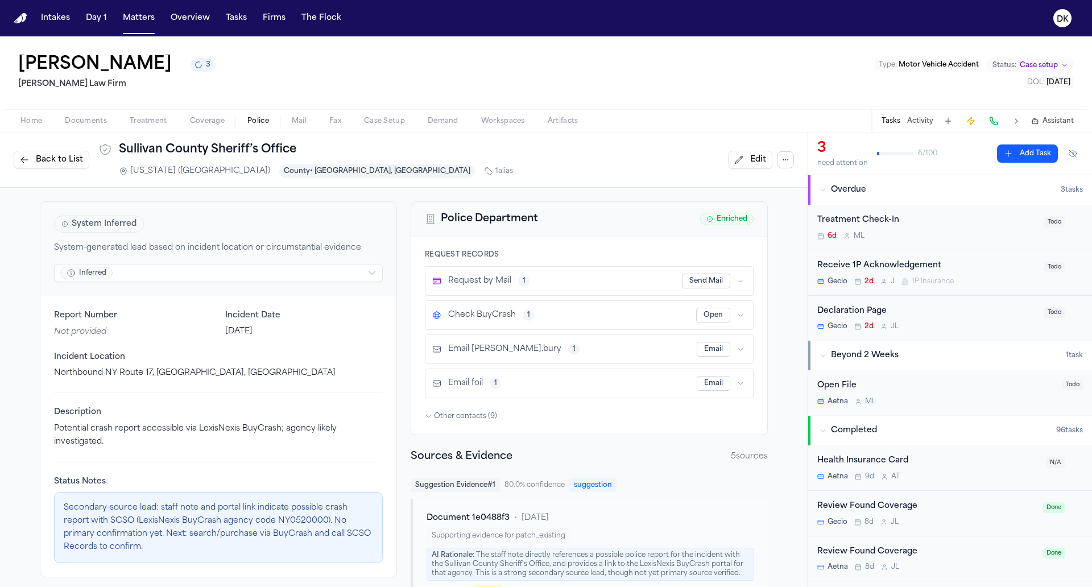
click at [88, 121] on span "Documents" at bounding box center [86, 121] width 42 height 9
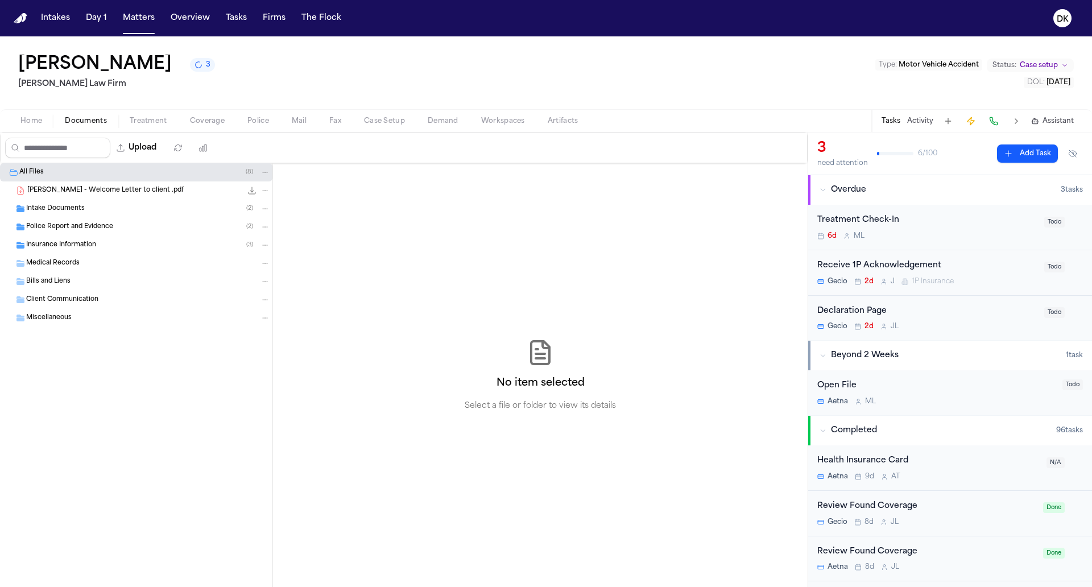
click at [116, 210] on div "Intake Documents ( 2 )" at bounding box center [148, 209] width 244 height 10
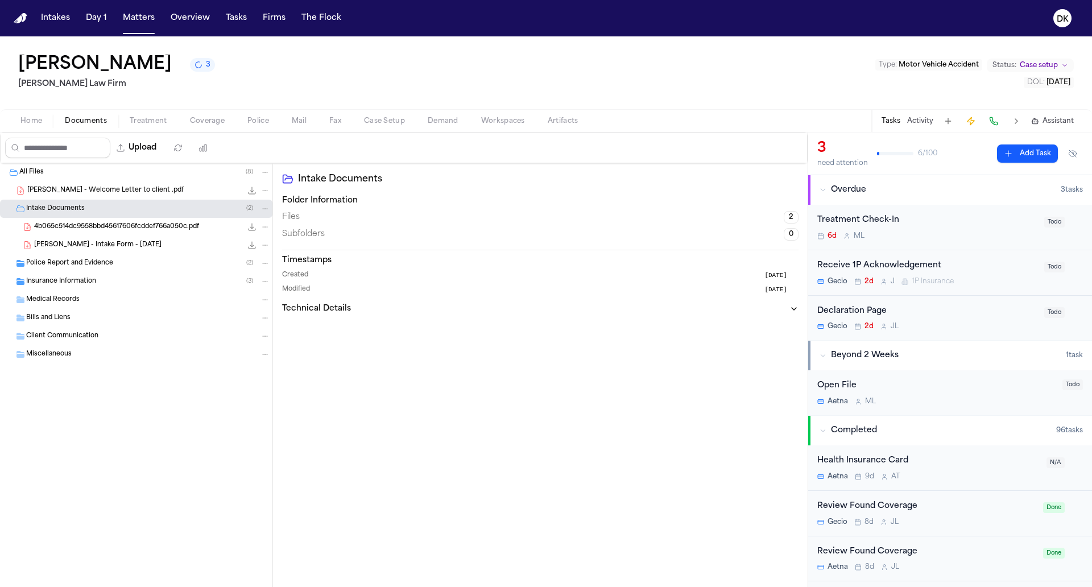
click at [111, 243] on span "[PERSON_NAME] - Intake Form - [DATE]" at bounding box center [97, 246] width 127 height 10
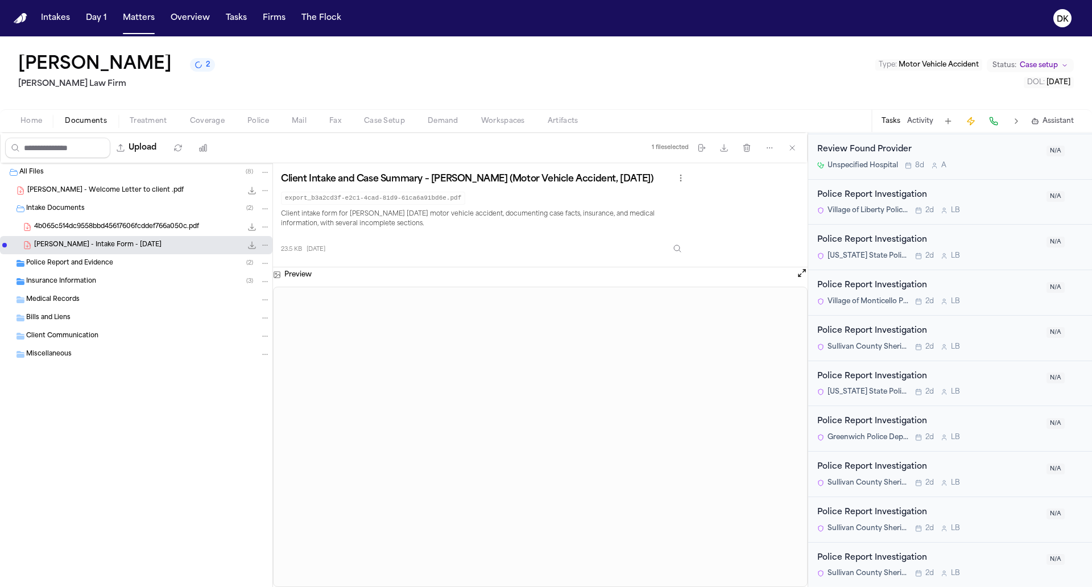
scroll to position [2867, 0]
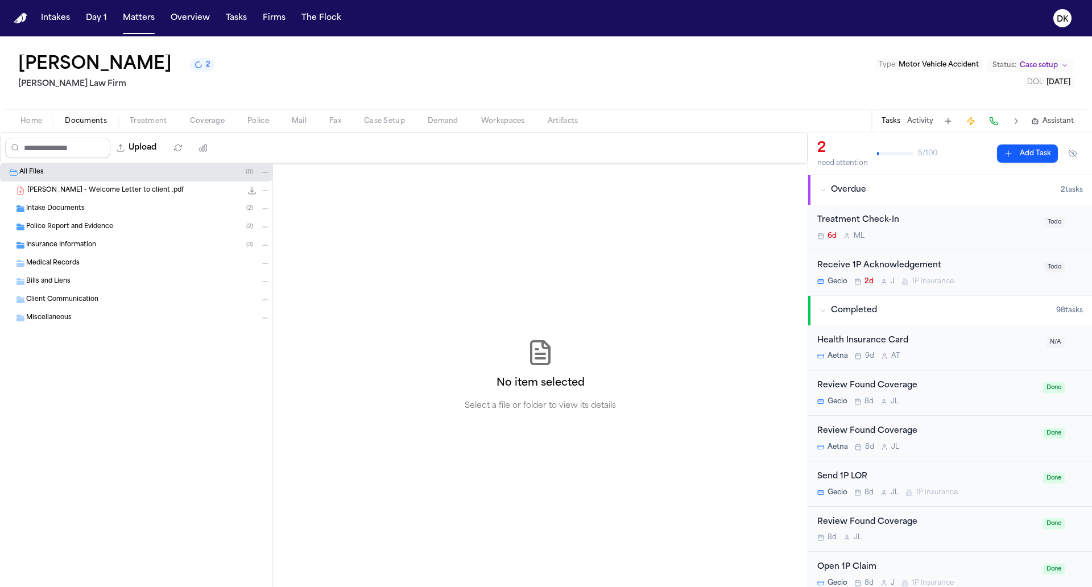
click at [168, 243] on div "Insurance Information ( 3 )" at bounding box center [148, 245] width 244 height 10
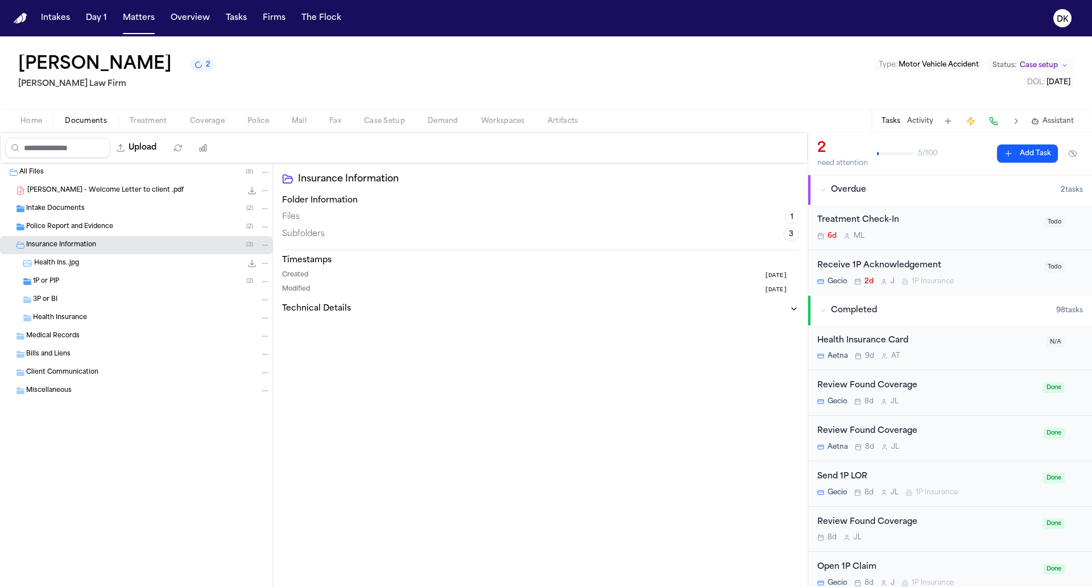
click at [127, 280] on div "1P or PIP ( 2 )" at bounding box center [151, 281] width 237 height 10
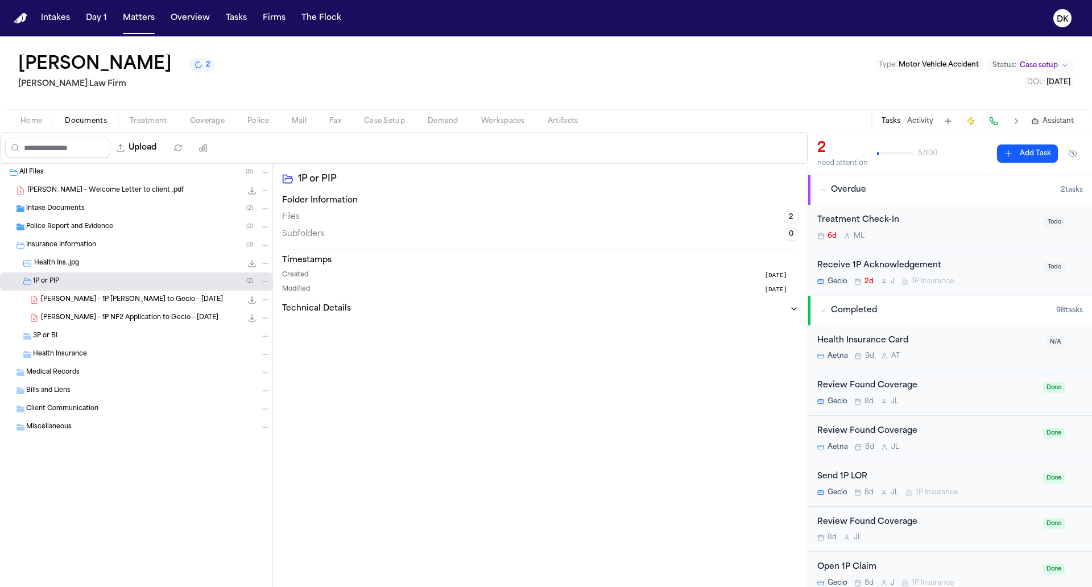
click at [130, 307] on div "[PERSON_NAME] - 1P [PERSON_NAME] to Gecio - [DATE] 135.8 KB • PDF" at bounding box center [136, 300] width 272 height 18
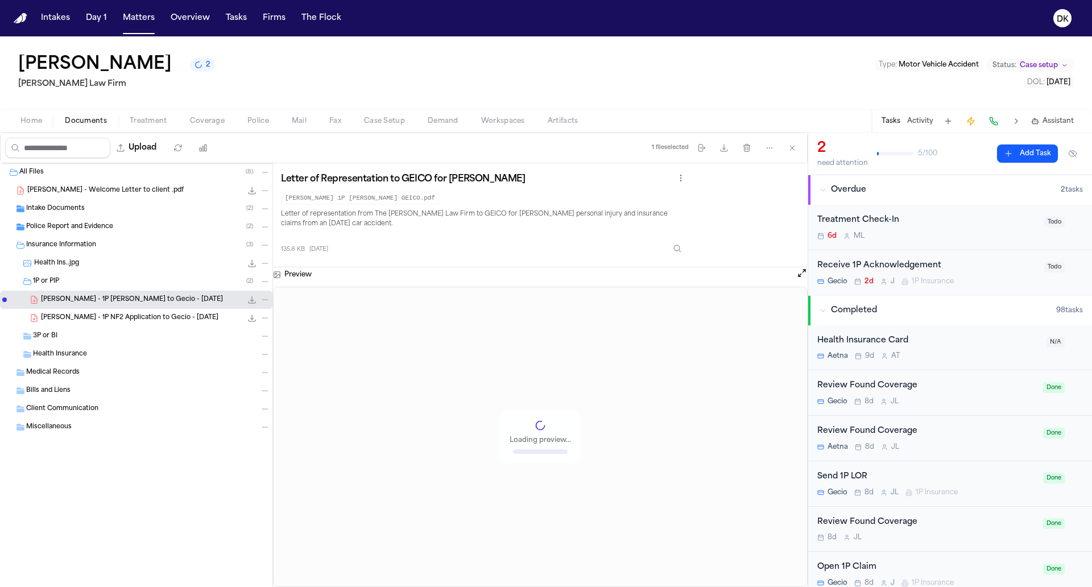
click at [142, 230] on div "Police Report and Evidence ( 2 )" at bounding box center [148, 227] width 244 height 10
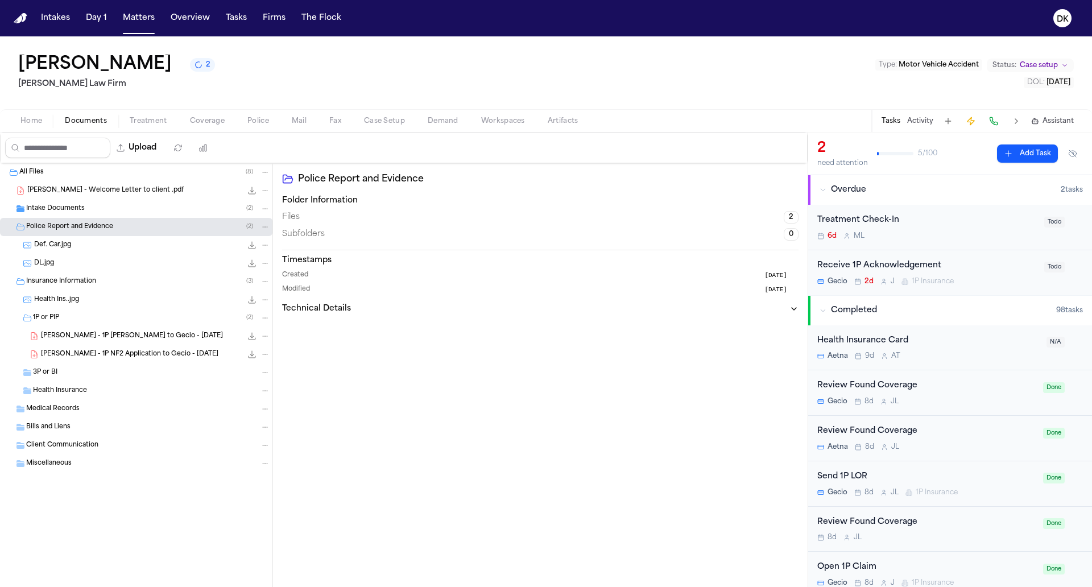
click at [142, 206] on div "Intake Documents ( 2 )" at bounding box center [148, 209] width 244 height 10
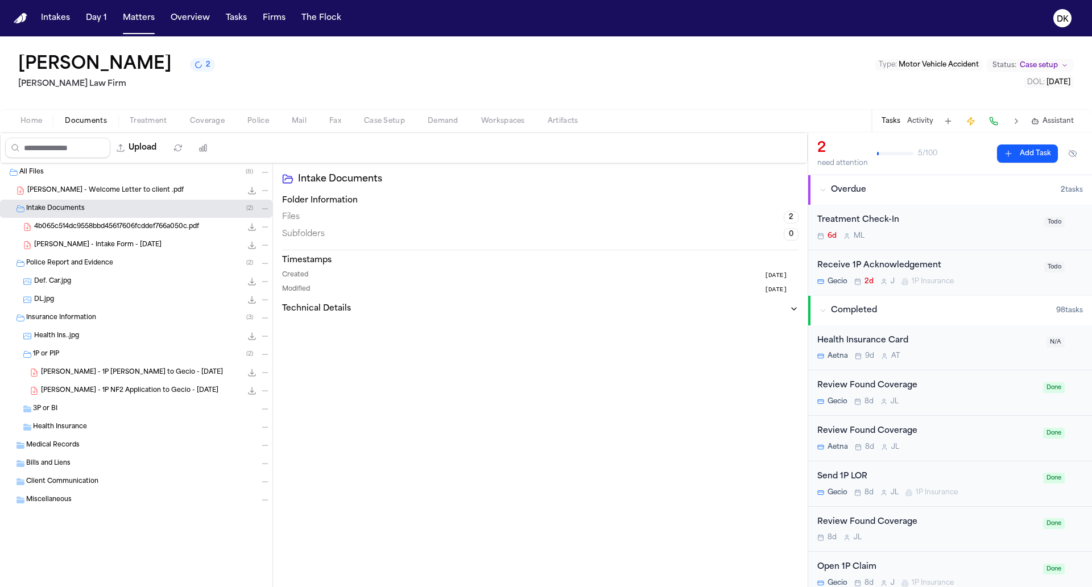
click at [125, 236] on div "[PERSON_NAME] - Intake Form - [DATE] 23.5 KB • PDF" at bounding box center [136, 245] width 272 height 18
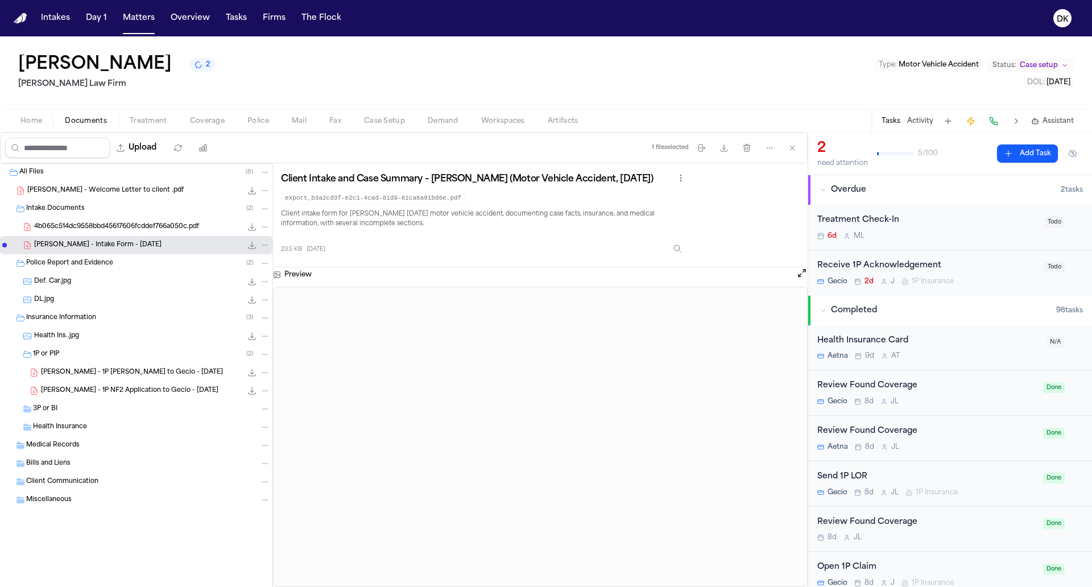
click at [125, 218] on div "4b065c514dc9558bbd45617606fcddef766a050c.pdf 344.7 KB • PDF" at bounding box center [136, 227] width 272 height 18
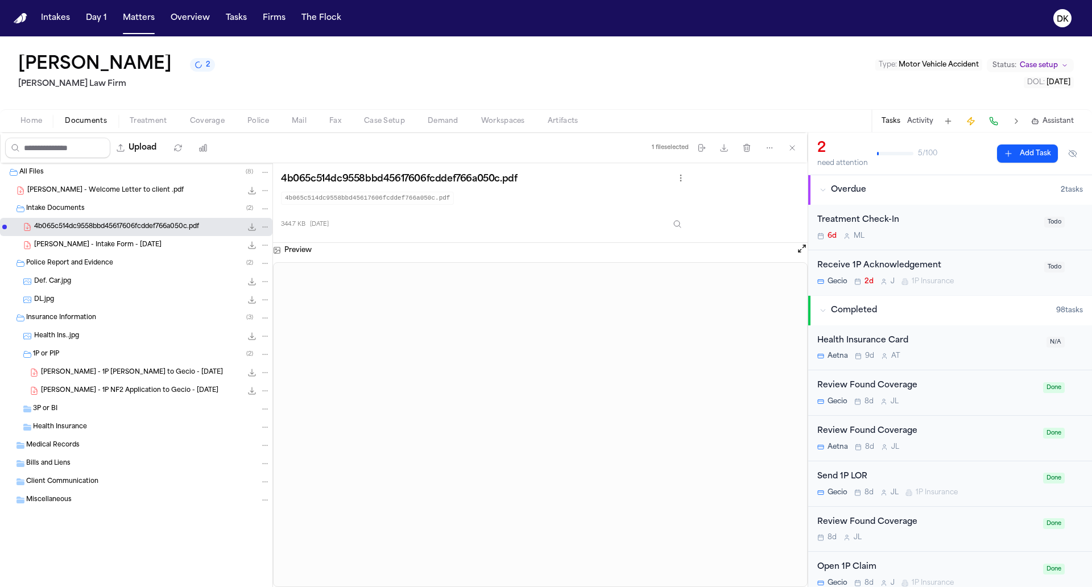
click at [106, 210] on div "Intake Documents ( 2 )" at bounding box center [148, 209] width 244 height 10
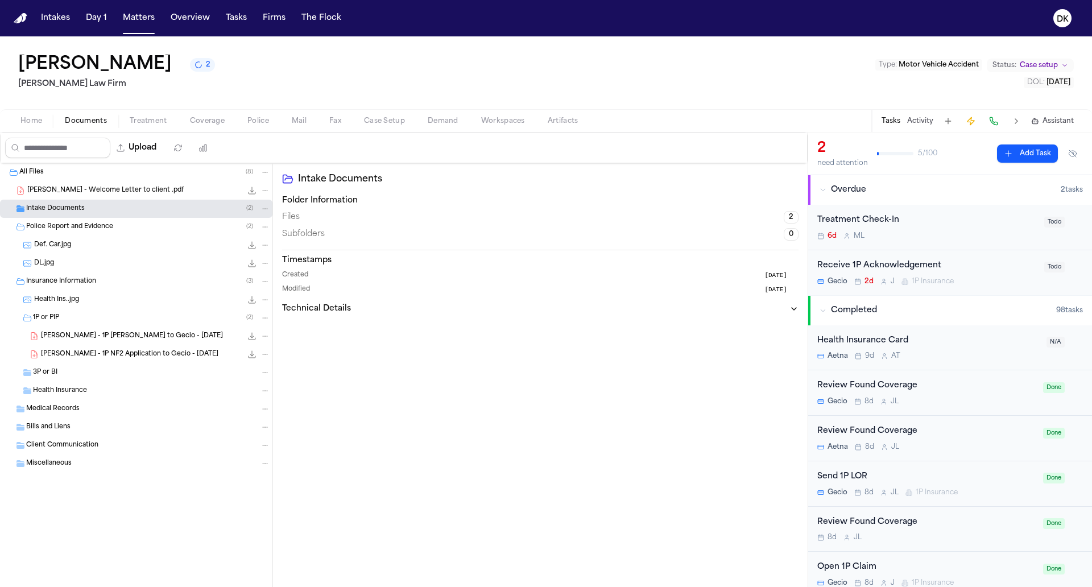
click at [100, 231] on span "Police Report and Evidence" at bounding box center [69, 227] width 87 height 10
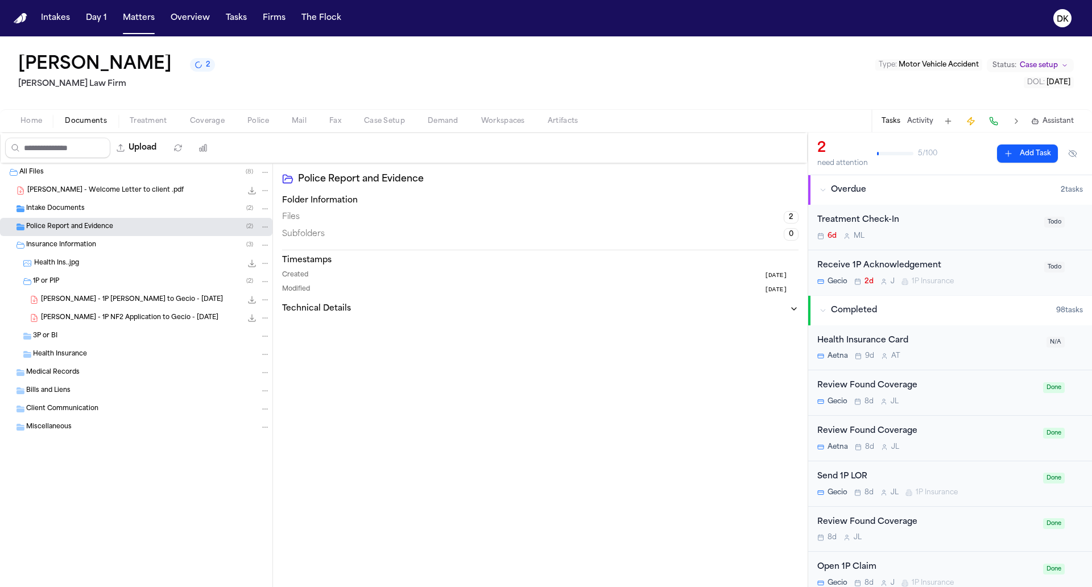
click at [100, 205] on div "Intake Documents ( 2 )" at bounding box center [148, 209] width 244 height 10
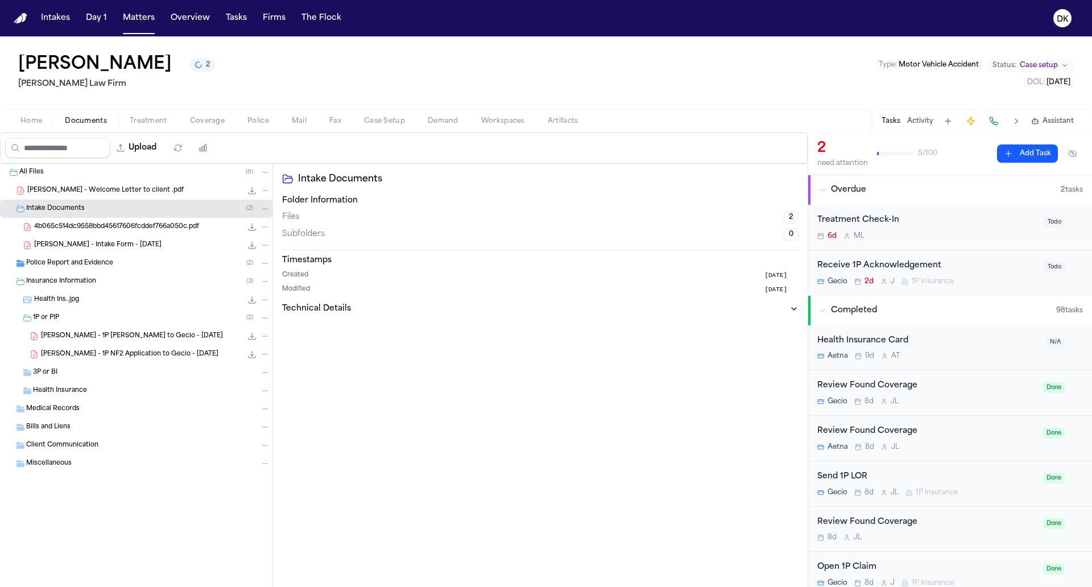
click at [94, 243] on span "[PERSON_NAME] - Intake Form - [DATE]" at bounding box center [97, 246] width 127 height 10
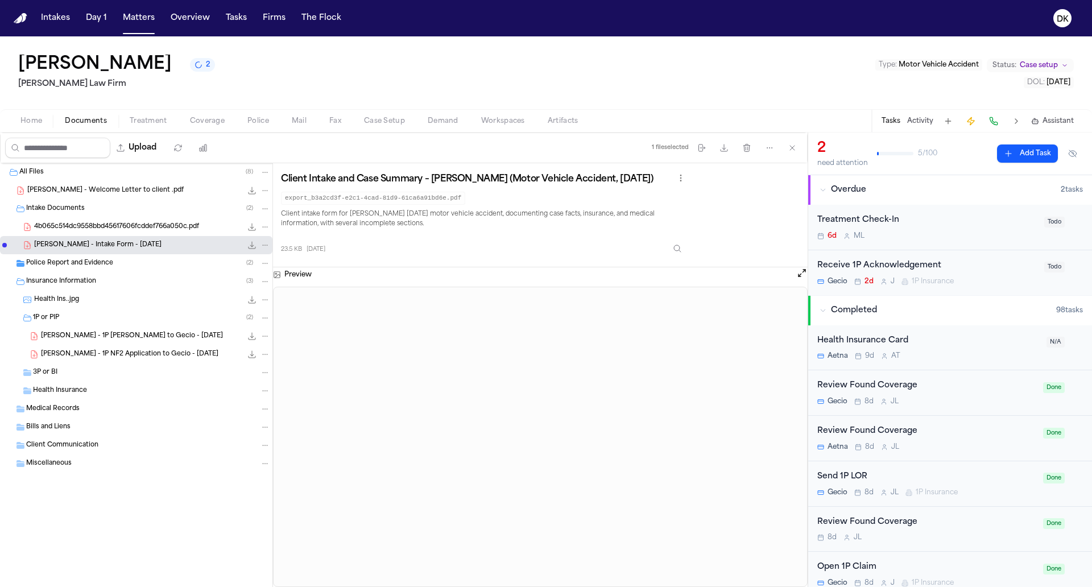
click at [90, 263] on span "Police Report and Evidence" at bounding box center [69, 264] width 87 height 10
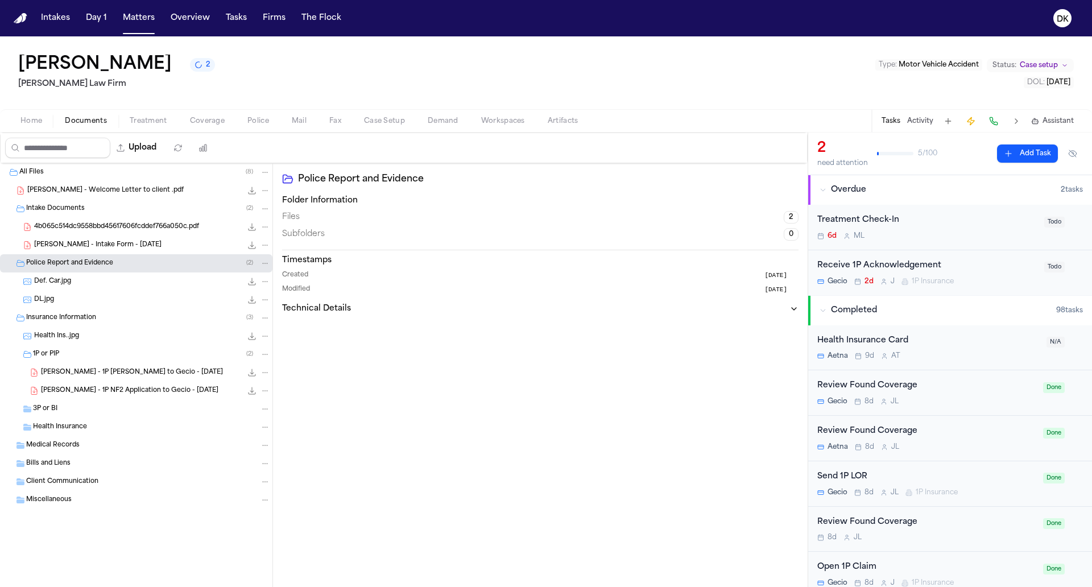
click at [104, 292] on div "DL.jpg 601.5 KB • JPG" at bounding box center [136, 300] width 272 height 18
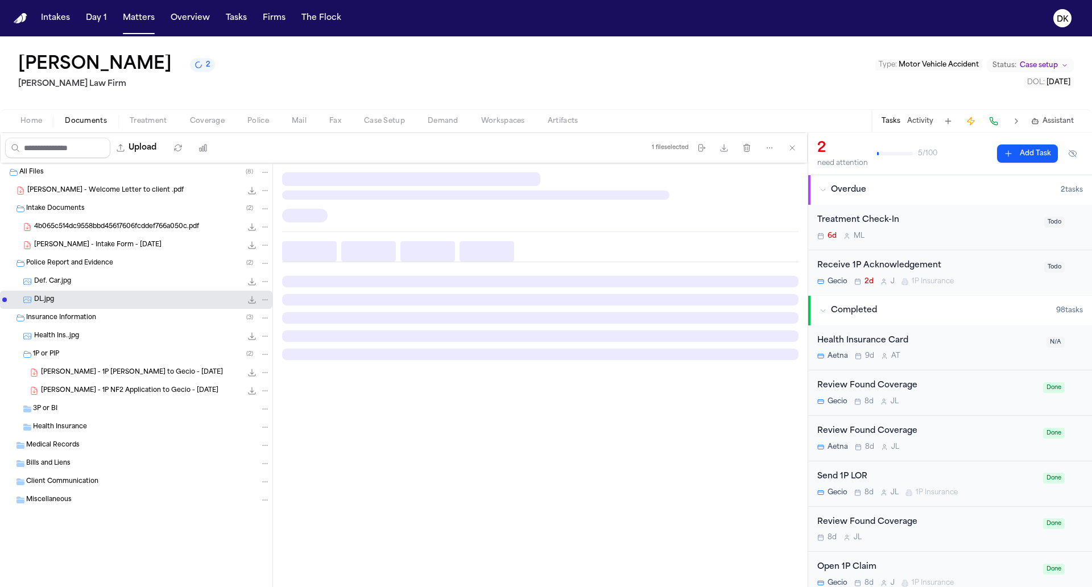
click at [106, 333] on div "Health Ins..jpg 139.9 KB • JPG" at bounding box center [152, 335] width 236 height 11
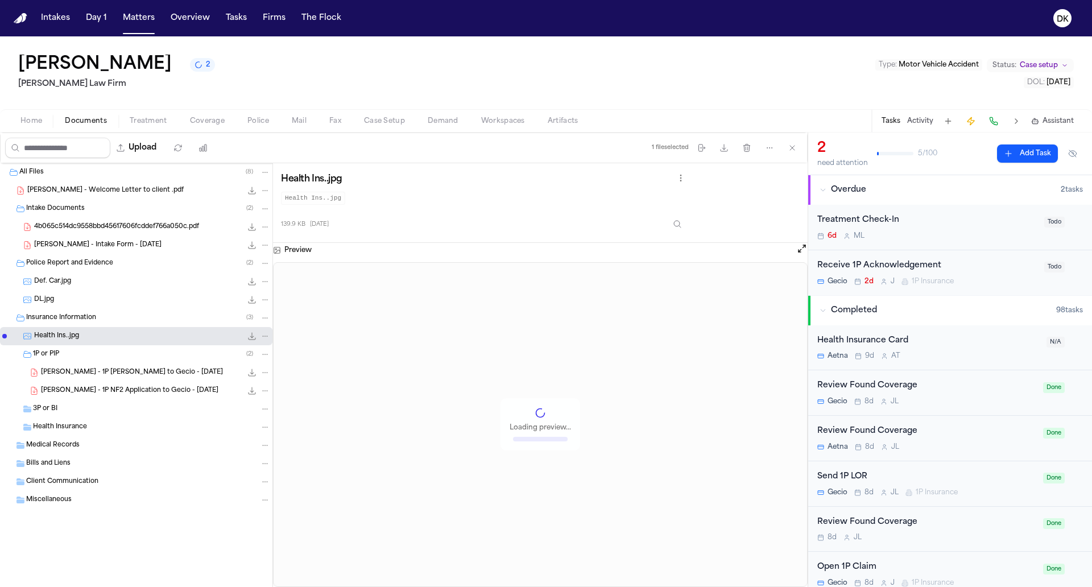
click at [105, 359] on div "1P or PIP ( 2 )" at bounding box center [136, 354] width 272 height 18
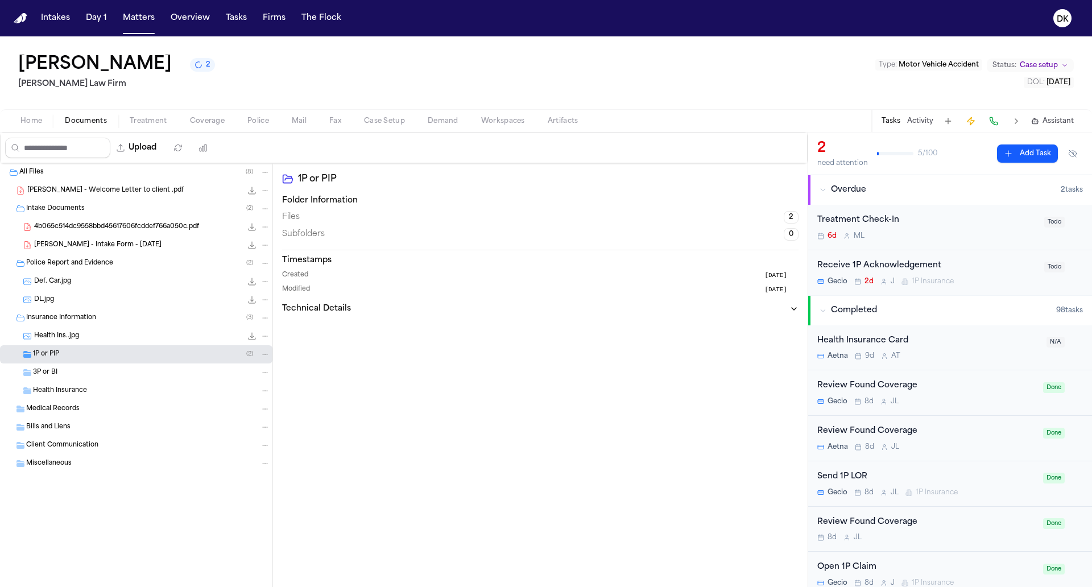
click at [122, 241] on span "[PERSON_NAME] - Intake Form - [DATE]" at bounding box center [97, 246] width 127 height 10
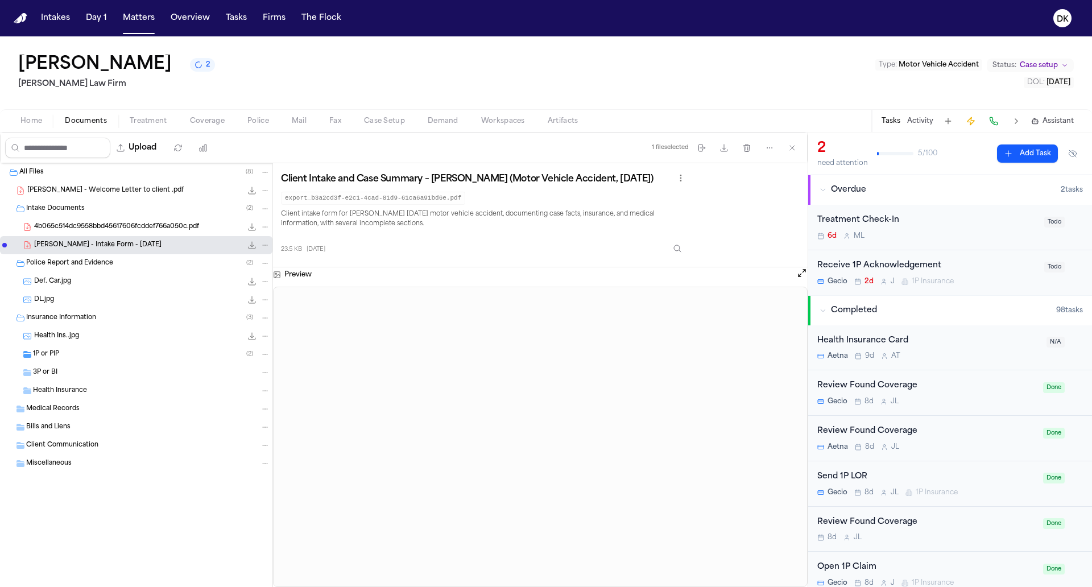
click at [133, 229] on span "4b065c514dc9558bbd45617606fcddef766a050c.pdf" at bounding box center [116, 227] width 165 height 10
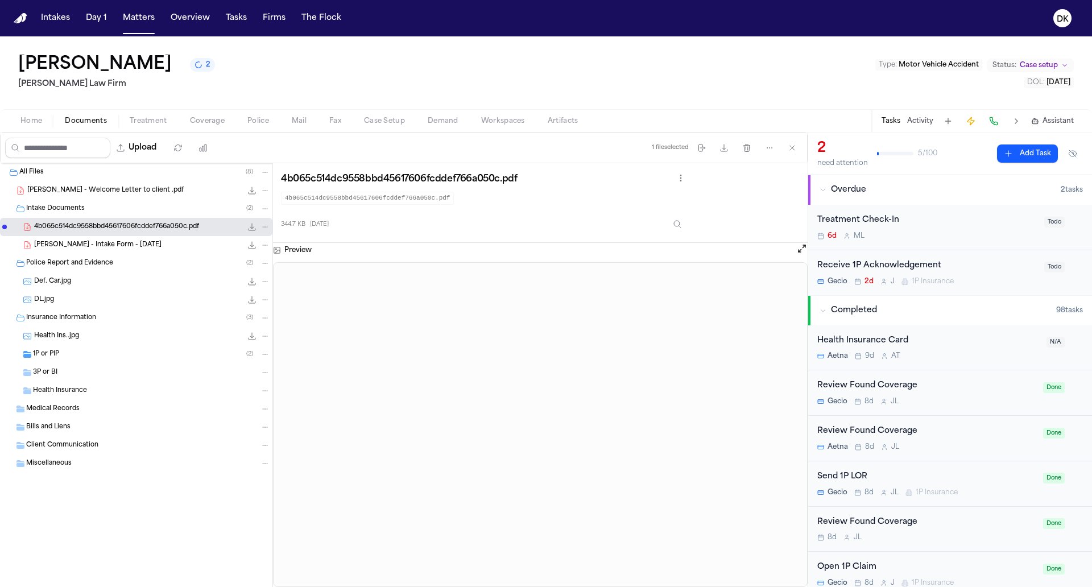
click at [128, 239] on div "[PERSON_NAME] - Intake Form - [DATE] 23.5 KB • PDF" at bounding box center [152, 244] width 236 height 11
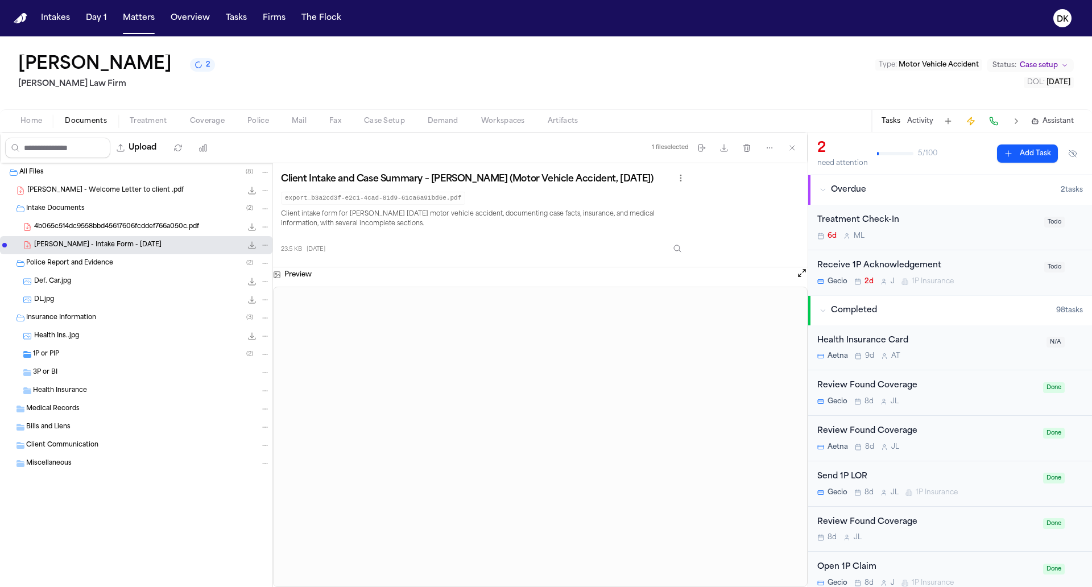
click at [38, 123] on span "Home" at bounding box center [31, 121] width 22 height 9
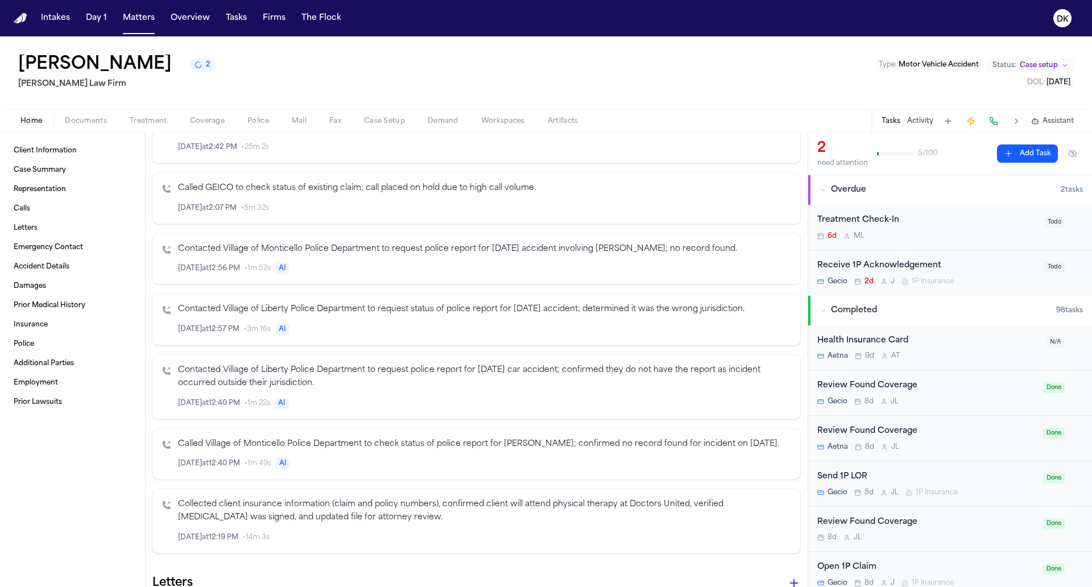
scroll to position [604, 0]
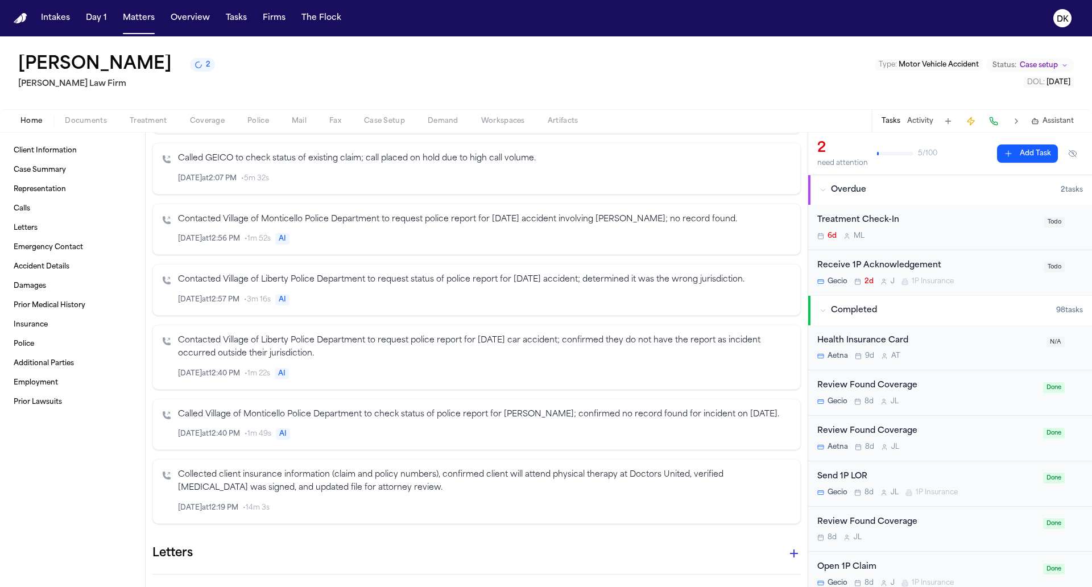
click at [741, 510] on icon "Inspect" at bounding box center [744, 508] width 8 height 8
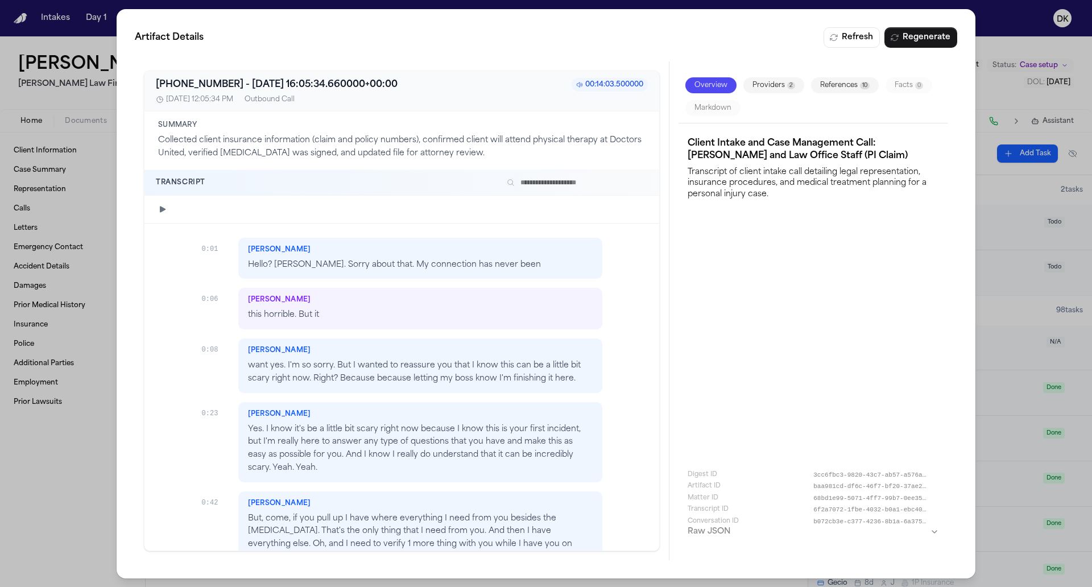
click at [594, 176] on input "text" at bounding box center [575, 183] width 146 height 14
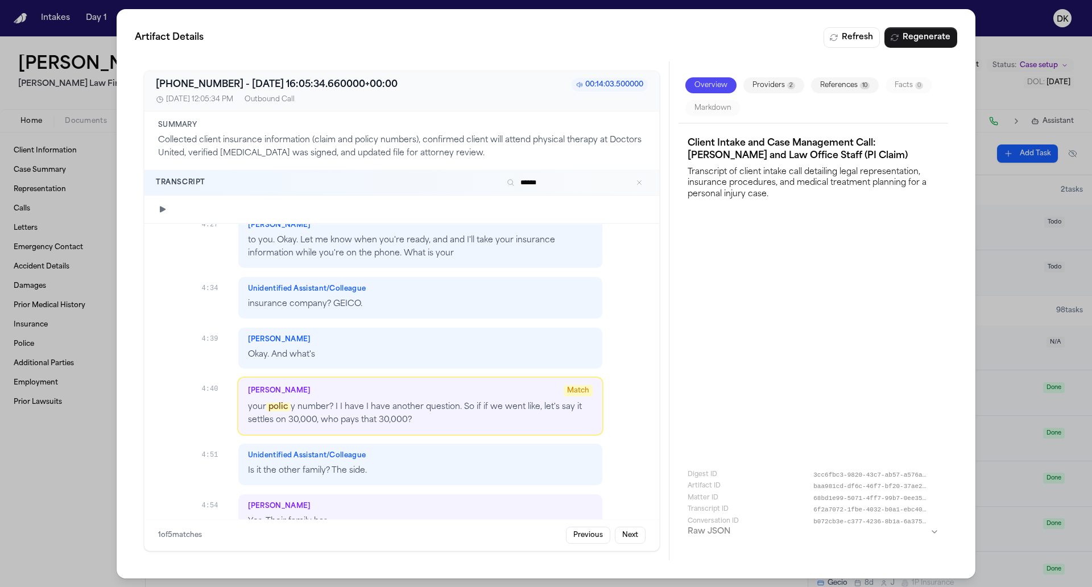
scroll to position [2386, 0]
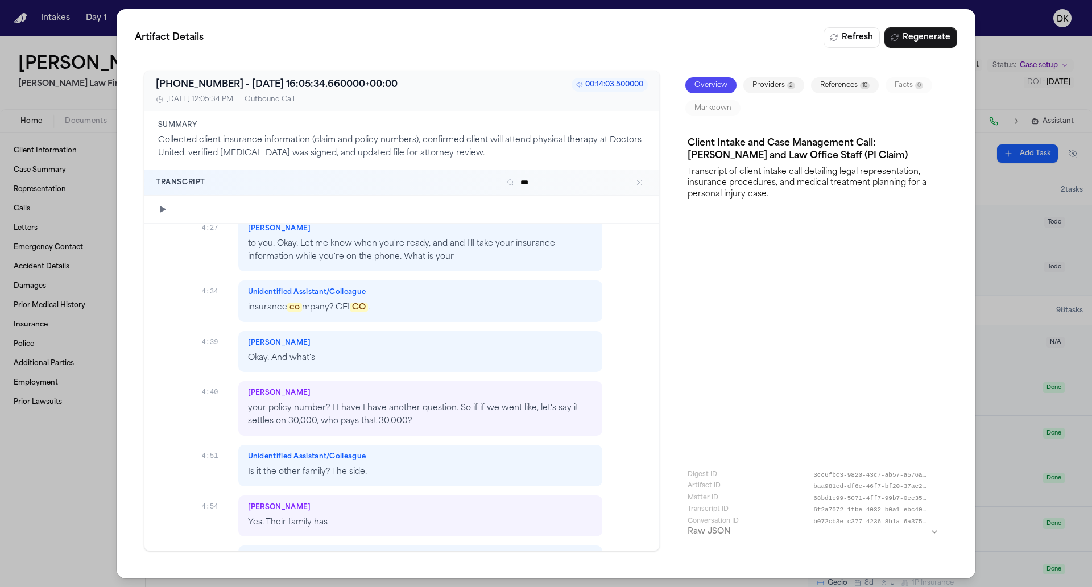
type input "****"
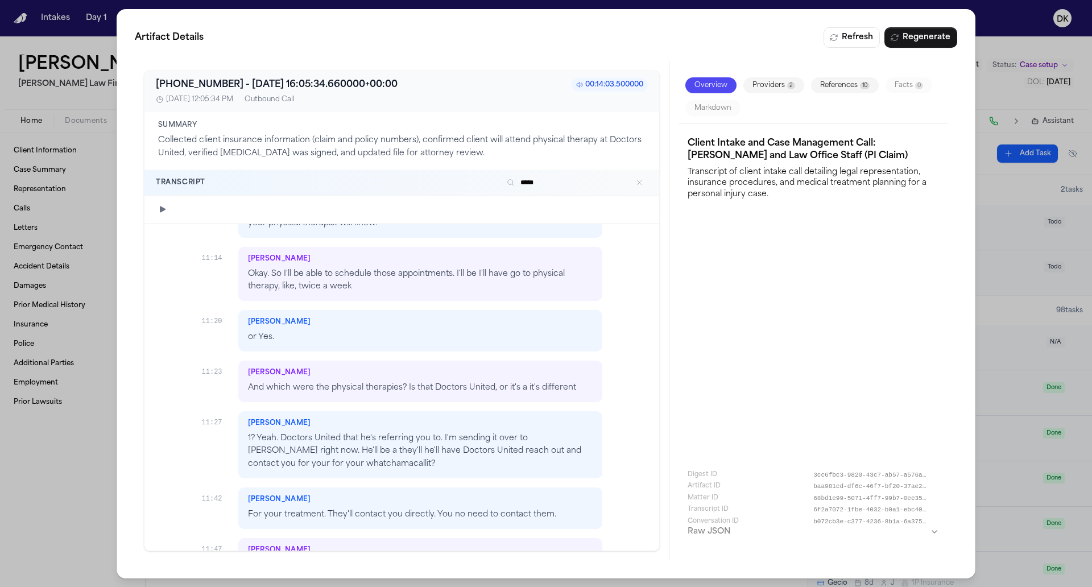
scroll to position [5740, 0]
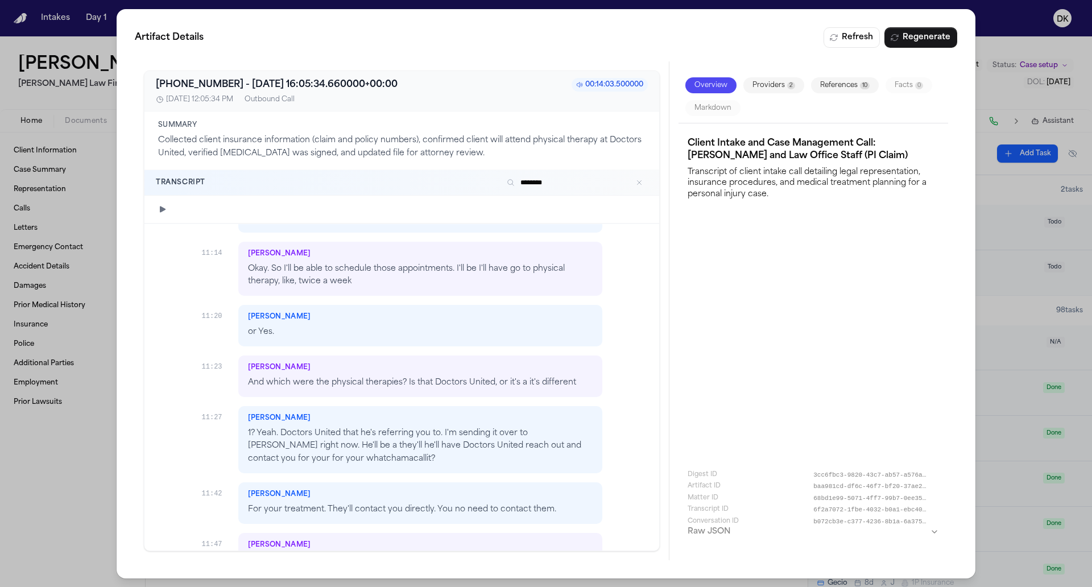
type input "*********"
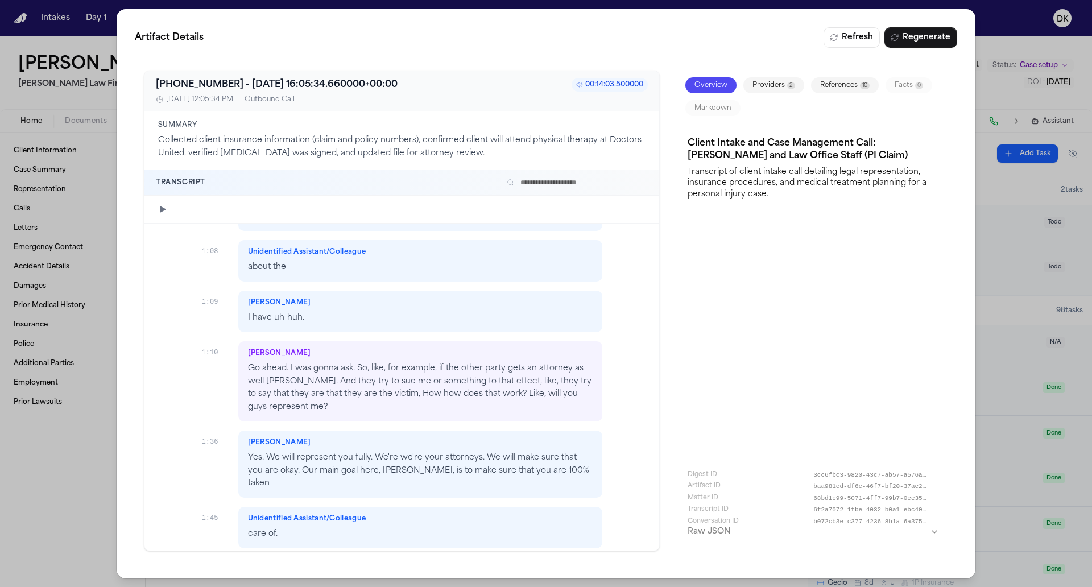
scroll to position [0, 0]
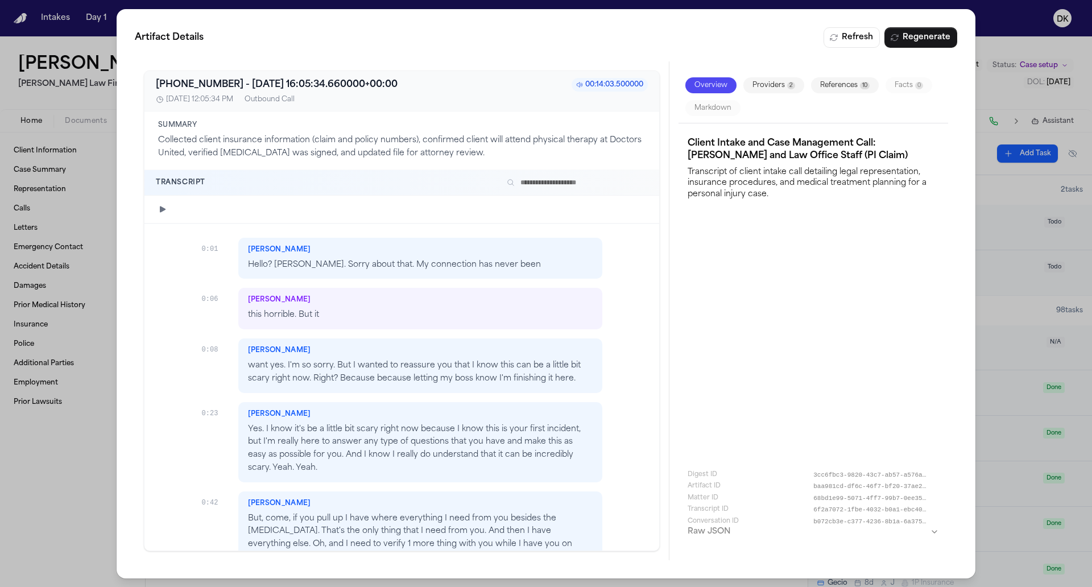
click at [530, 215] on div at bounding box center [401, 210] width 515 height 28
click at [478, 299] on div "[PERSON_NAME]" at bounding box center [419, 299] width 345 height 9
click at [456, 380] on p "want yes. I'm so sorry. But I wanted to reassure you that I know this can be a …" at bounding box center [419, 372] width 345 height 26
click at [445, 439] on p "Yes. I know it's be a little bit scary right now because I know this is your fi…" at bounding box center [419, 449] width 345 height 52
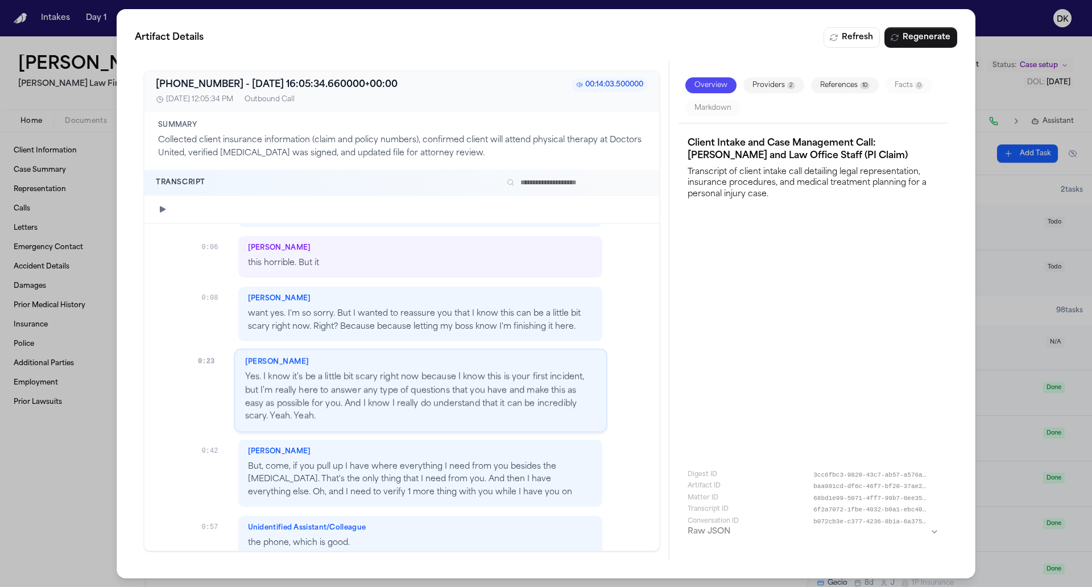
click at [554, 495] on div "[PERSON_NAME], come, if you pull up I have where everything I need from you bes…" at bounding box center [420, 473] width 364 height 67
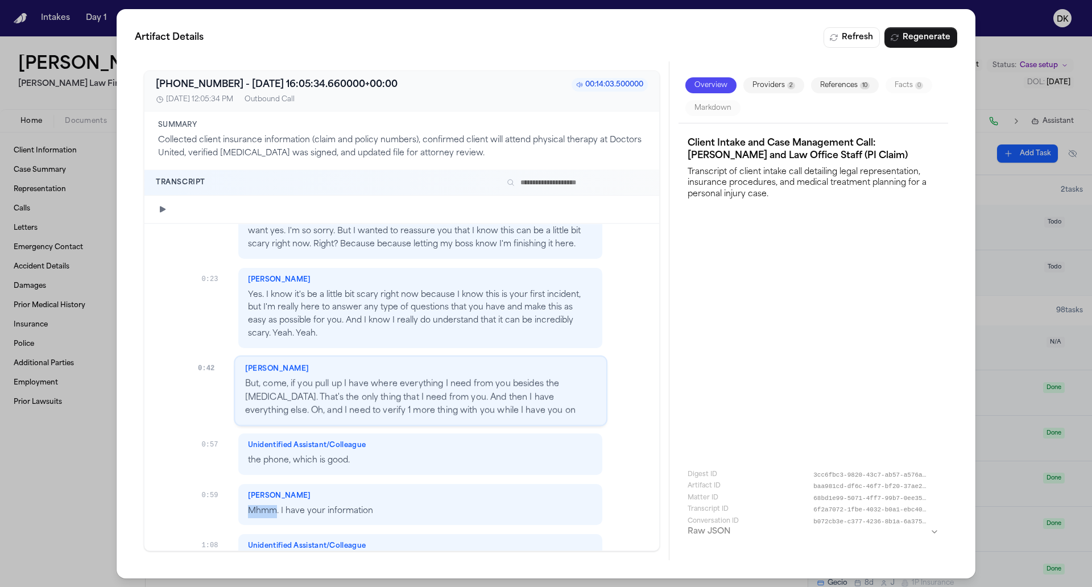
click at [554, 495] on div "[PERSON_NAME]. I have your information" at bounding box center [420, 505] width 364 height 42
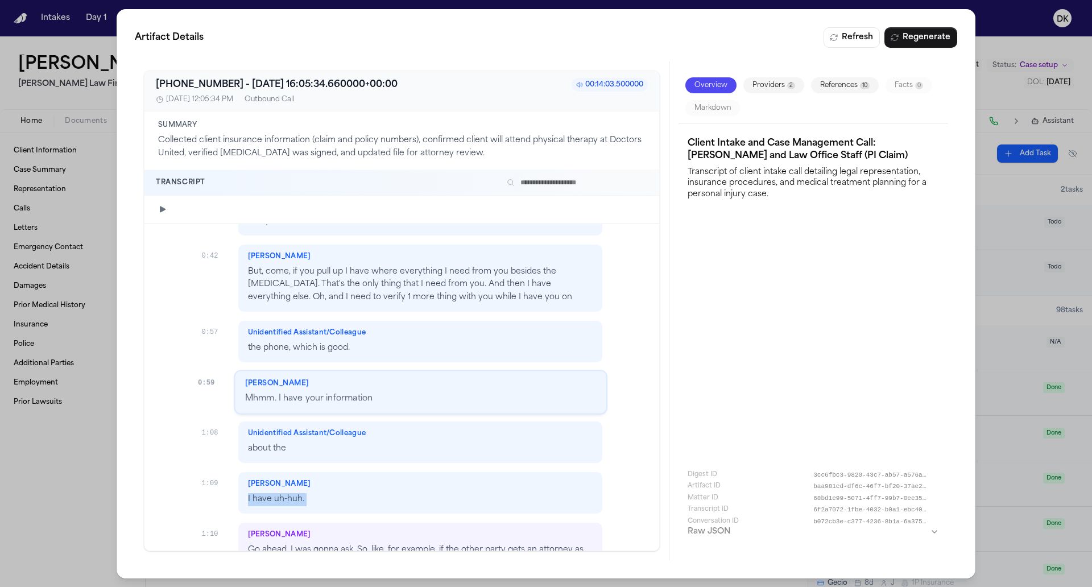
click at [554, 495] on p "I have uh-huh." at bounding box center [419, 499] width 345 height 13
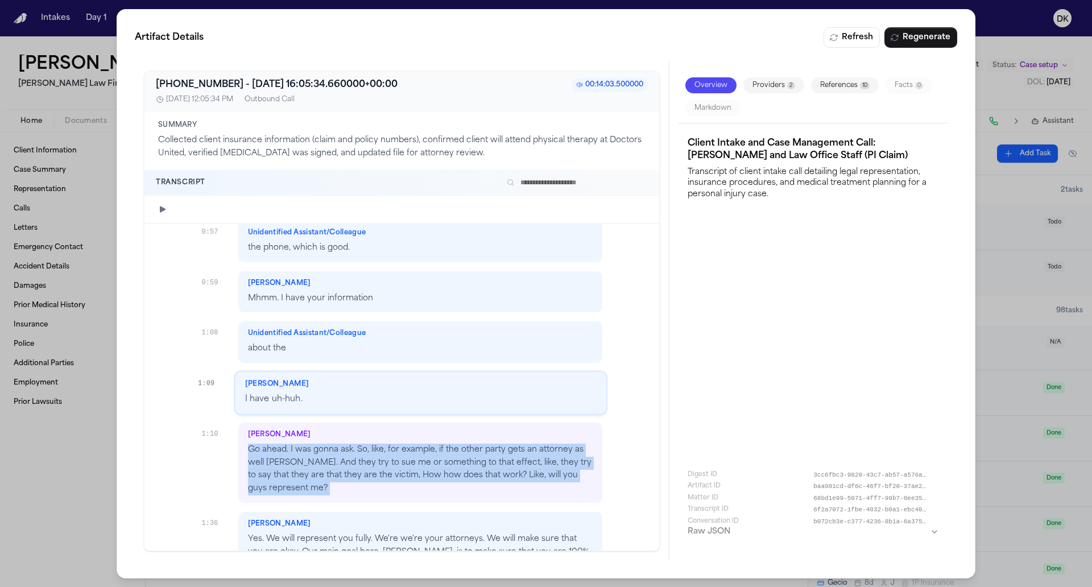
click at [554, 495] on div "[PERSON_NAME] Go ahead. I was gonna ask. So, like, for example, if the other pa…" at bounding box center [420, 463] width 364 height 80
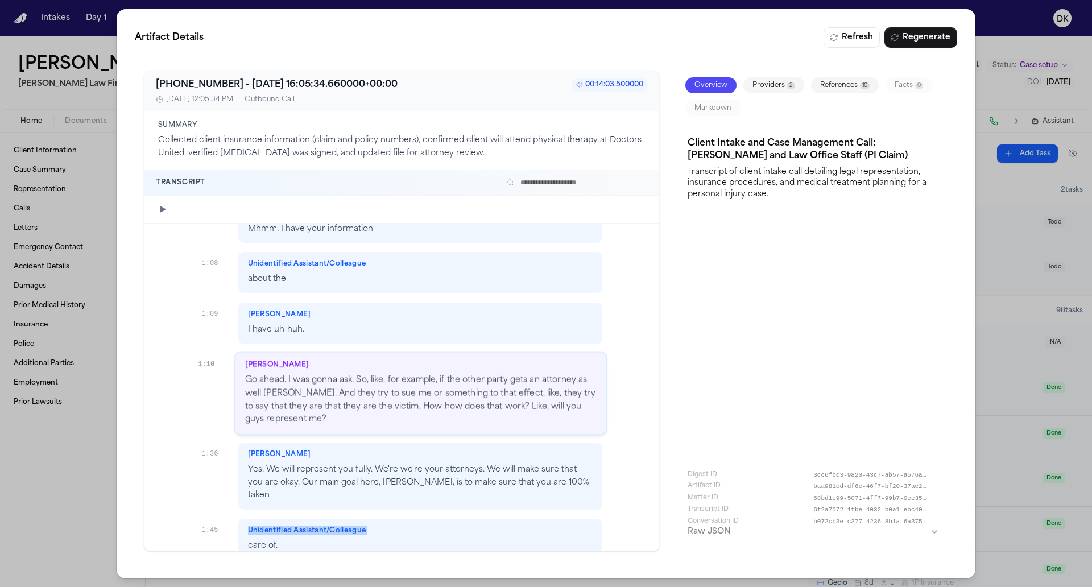
click at [550, 526] on div "Unidentified Assistant/Colleague" at bounding box center [419, 530] width 345 height 9
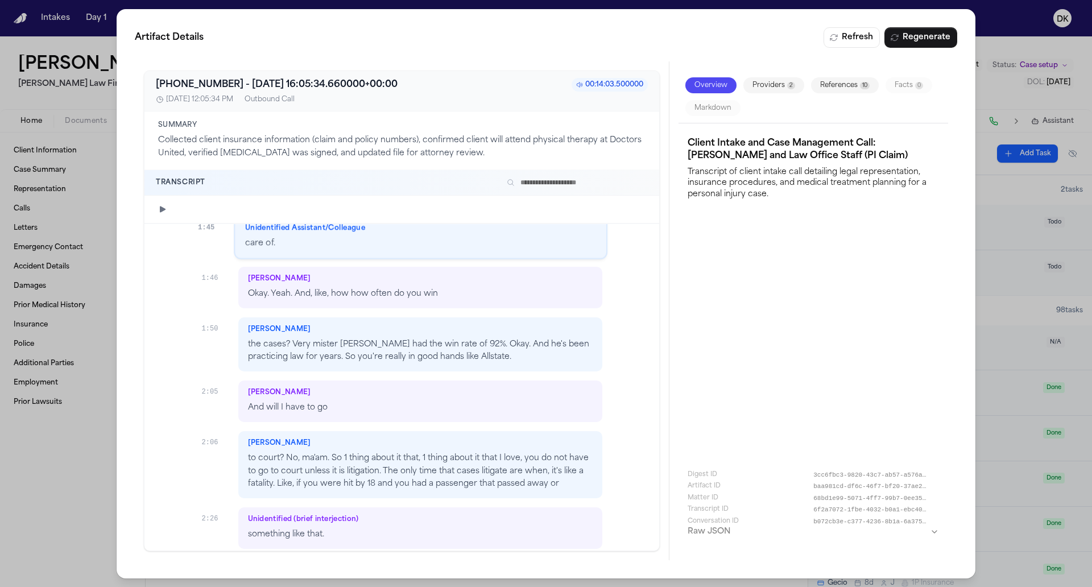
click at [550, 528] on p "something like that." at bounding box center [419, 534] width 345 height 13
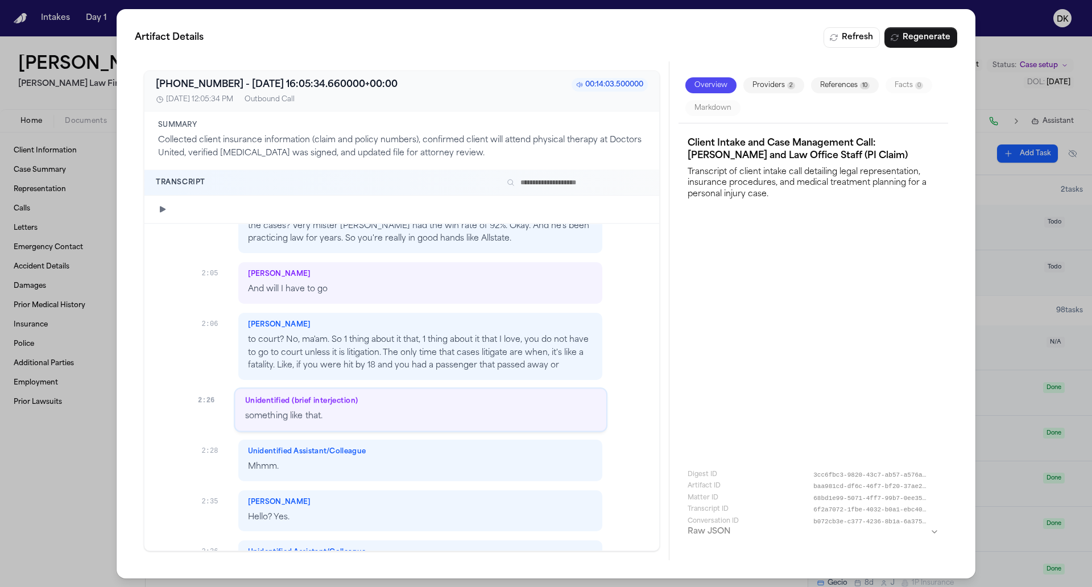
click at [522, 344] on p "to court? No, ma'am. So 1 thing about it that, 1 thing about it that I love, yo…" at bounding box center [419, 353] width 345 height 39
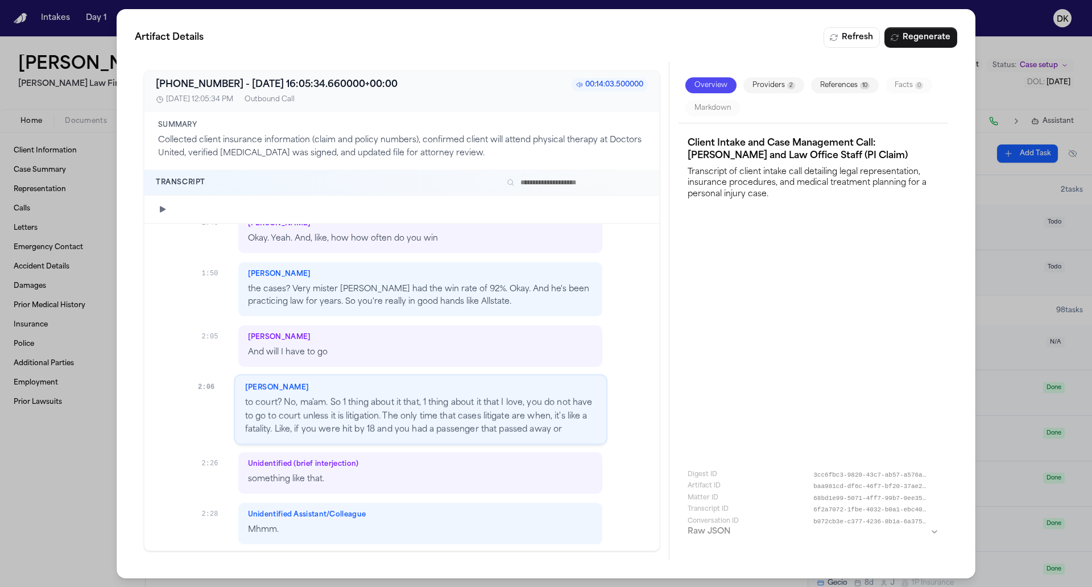
click at [504, 524] on p "Mhmm." at bounding box center [419, 530] width 345 height 13
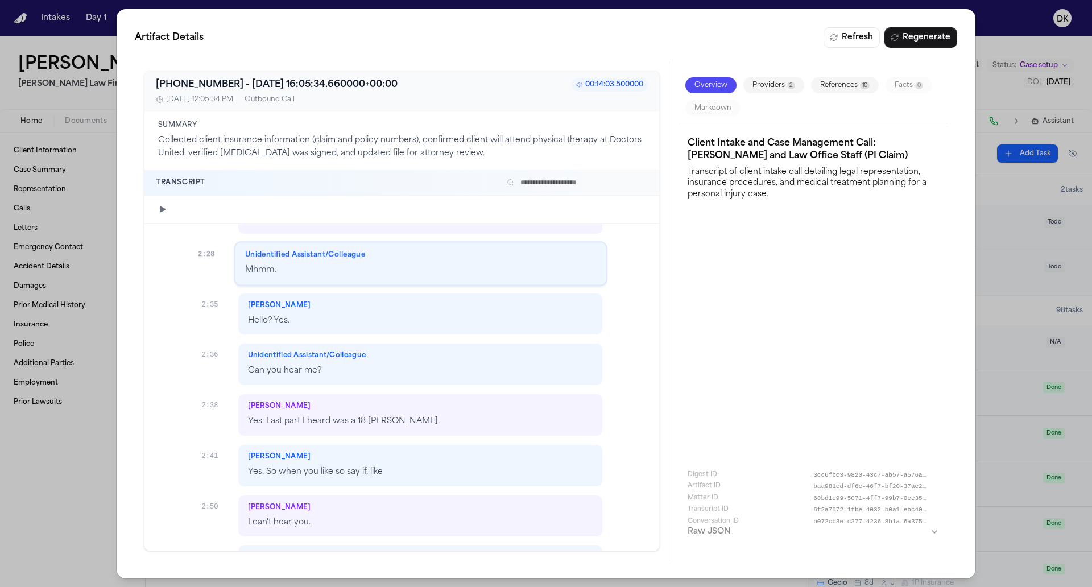
click at [517, 351] on div "Unidentified Assistant/Colleague" at bounding box center [419, 355] width 345 height 9
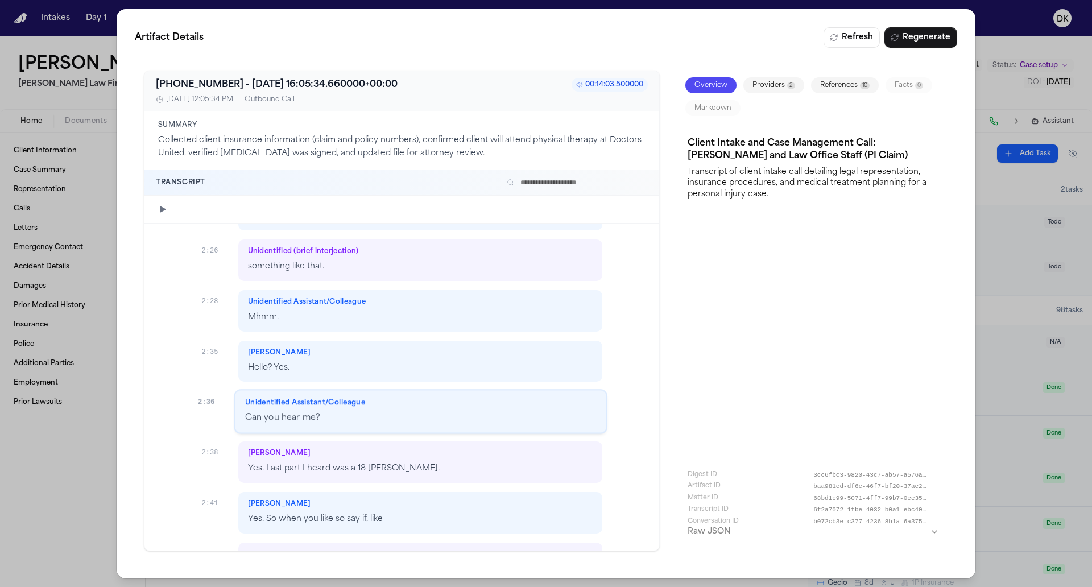
click at [483, 449] on div "[PERSON_NAME]" at bounding box center [419, 453] width 345 height 9
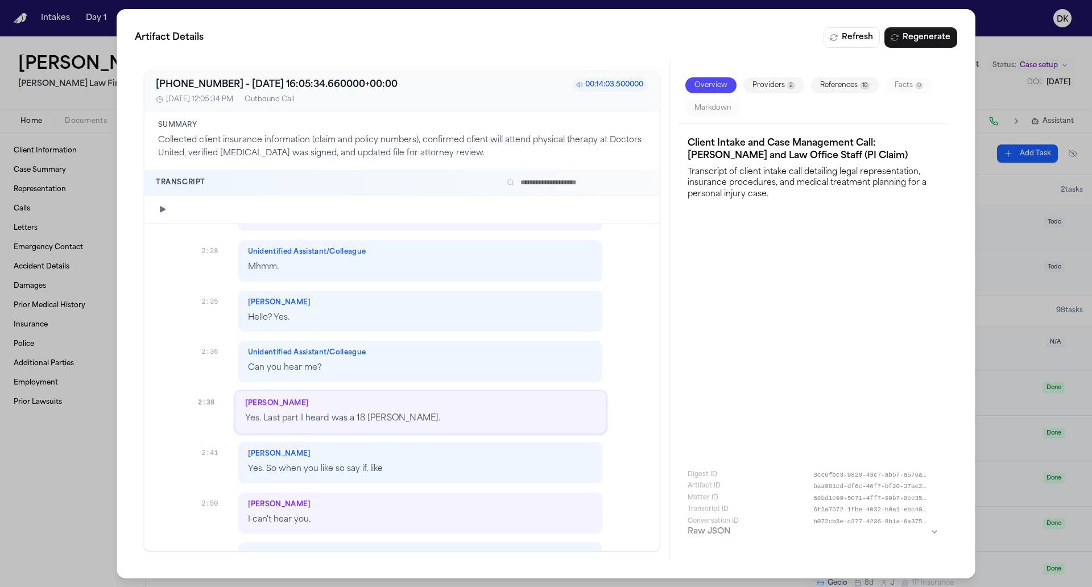
click at [478, 463] on p "Yes. So when you like so say if, like" at bounding box center [419, 469] width 345 height 13
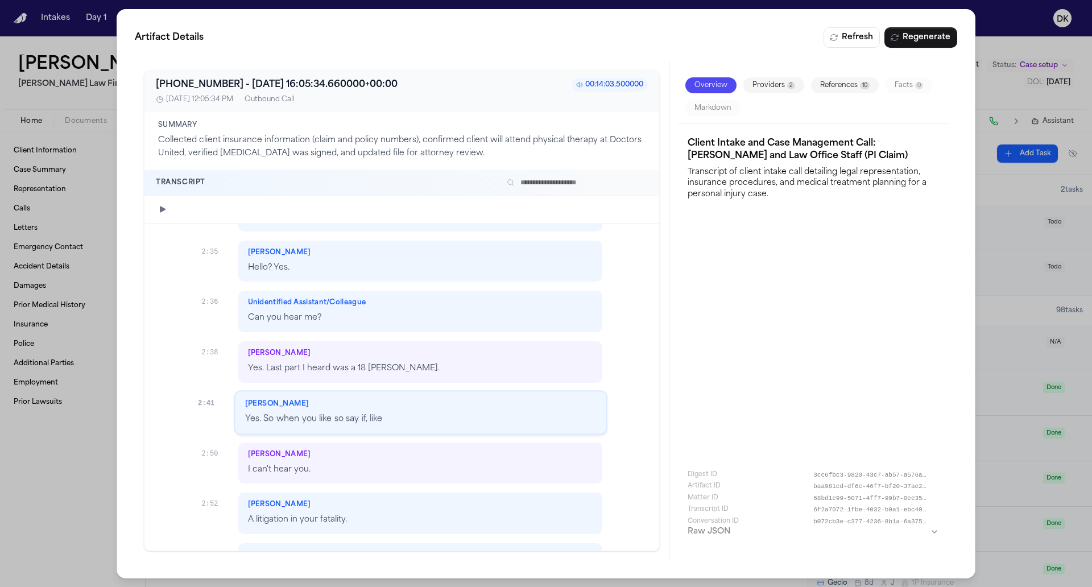
click at [478, 464] on p "I can't hear you." at bounding box center [419, 470] width 345 height 13
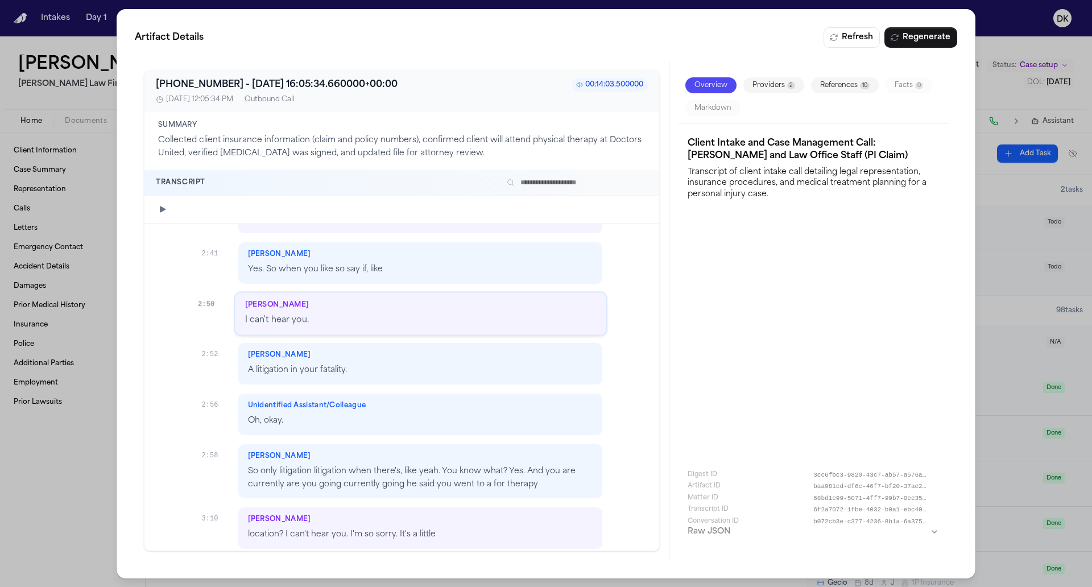
click at [478, 465] on p "So only litigation litigation when there's, like yeah. You know what? Yes. And …" at bounding box center [419, 478] width 345 height 26
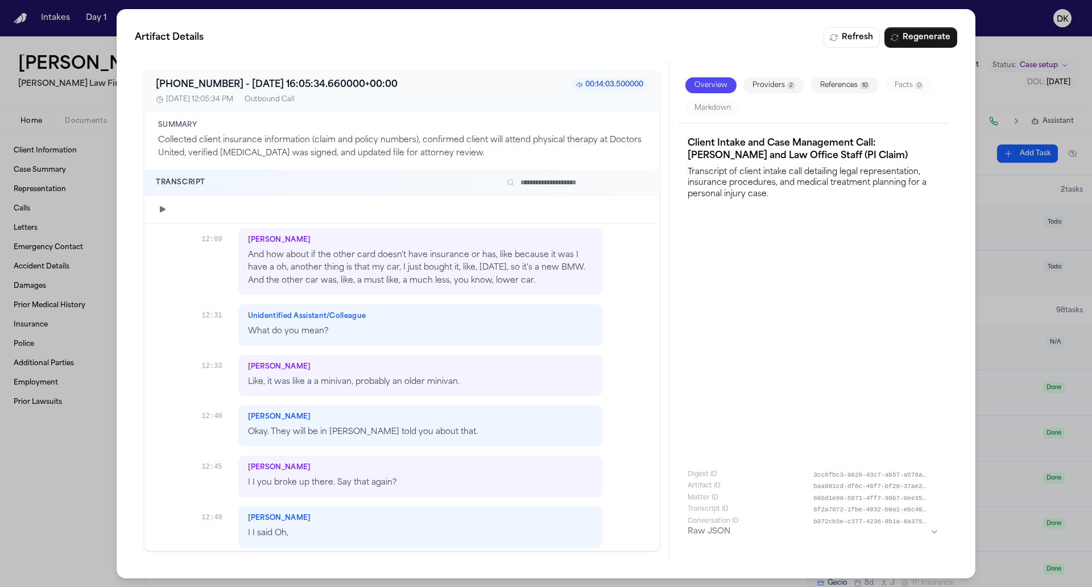
scroll to position [7082, 0]
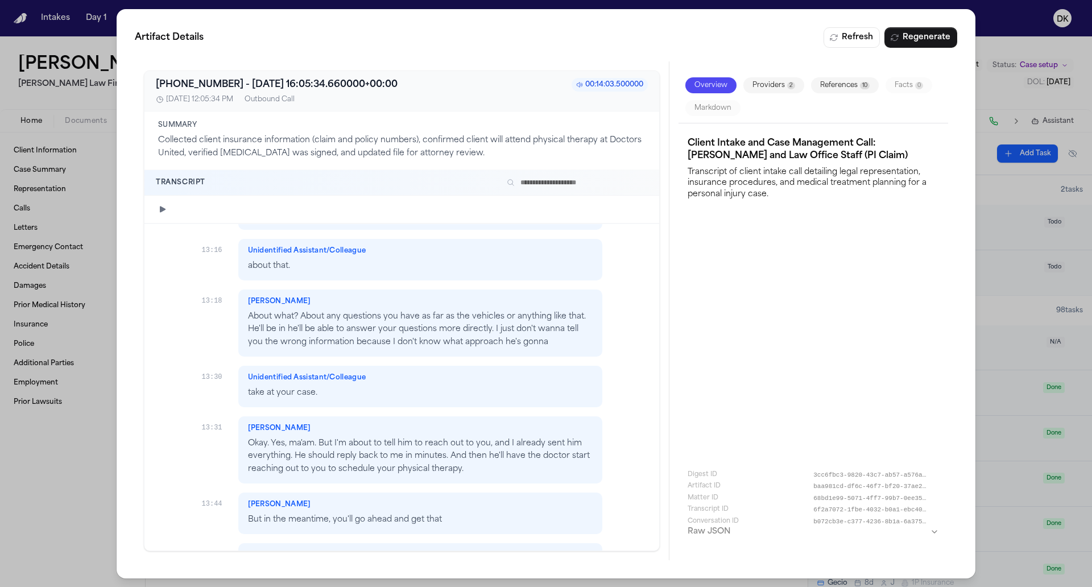
click at [474, 551] on div "Unidentified Assistant/Colleague" at bounding box center [419, 555] width 345 height 9
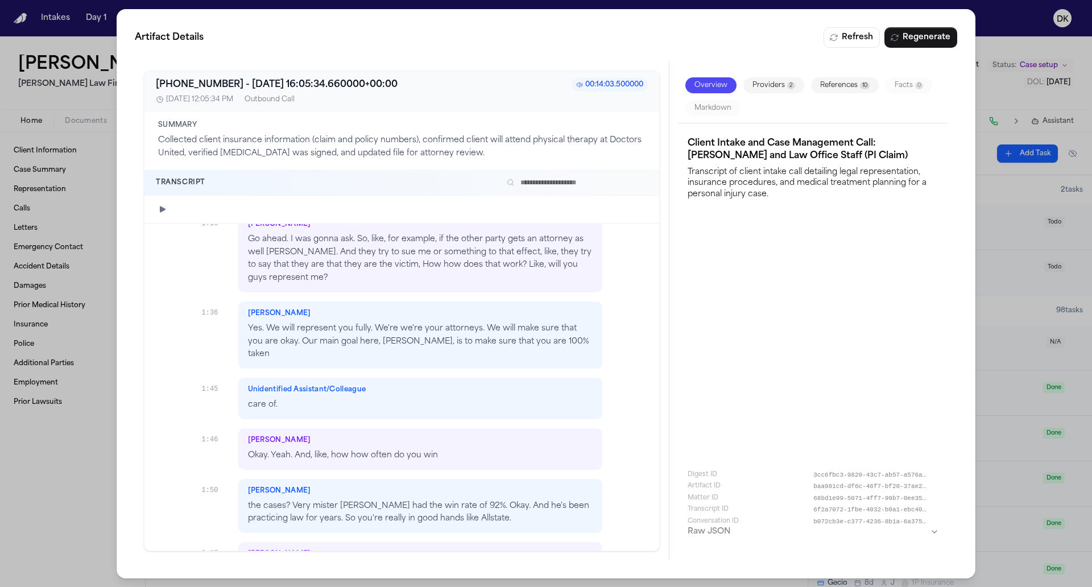
scroll to position [439, 0]
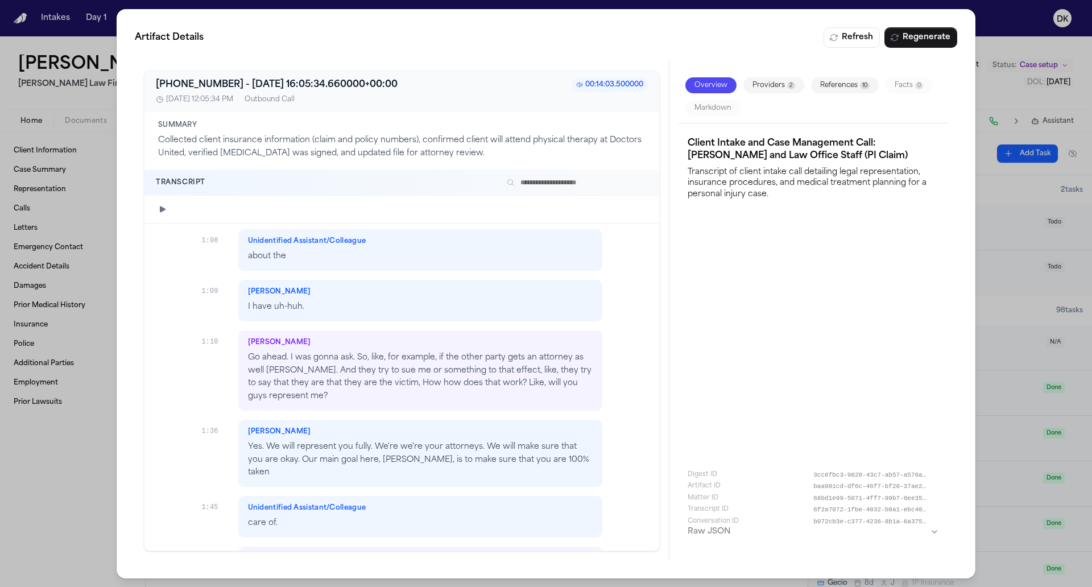
click at [1052, 64] on div "Artifact Details Refresh Regenerate [PHONE_NUMBER] - [DATE] 16:05:34.660000+00:…" at bounding box center [546, 294] width 1092 height 588
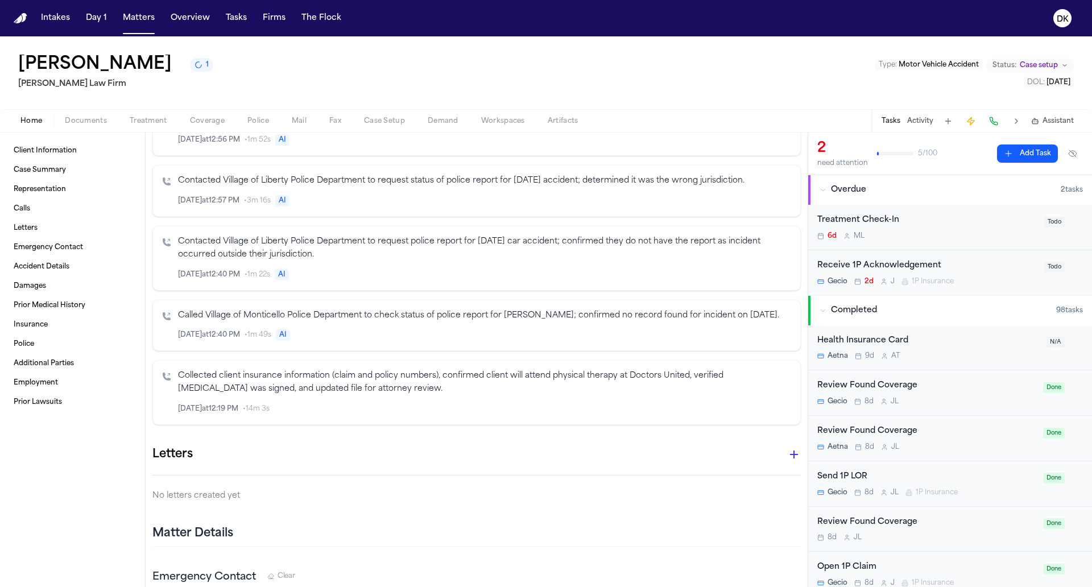
scroll to position [0, 0]
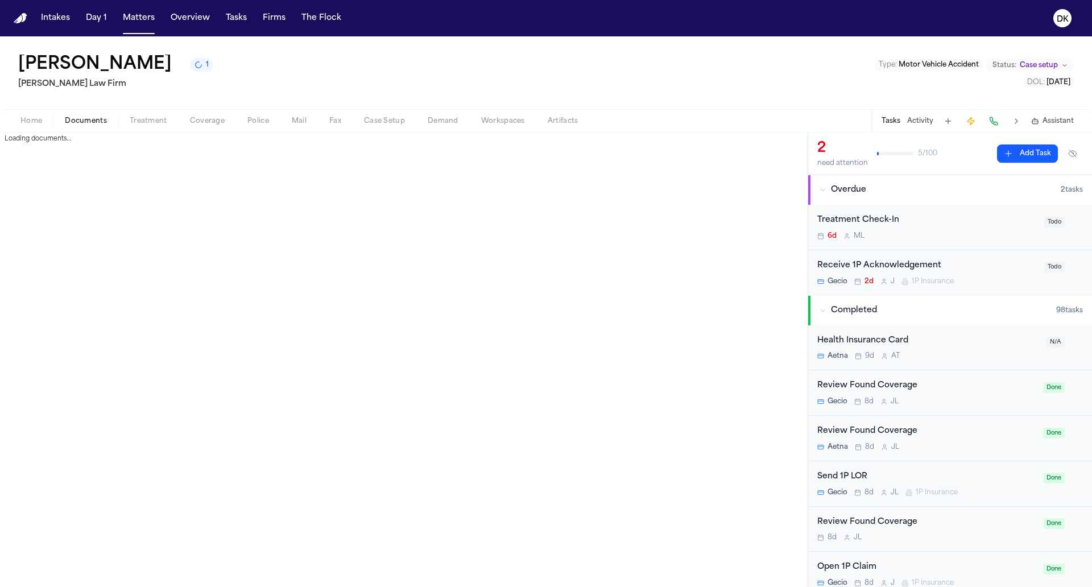
click at [101, 123] on span "Documents" at bounding box center [86, 121] width 42 height 9
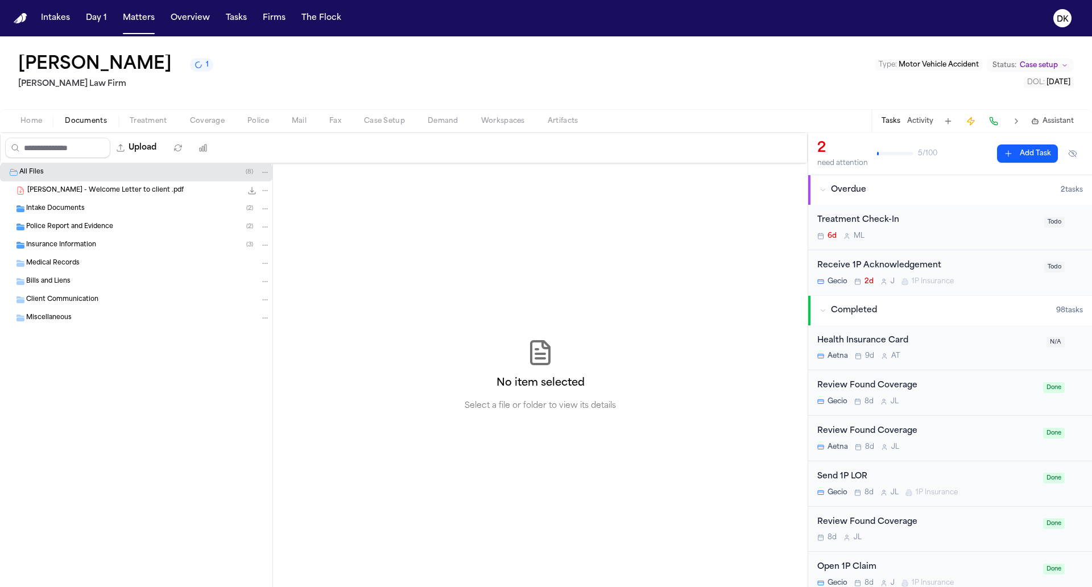
click at [145, 248] on div "Insurance Information ( 3 )" at bounding box center [148, 245] width 244 height 10
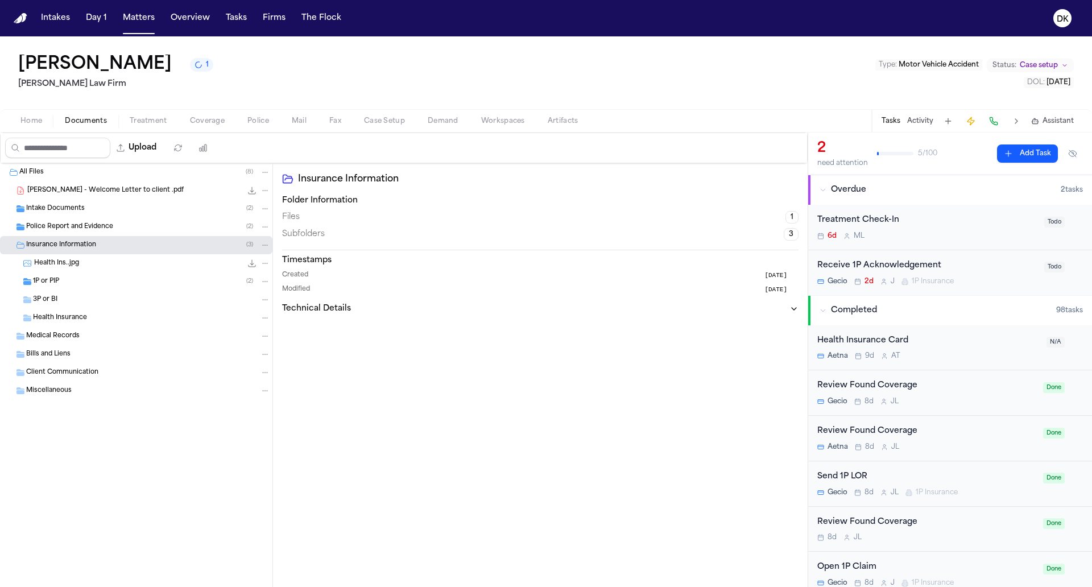
click at [146, 214] on div "Intake Documents ( 2 )" at bounding box center [136, 209] width 272 height 18
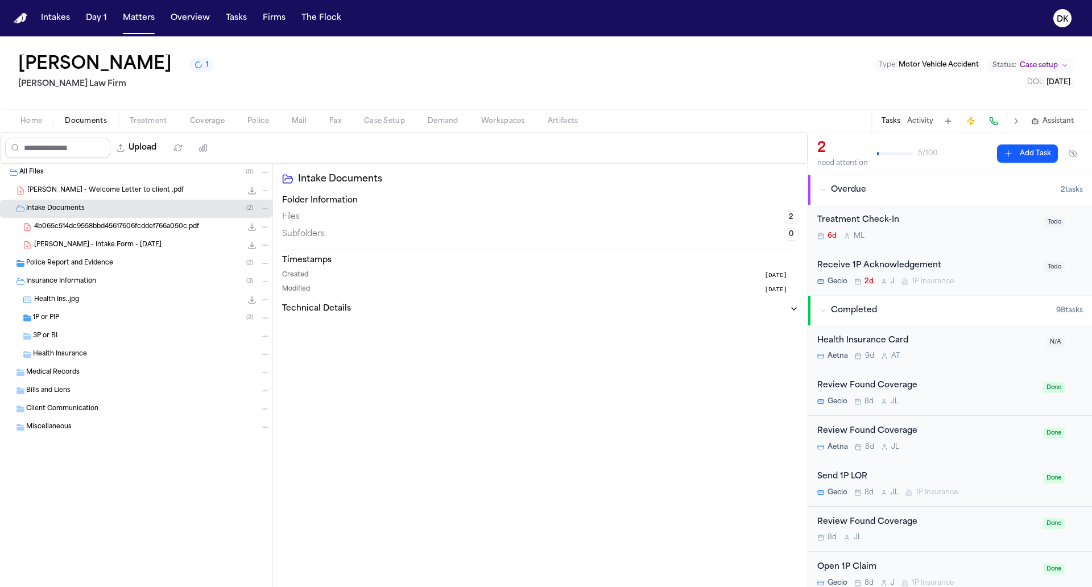
click at [121, 315] on div "1P or PIP ( 2 )" at bounding box center [151, 318] width 237 height 10
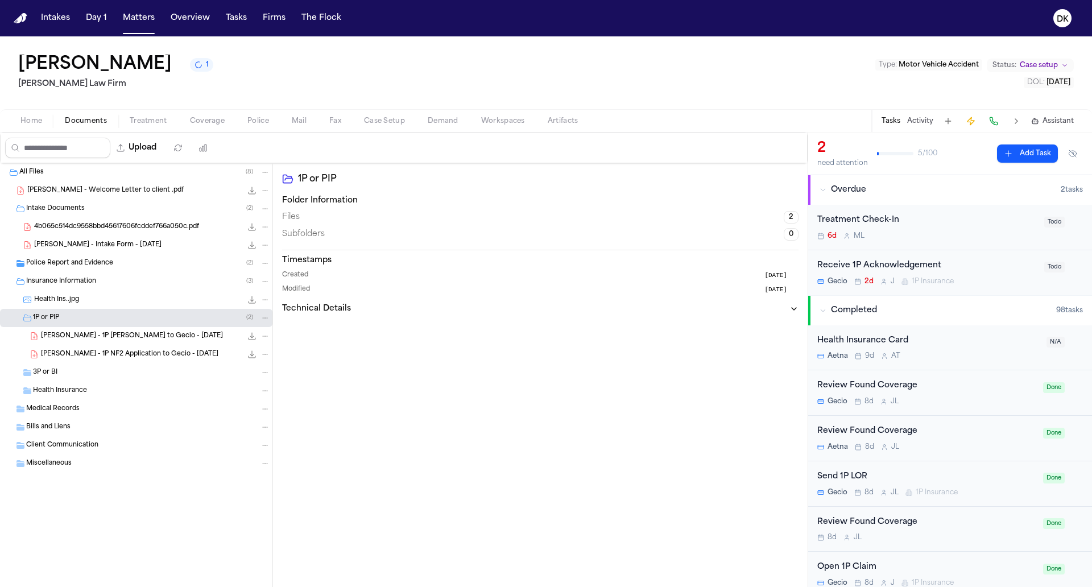
click at [118, 342] on div "[PERSON_NAME] - 1P [PERSON_NAME] to Gecio - [DATE] 135.8 KB • PDF" at bounding box center [136, 336] width 272 height 18
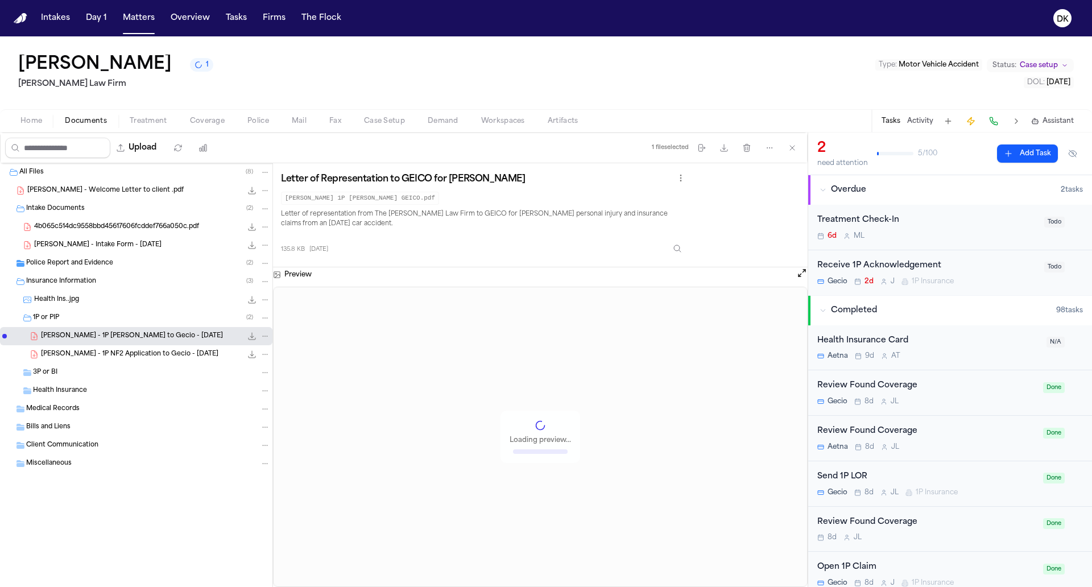
click at [118, 350] on span "[PERSON_NAME] - 1P NF2 Application to Gecio - [DATE]" at bounding box center [129, 355] width 177 height 10
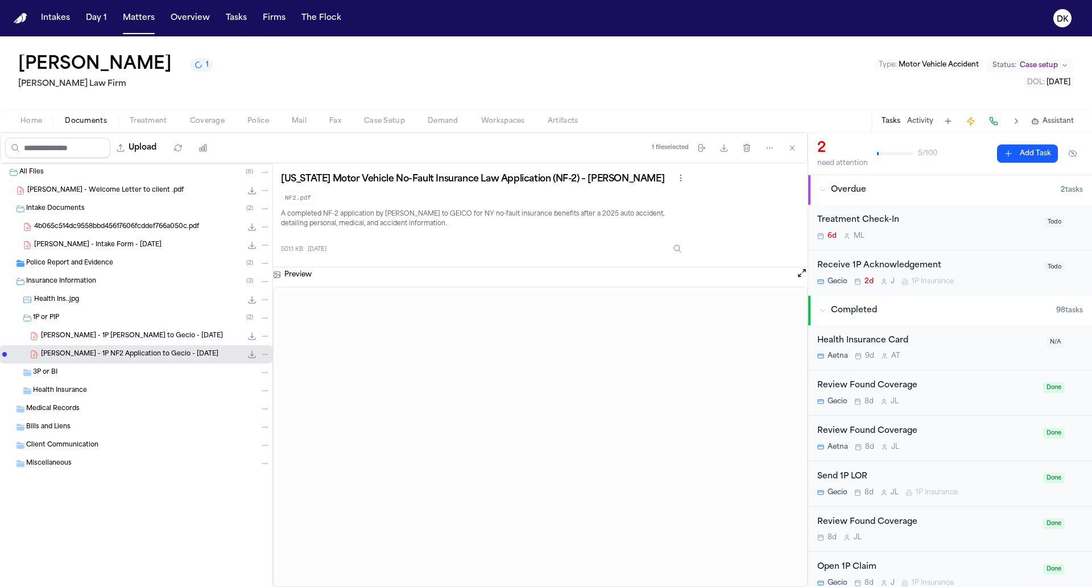
click at [126, 259] on div "Police Report and Evidence ( 2 )" at bounding box center [148, 263] width 244 height 10
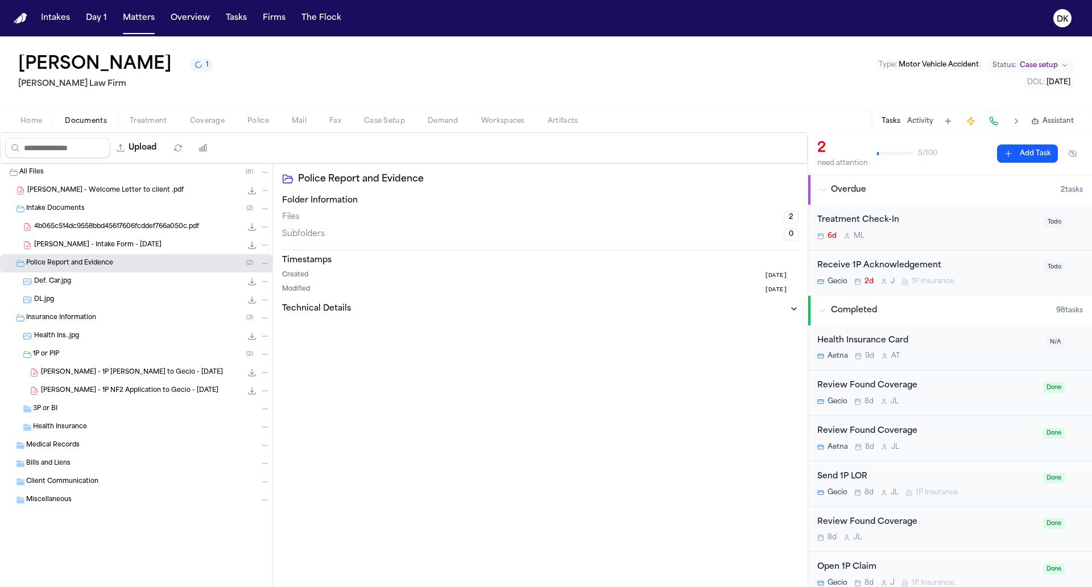
click at [130, 218] on div "4b065c514dc9558bbd45617606fcddef766a050c.pdf 344.7 KB • PDF" at bounding box center [136, 227] width 272 height 18
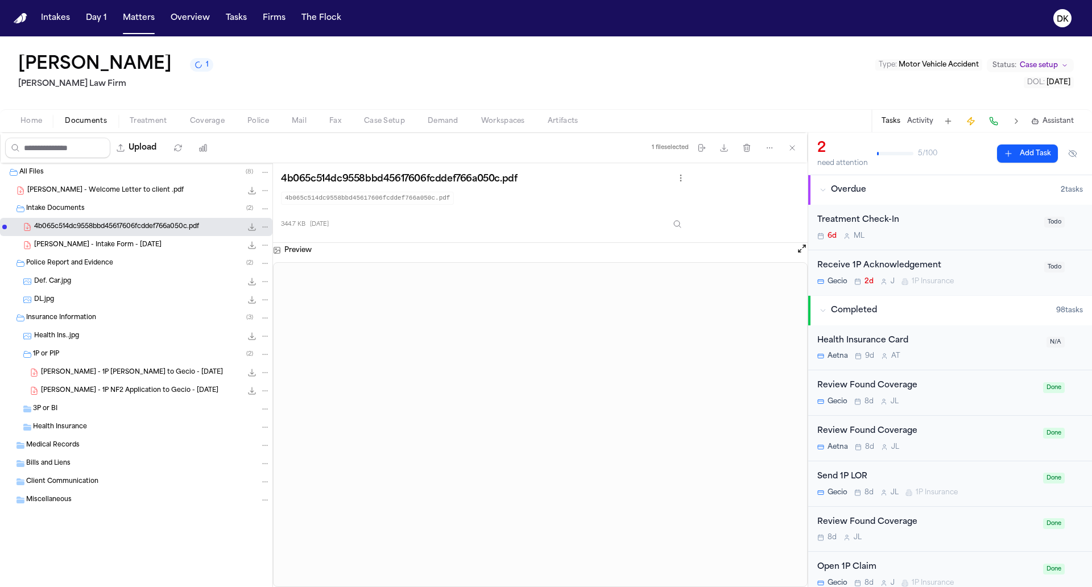
click at [108, 177] on div "All Files ( 8 )" at bounding box center [136, 172] width 272 height 18
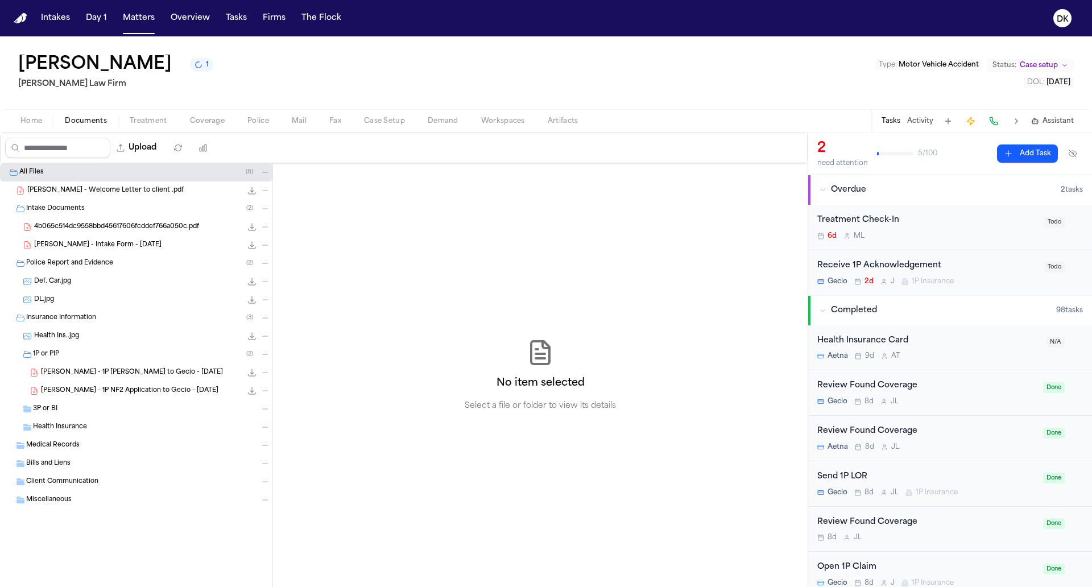
click at [252, 122] on span "Police" at bounding box center [258, 121] width 22 height 9
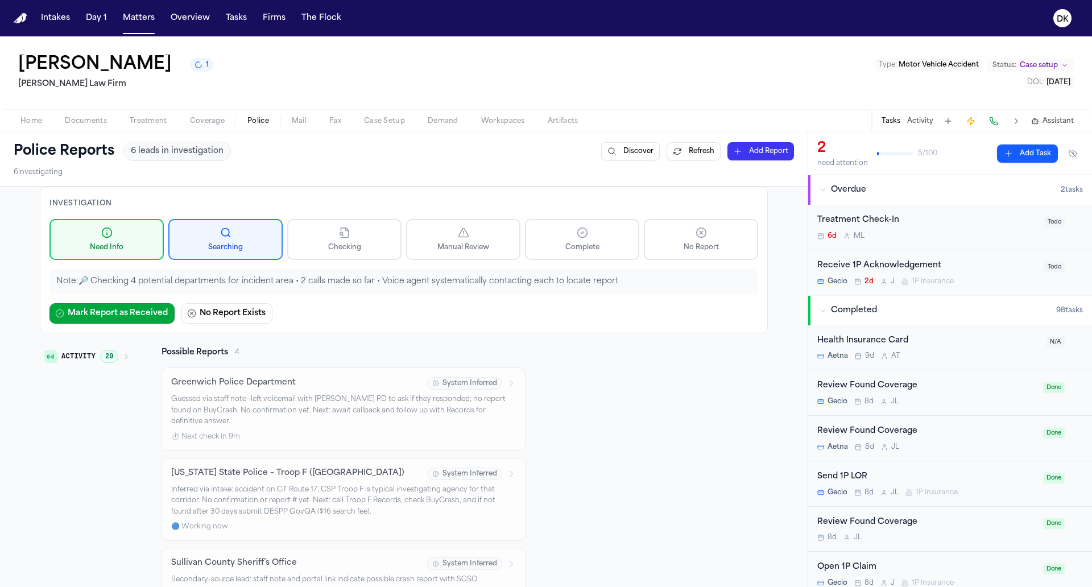
click at [127, 353] on icon "button" at bounding box center [126, 356] width 7 height 7
